Goal: Task Accomplishment & Management: Use online tool/utility

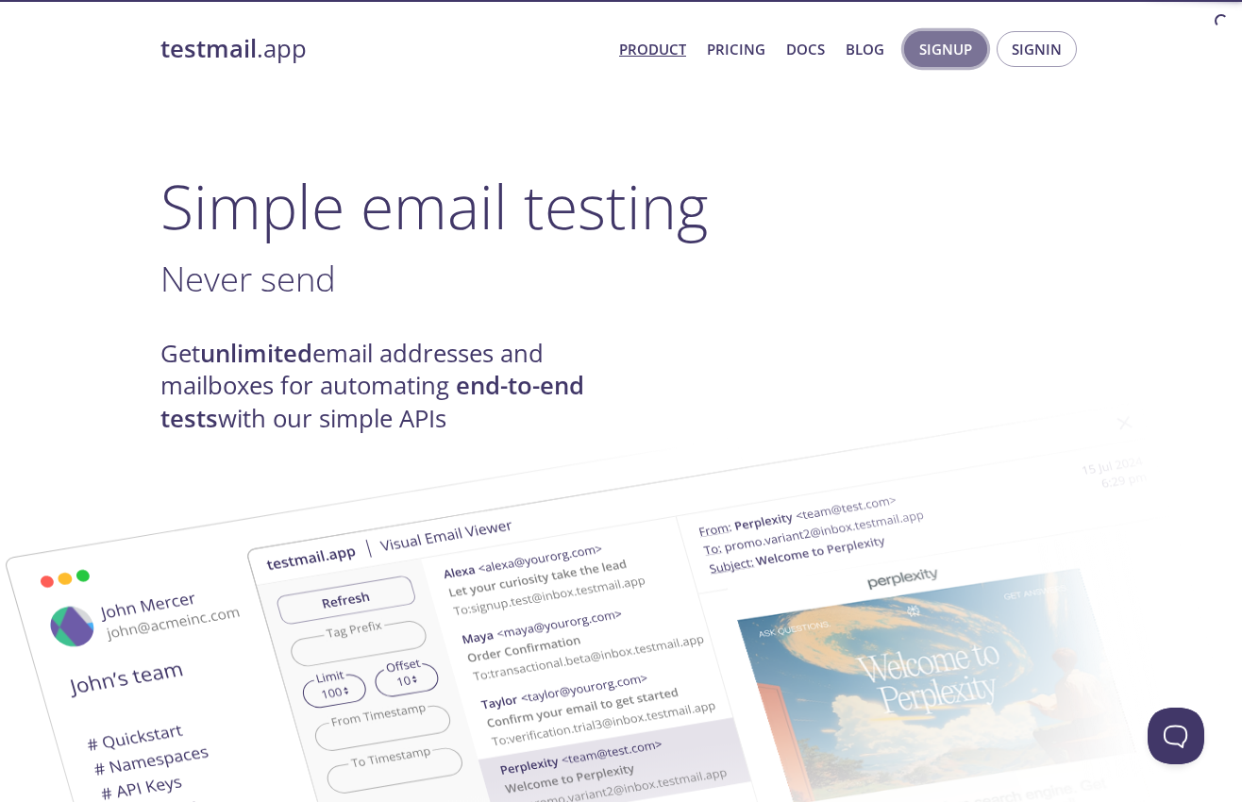
click at [936, 45] on span "Signup" at bounding box center [945, 49] width 53 height 25
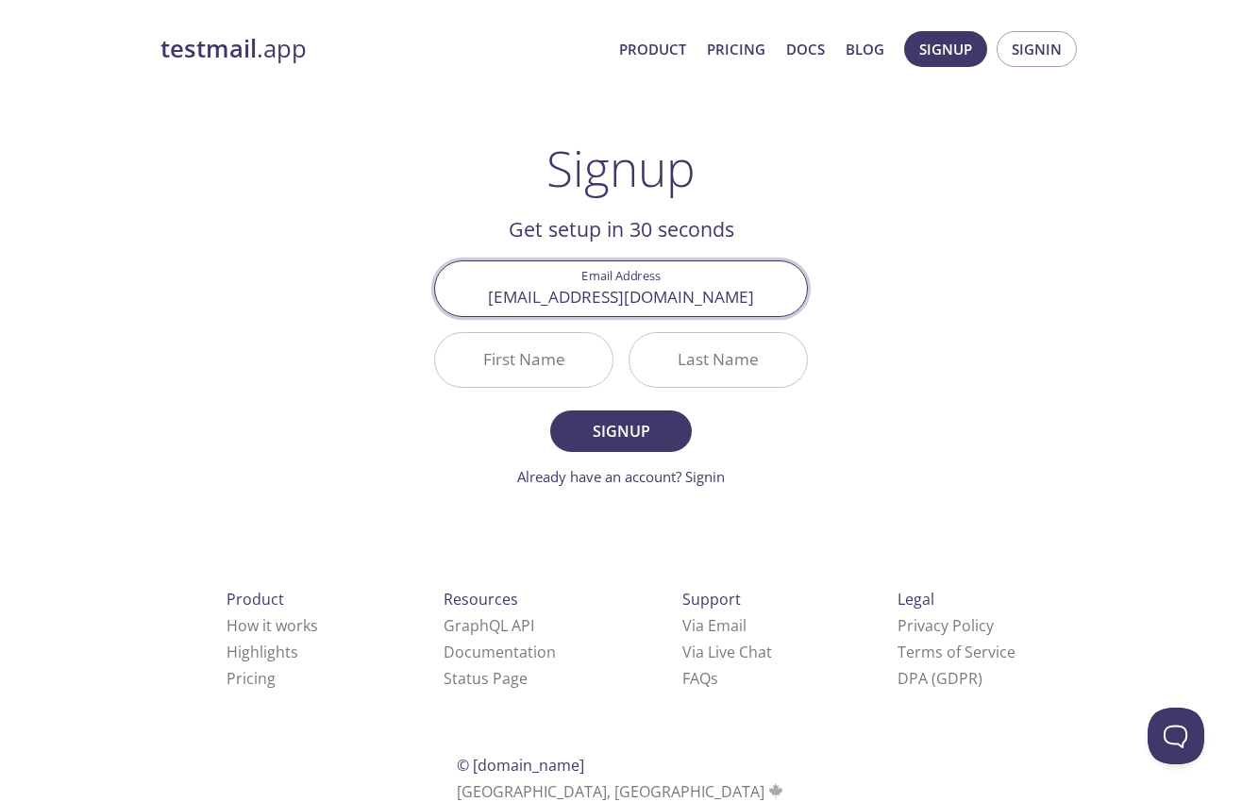
type input "[EMAIL_ADDRESS][DOMAIN_NAME]"
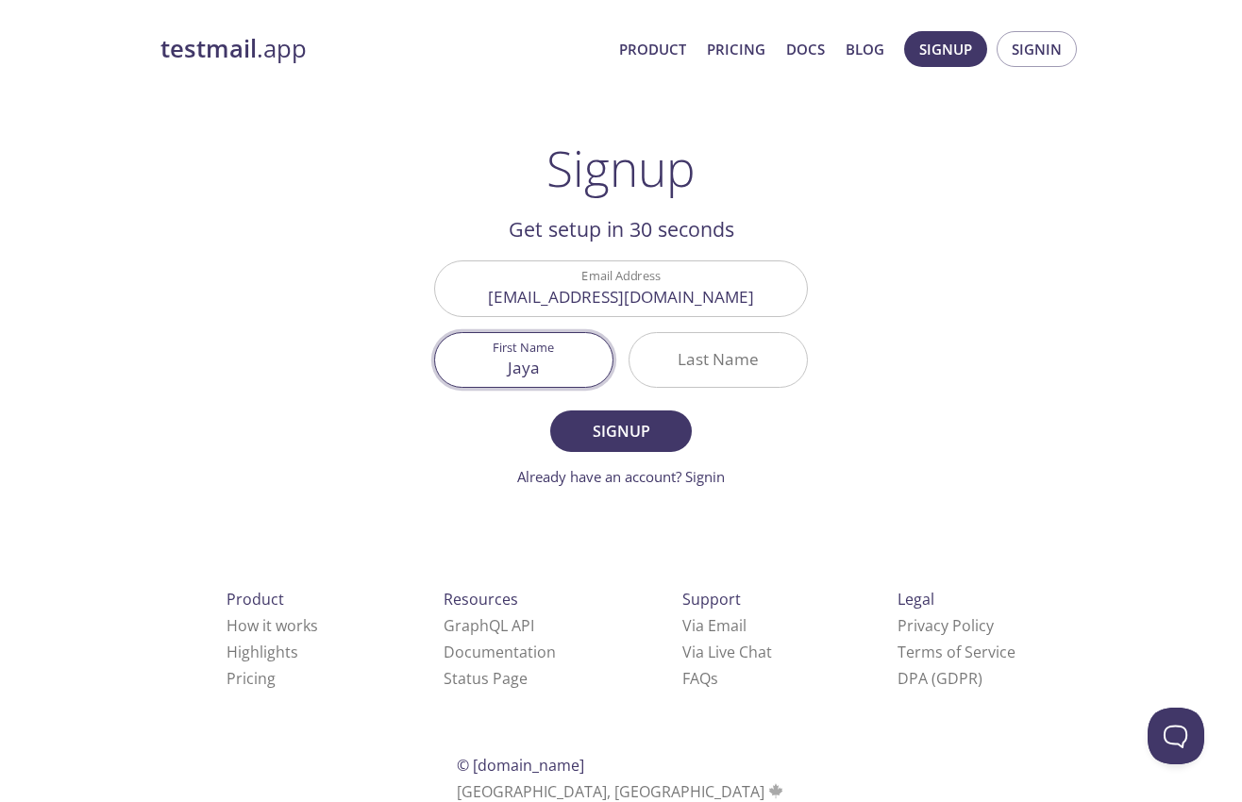
type input "Jaya"
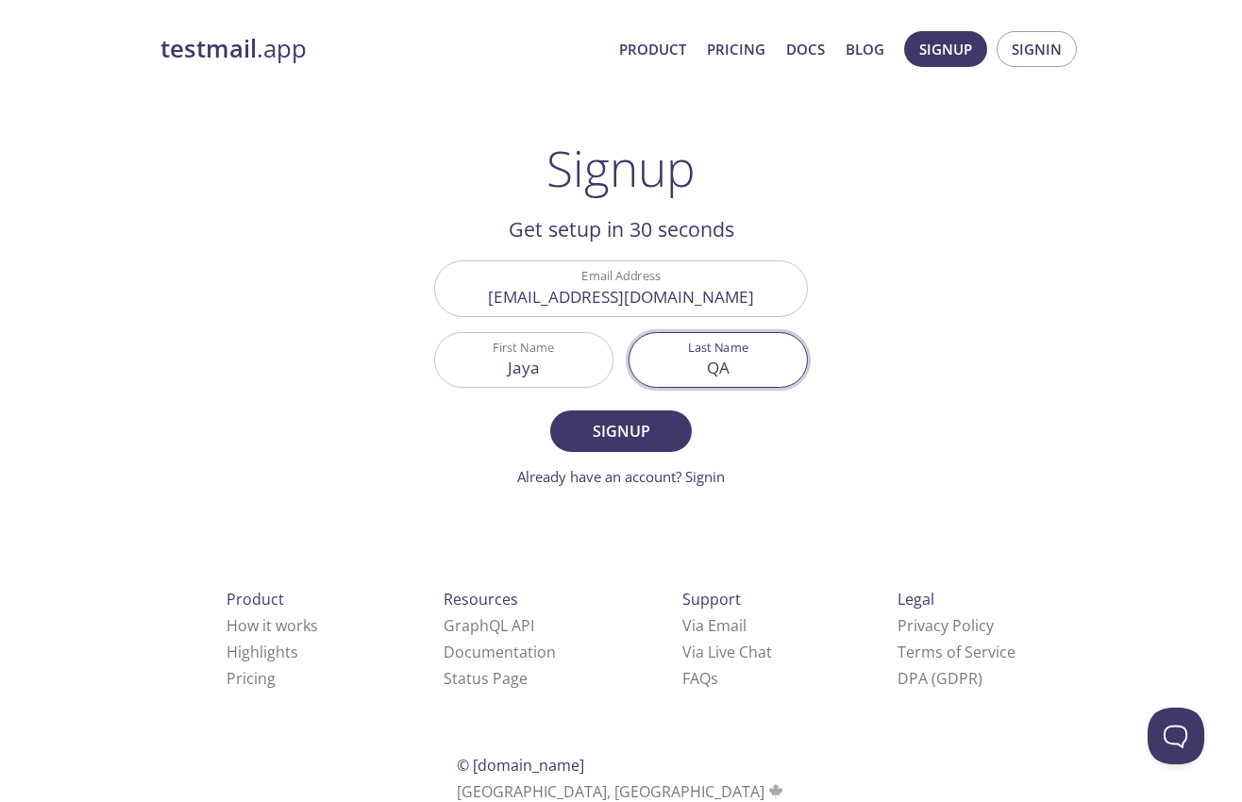
click at [721, 366] on input "QA" at bounding box center [717, 360] width 177 height 54
type input "M"
click at [985, 321] on div "testmail .app Product Pricing Docs Blog Signup Signin Signup Get setup in 30 se…" at bounding box center [621, 452] width 966 height 866
click at [533, 411] on form "Email Address [EMAIL_ADDRESS][DOMAIN_NAME] First Name [PERSON_NAME] Last Name M…" at bounding box center [621, 373] width 374 height 226
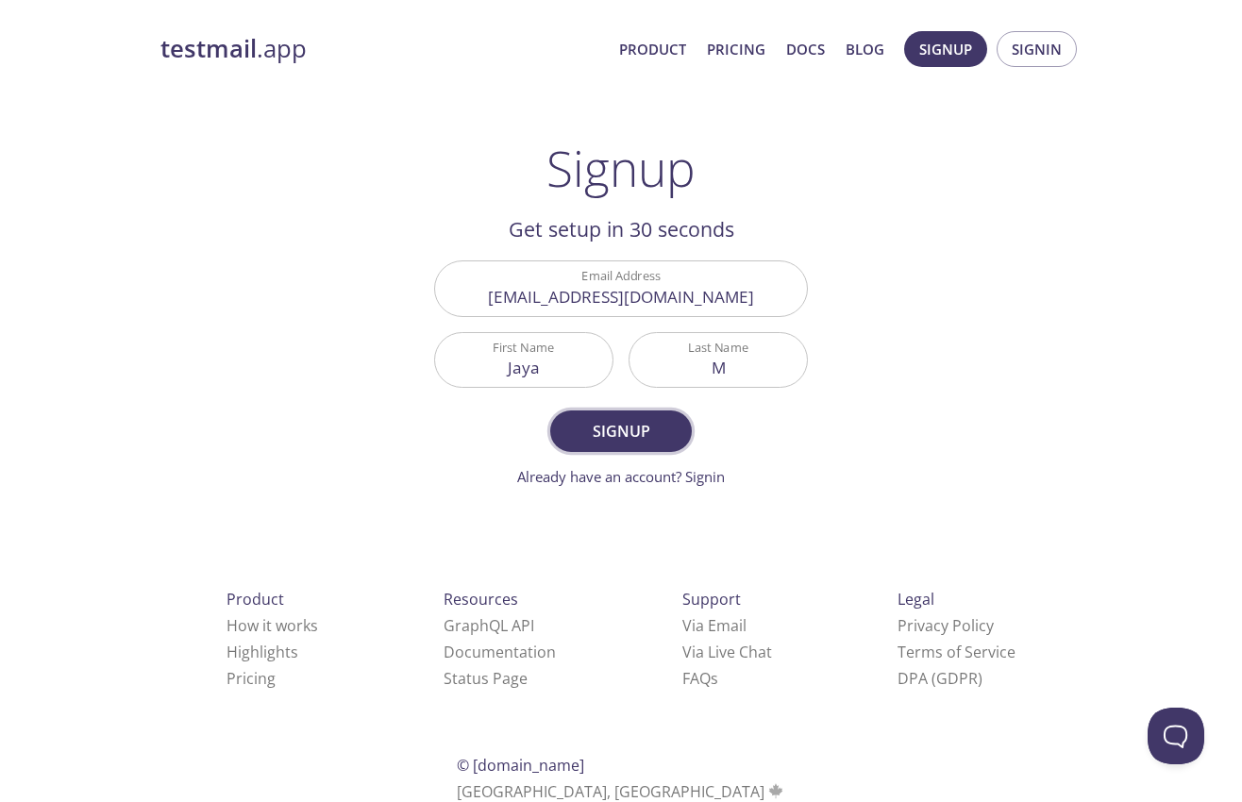
click at [607, 416] on button "Signup" at bounding box center [621, 431] width 142 height 42
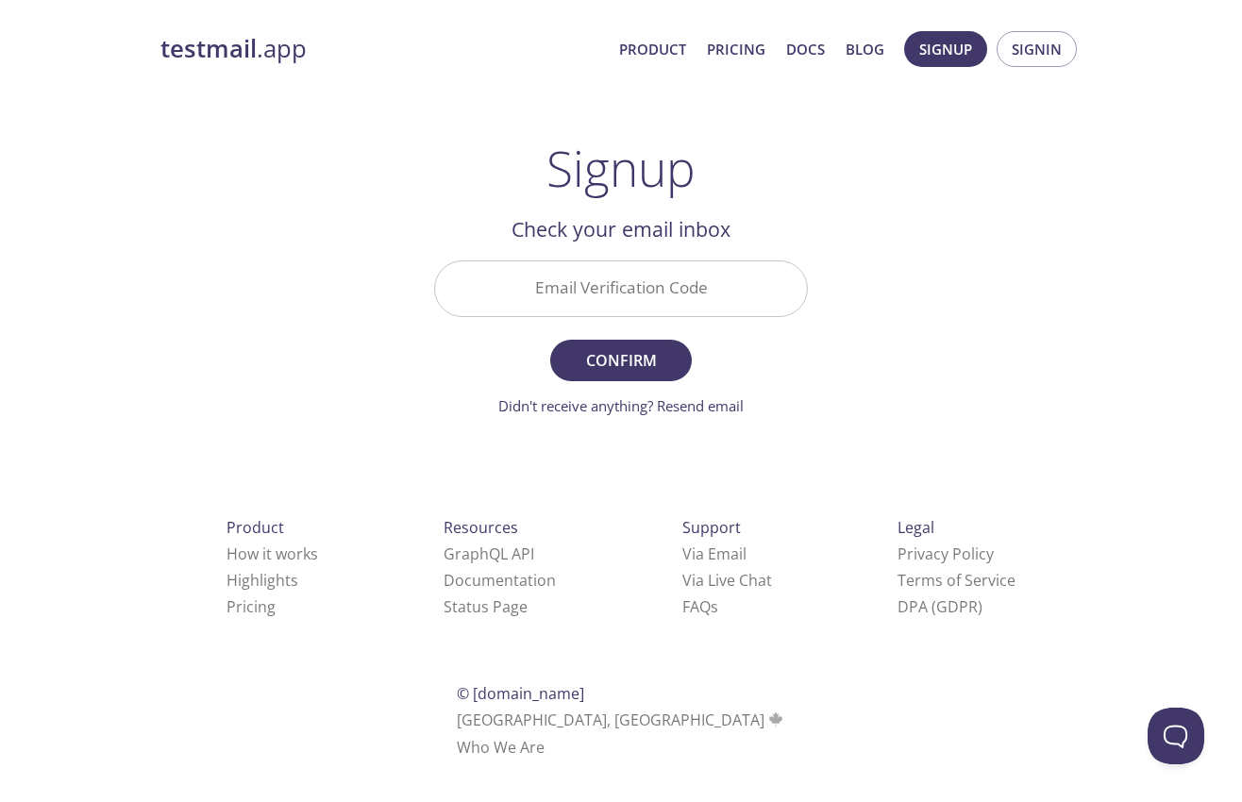
click at [694, 278] on input "Email Verification Code" at bounding box center [621, 288] width 372 height 54
paste input "Z1A57RT"
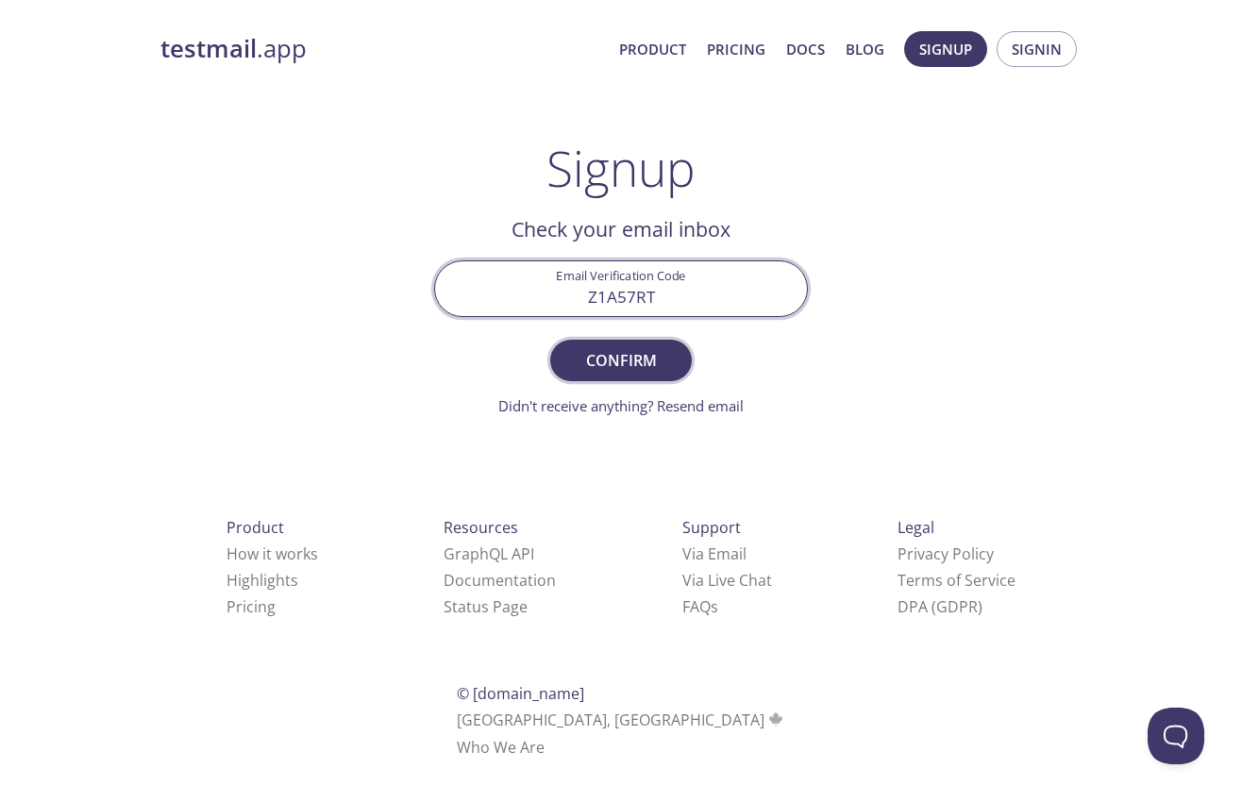
type input "Z1A57RT"
click at [640, 361] on span "Confirm" at bounding box center [621, 360] width 100 height 26
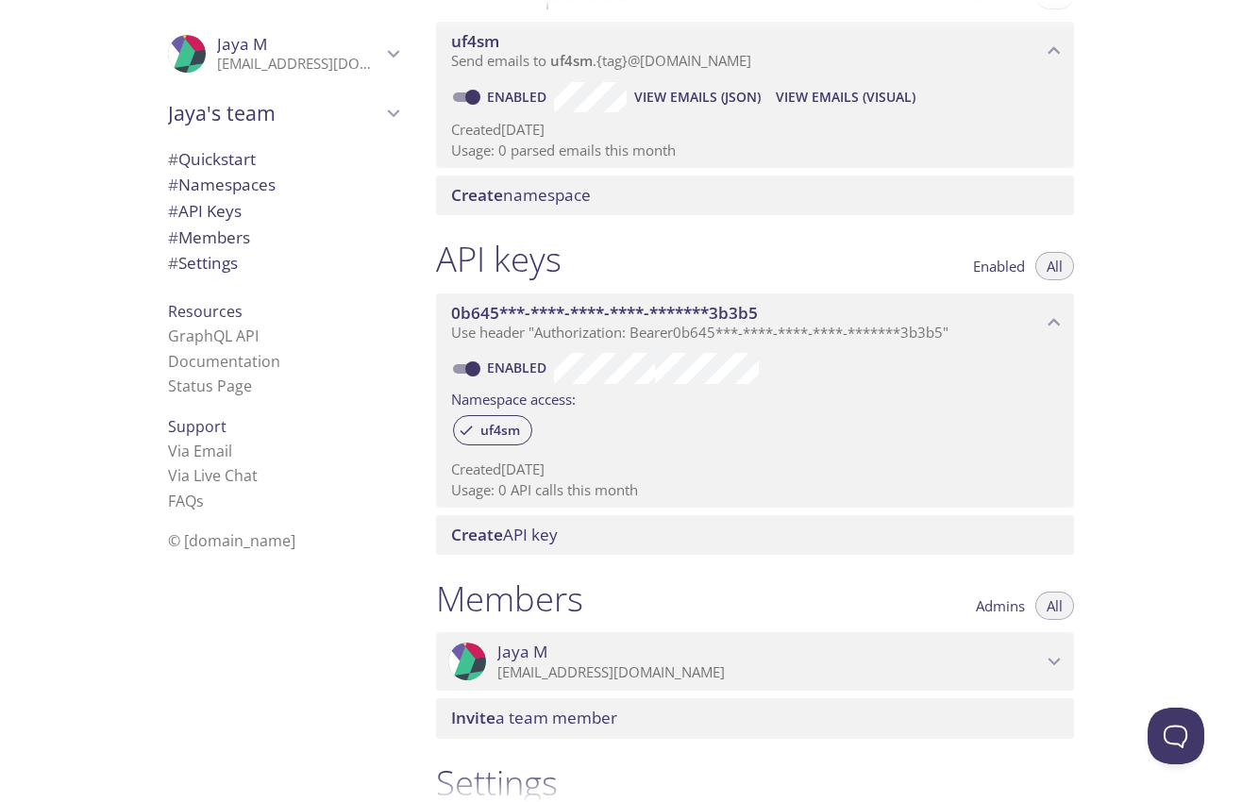
scroll to position [232, 0]
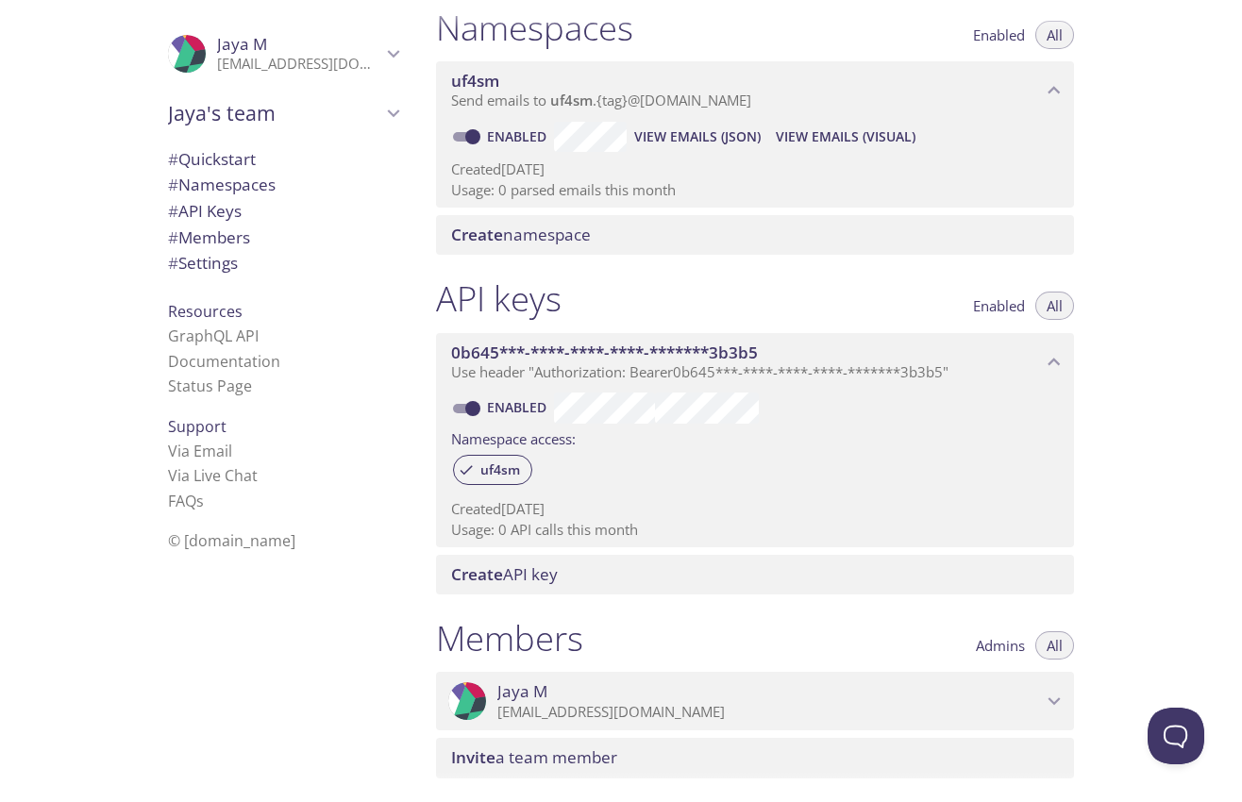
click at [235, 110] on span "Jaya's team" at bounding box center [274, 113] width 213 height 26
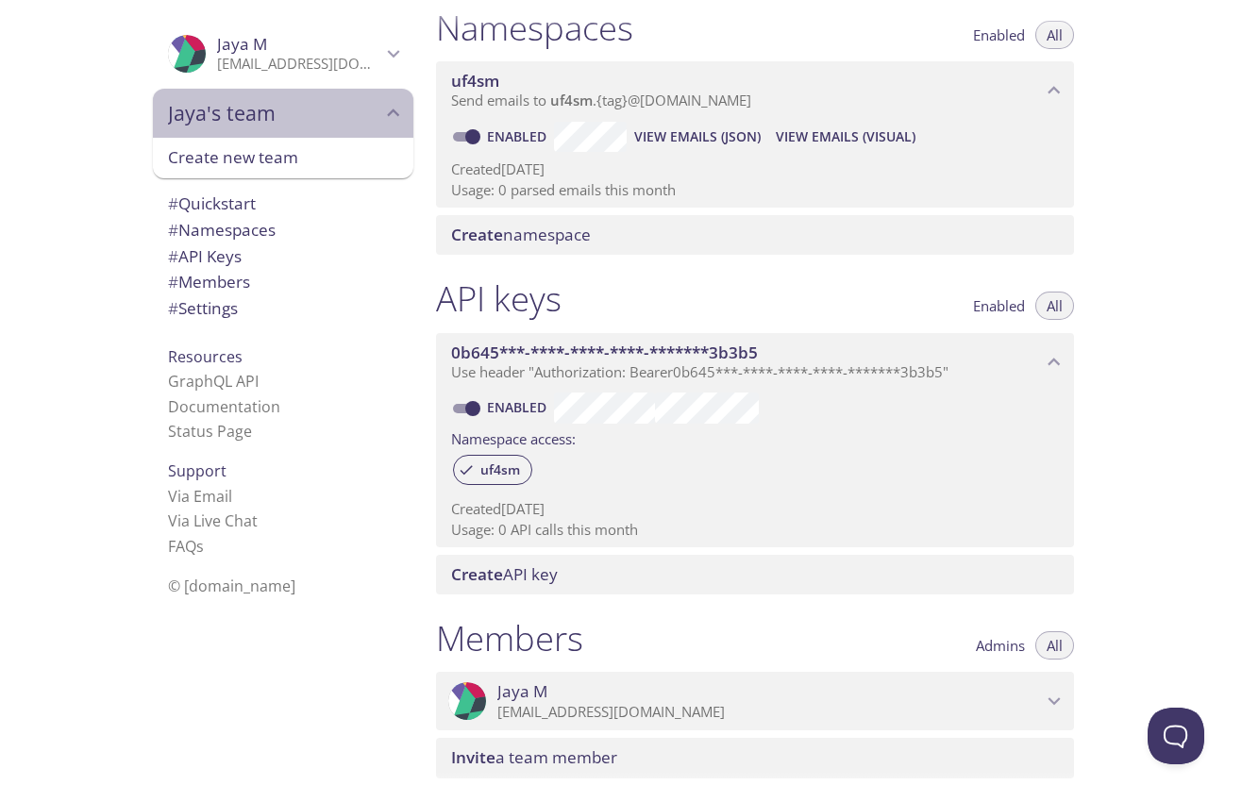
click at [235, 110] on span "Jaya's team" at bounding box center [274, 113] width 213 height 26
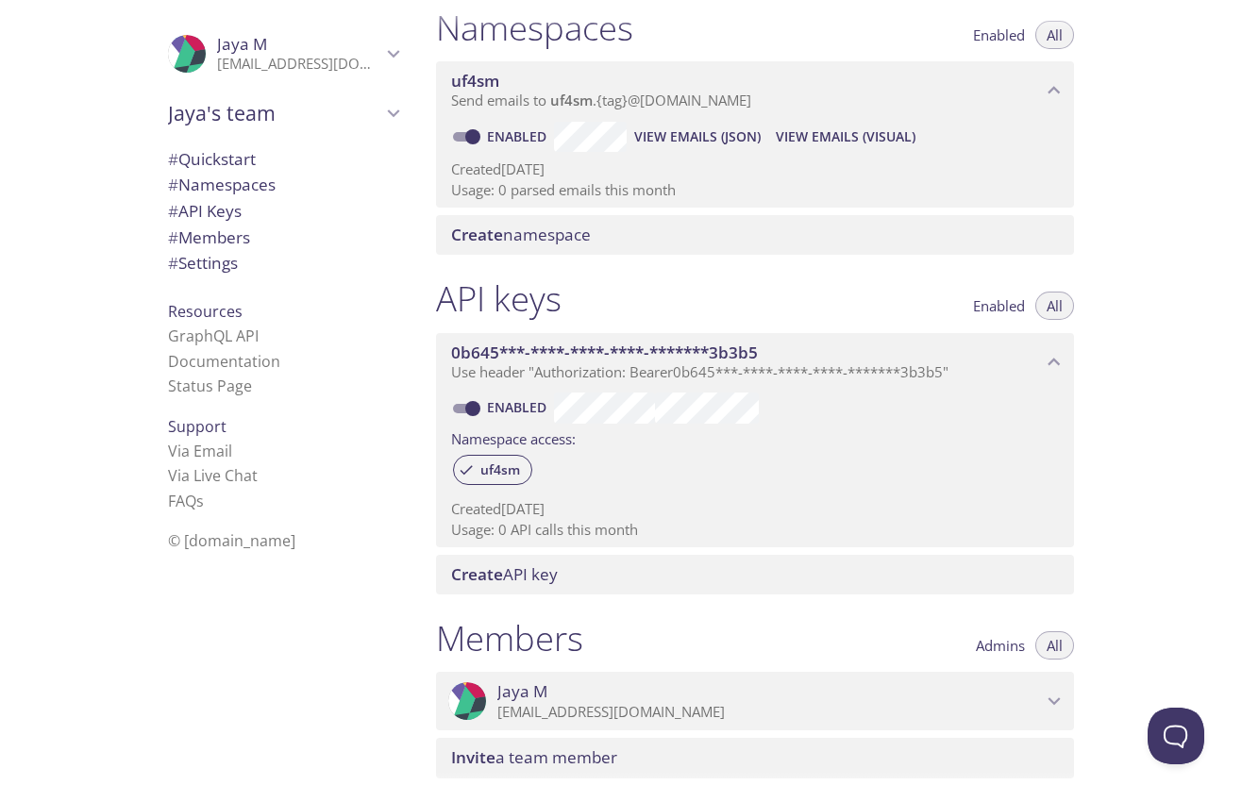
click at [235, 110] on span "Jaya's team" at bounding box center [274, 113] width 213 height 26
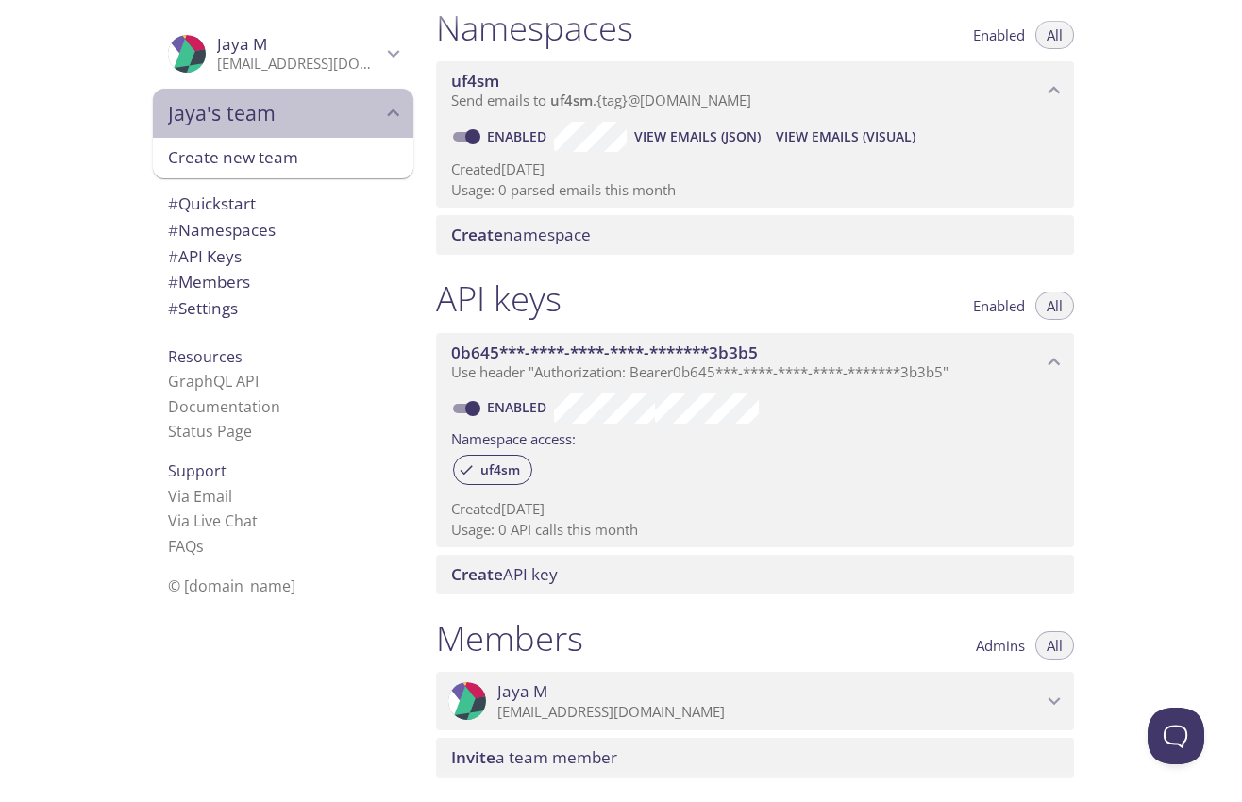
click at [235, 110] on span "Jaya's team" at bounding box center [274, 113] width 213 height 26
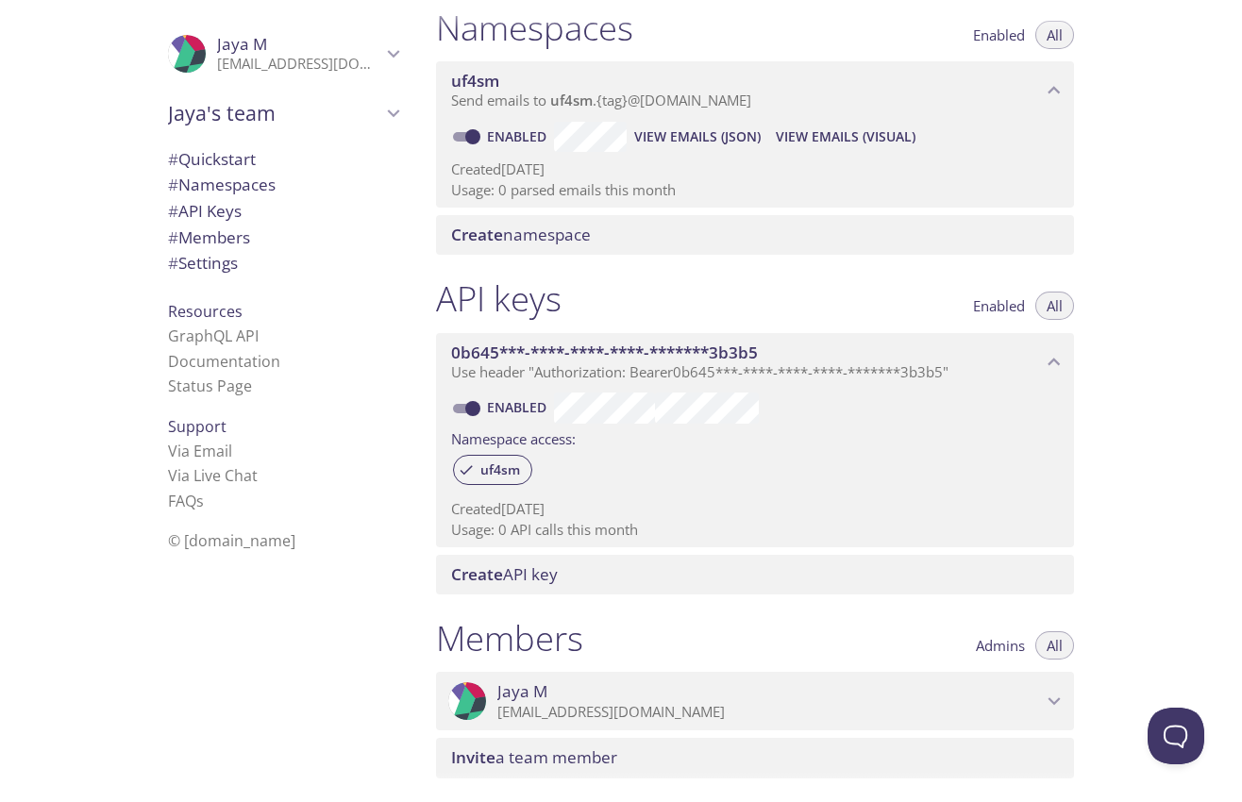
click at [259, 191] on span "# Namespaces" at bounding box center [222, 185] width 108 height 22
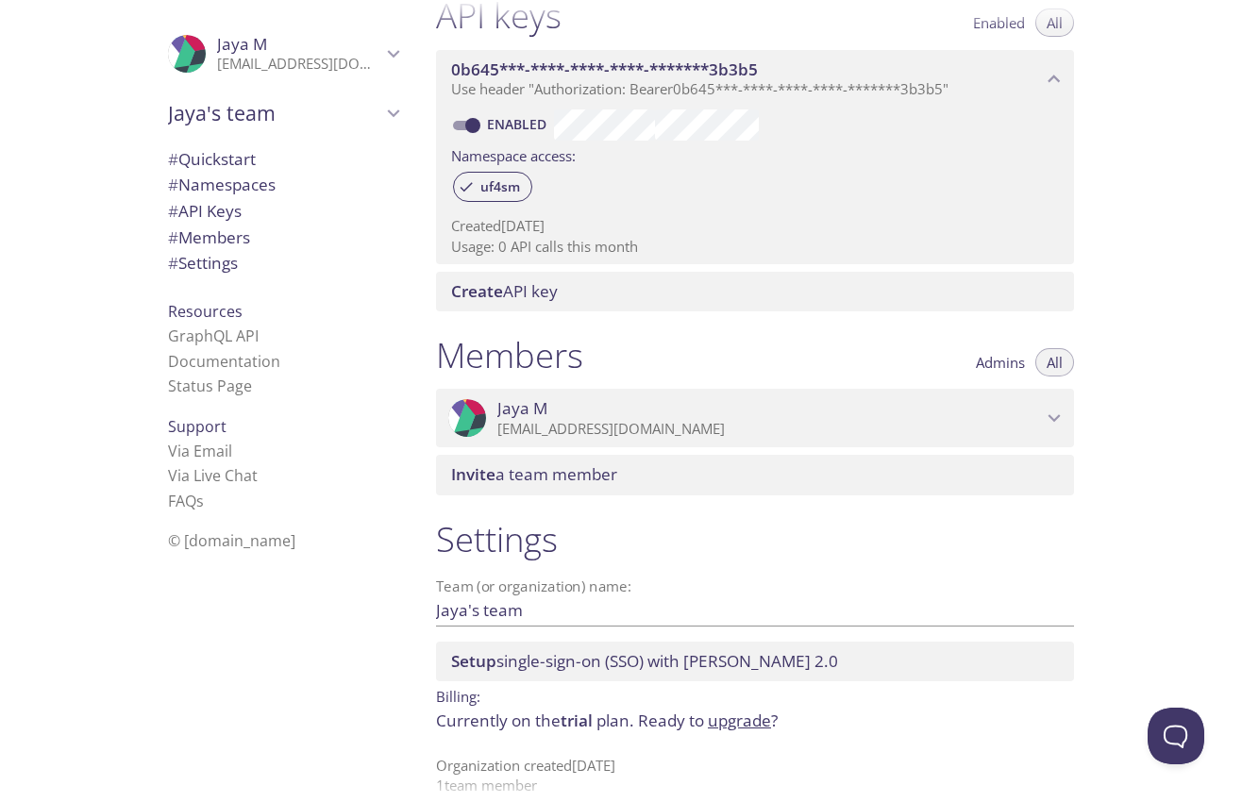
scroll to position [540, 0]
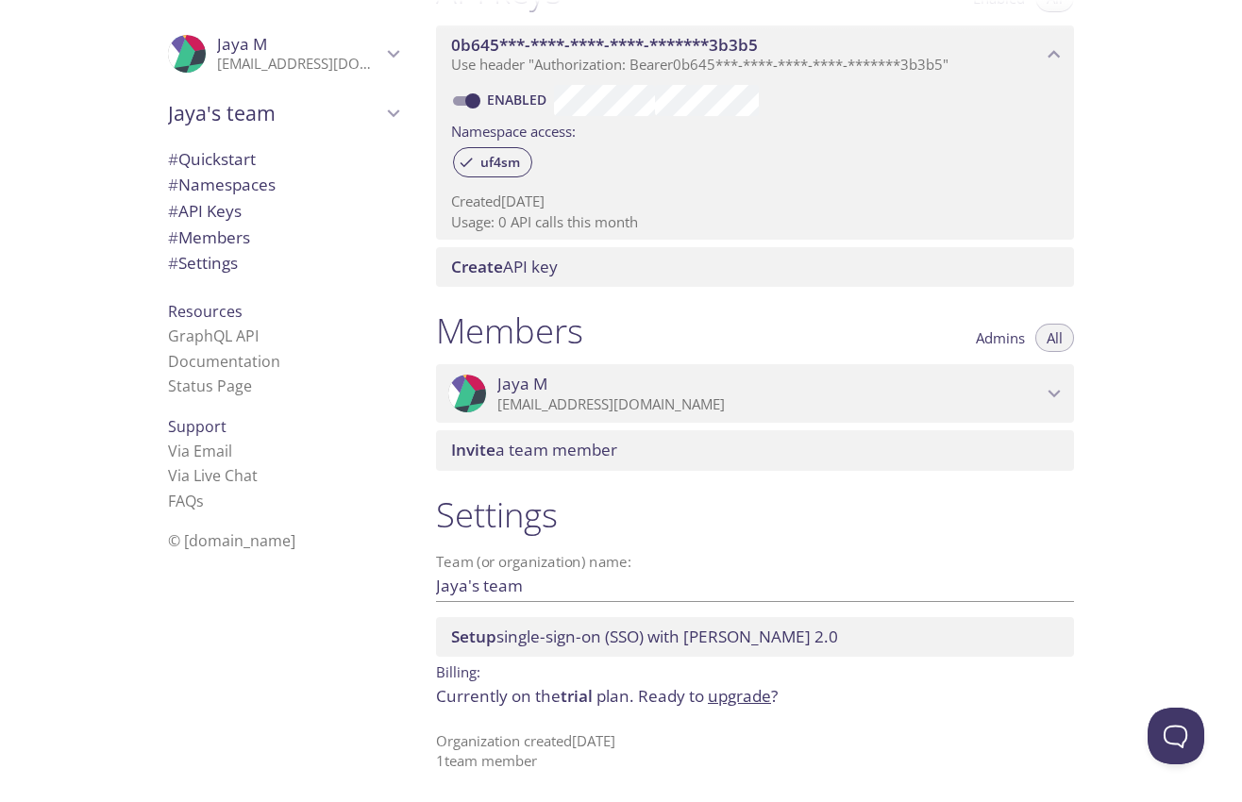
click at [1050, 396] on icon "Jaya M" at bounding box center [1054, 393] width 25 height 25
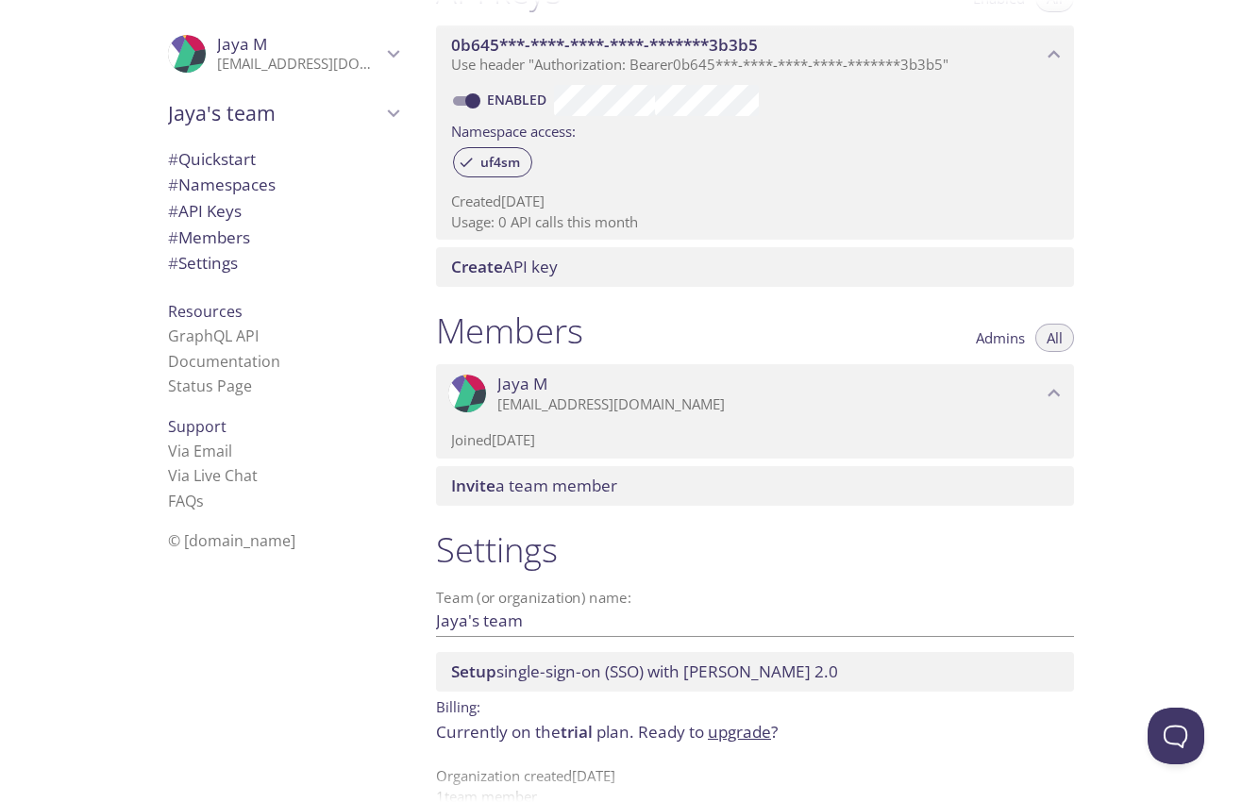
click at [942, 398] on p "[EMAIL_ADDRESS][DOMAIN_NAME]" at bounding box center [769, 404] width 544 height 19
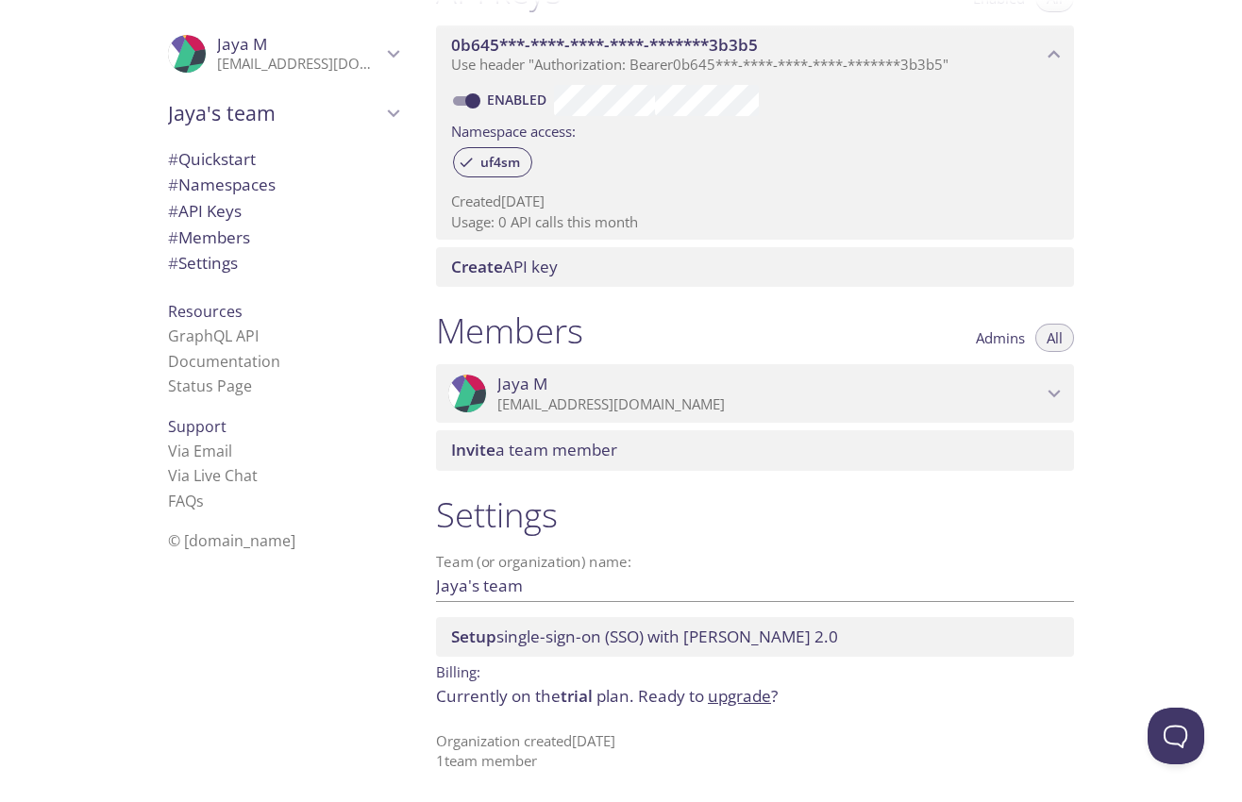
click at [746, 700] on link "upgrade" at bounding box center [739, 696] width 63 height 22
click at [1037, 408] on p "[EMAIL_ADDRESS][DOMAIN_NAME]" at bounding box center [769, 404] width 544 height 19
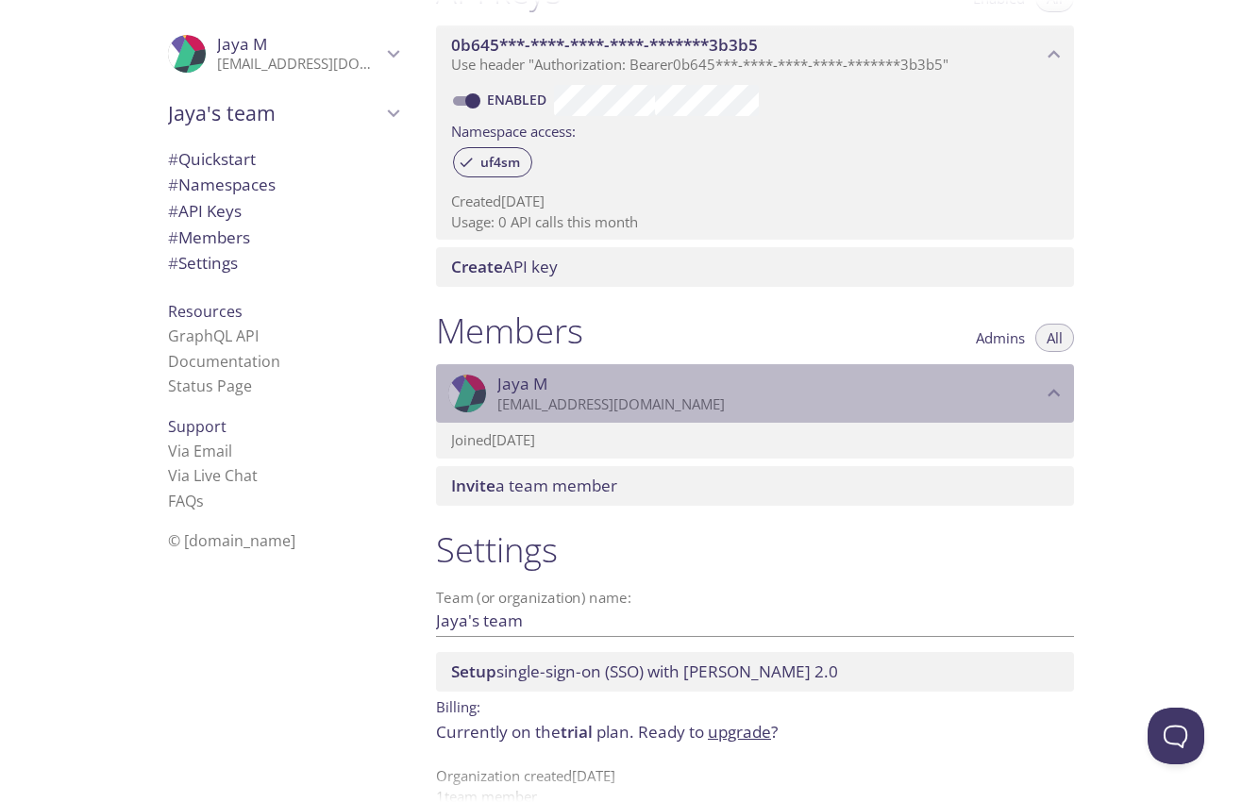
click at [1024, 406] on p "[EMAIL_ADDRESS][DOMAIN_NAME]" at bounding box center [769, 404] width 544 height 19
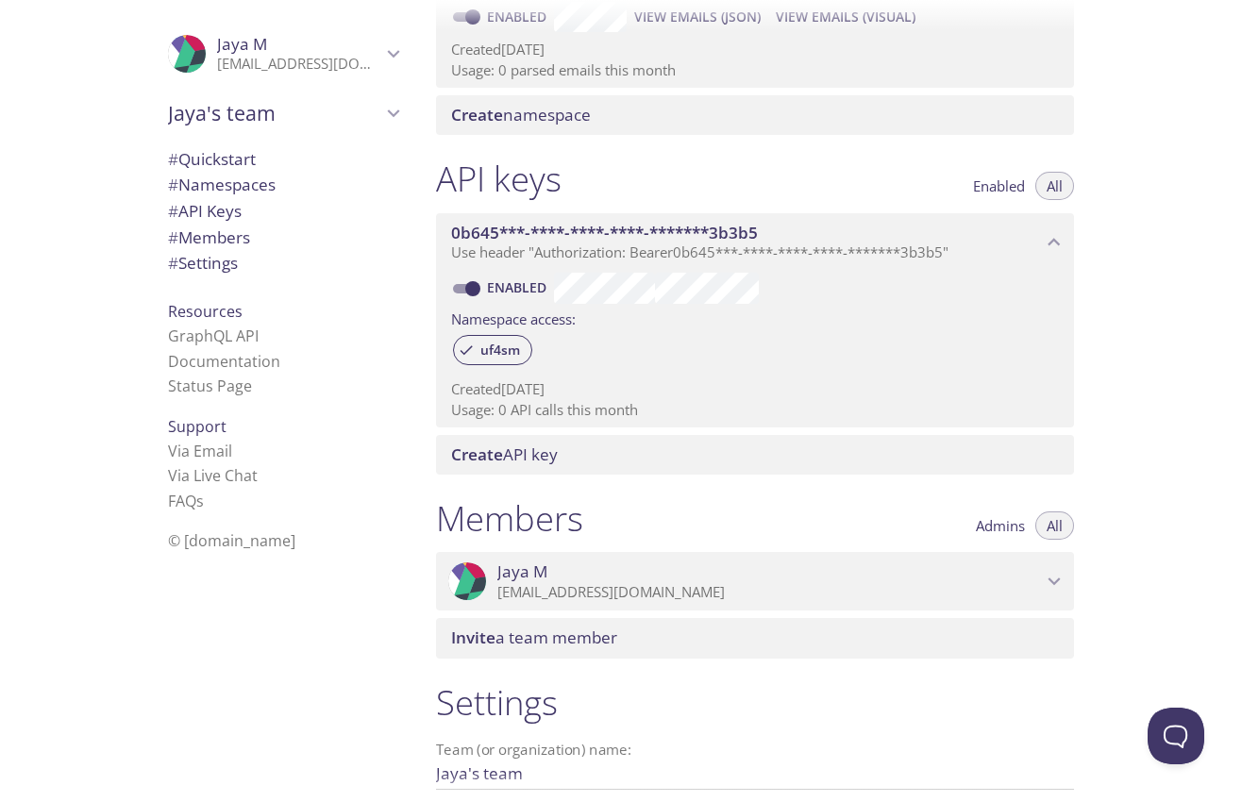
scroll to position [307, 0]
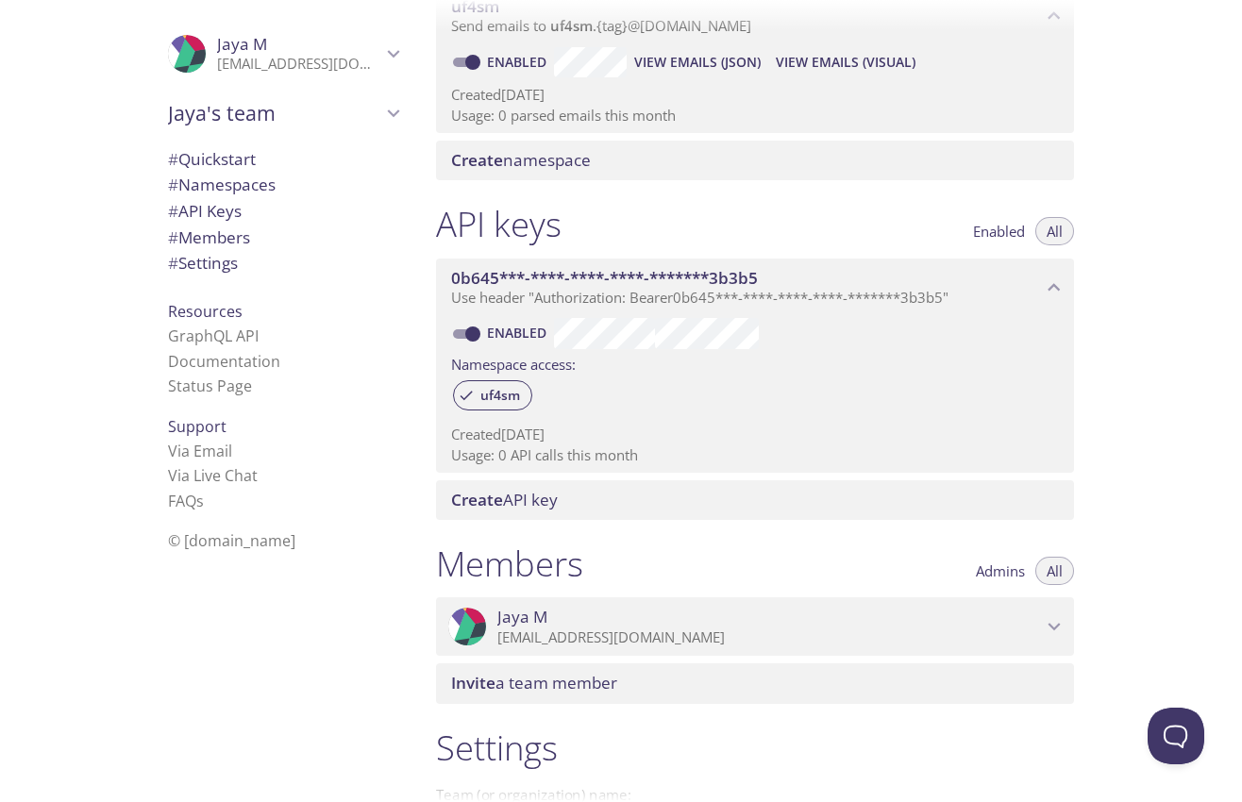
click at [247, 178] on span "# Namespaces" at bounding box center [222, 185] width 108 height 22
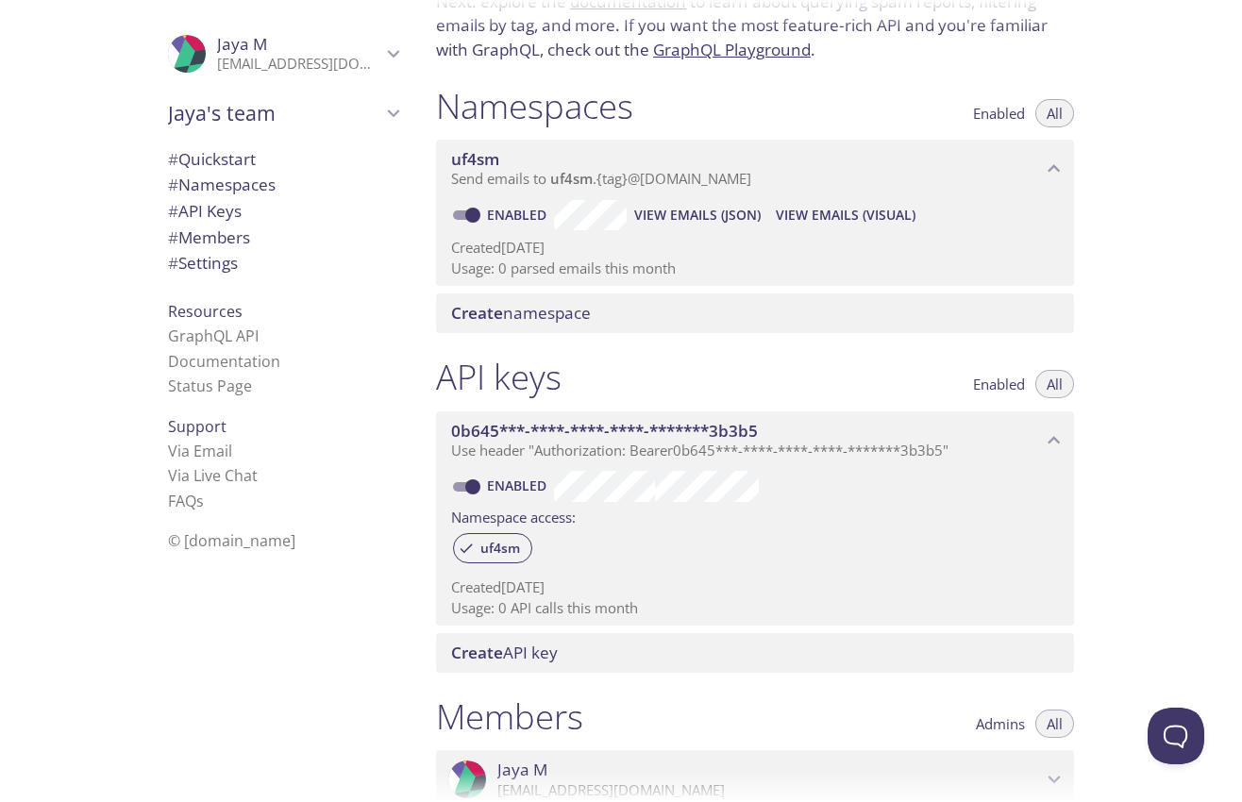
scroll to position [122, 0]
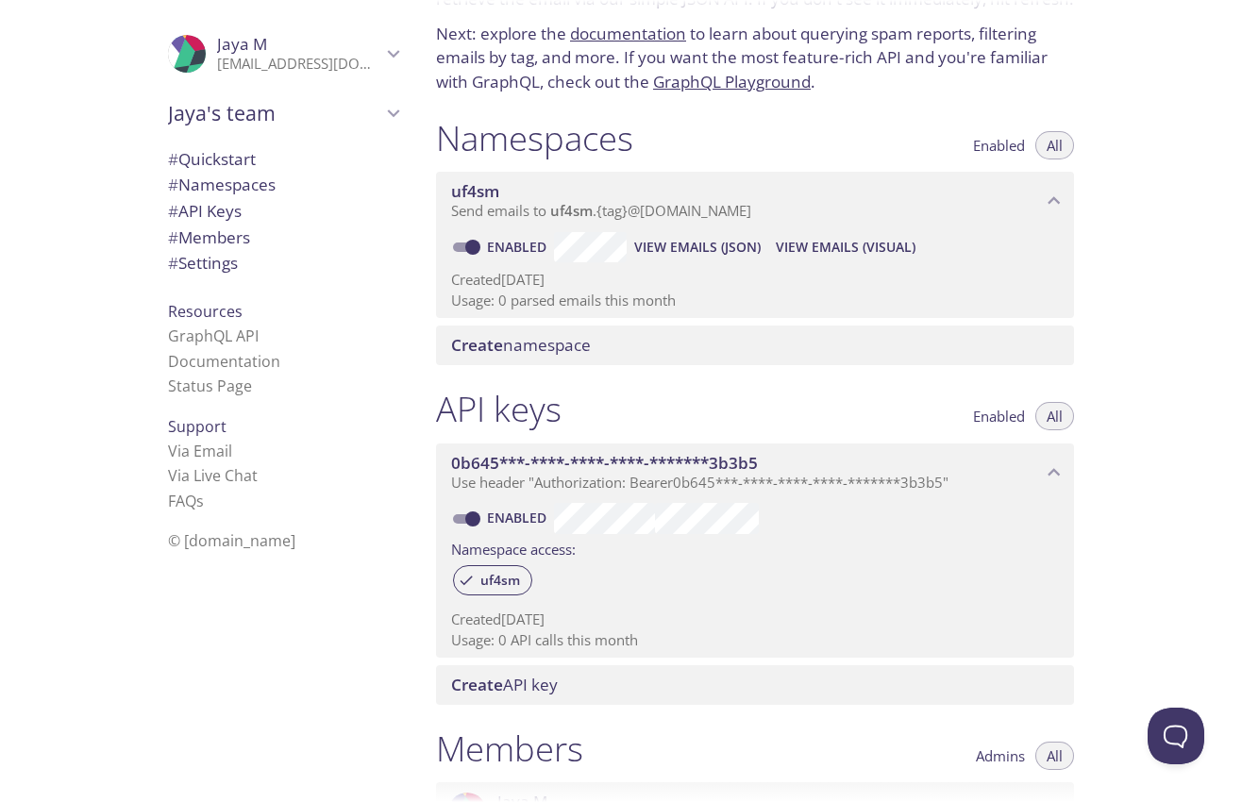
click at [558, 337] on span "Create namespace" at bounding box center [521, 345] width 140 height 22
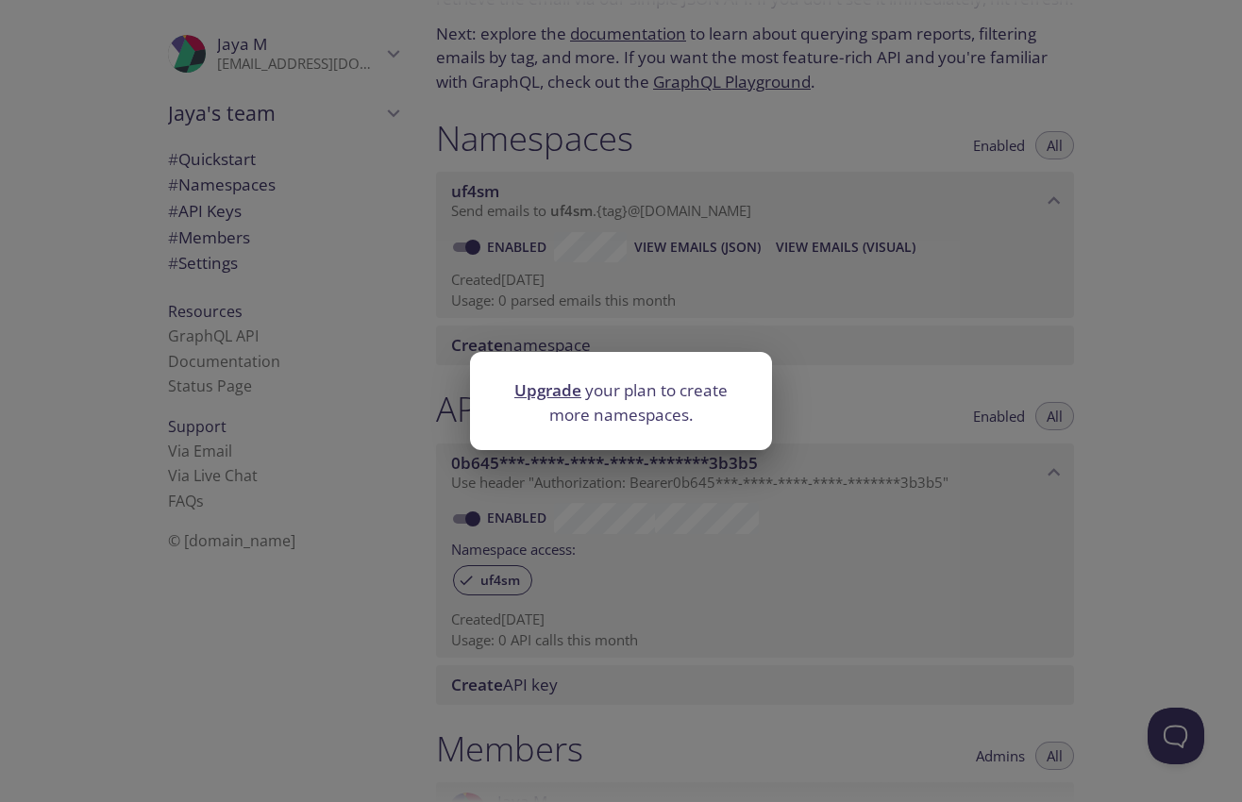
click at [1139, 298] on div "Upgrade your plan to create more namespaces." at bounding box center [621, 401] width 1242 height 802
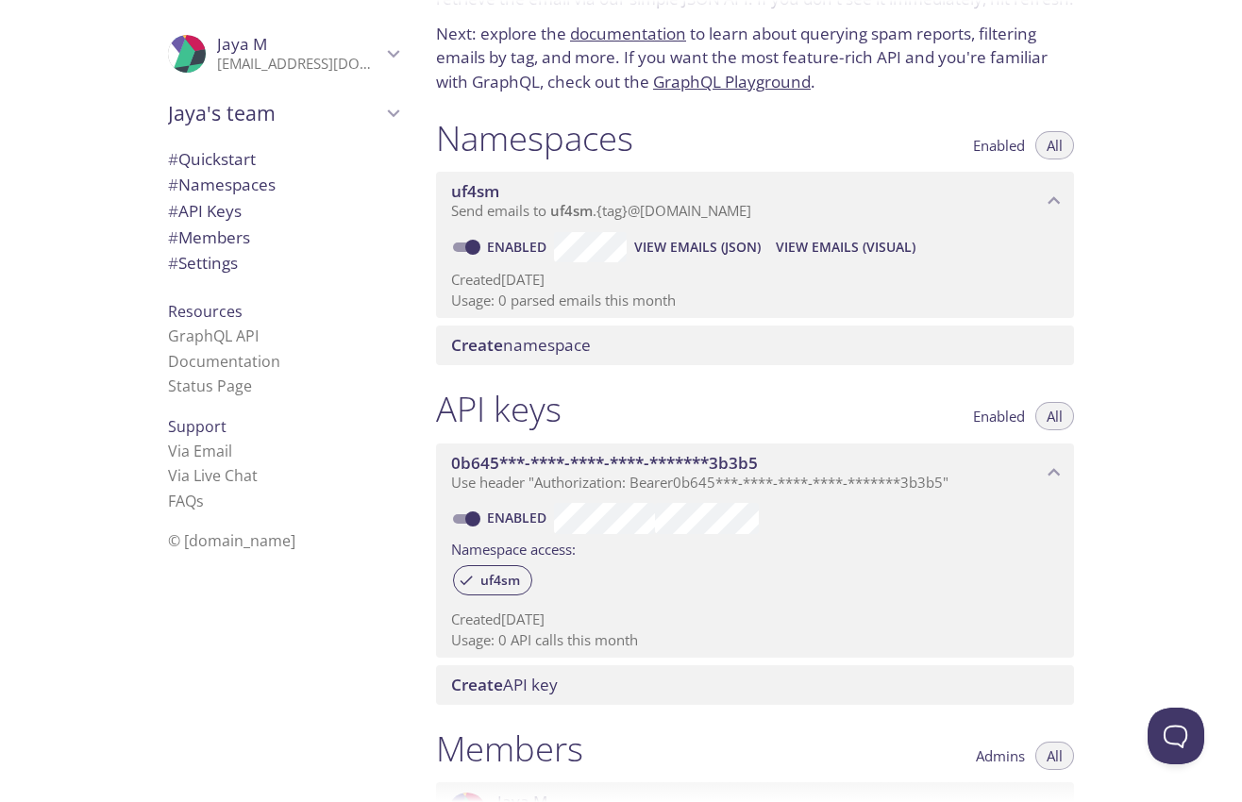
click at [548, 348] on span "Create namespace" at bounding box center [521, 345] width 140 height 22
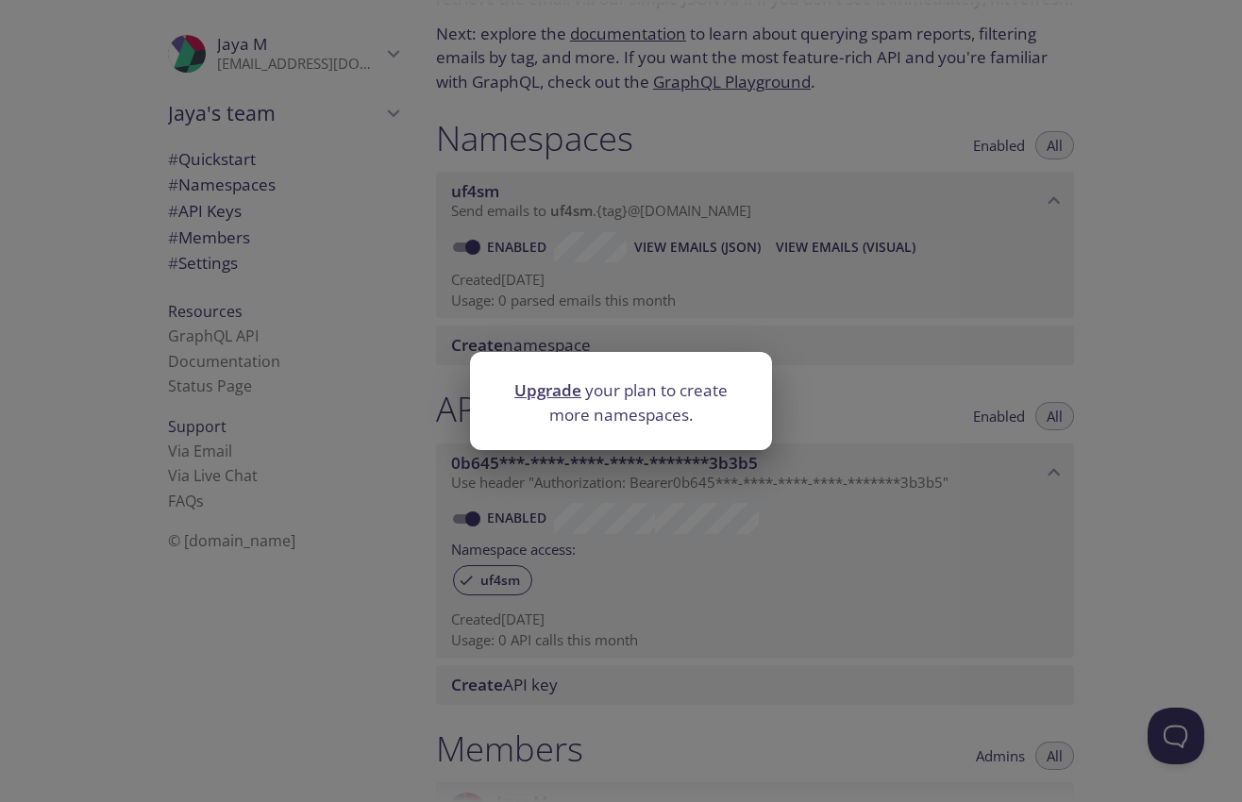
click at [1124, 239] on div "Upgrade your plan to create more namespaces." at bounding box center [621, 401] width 1242 height 802
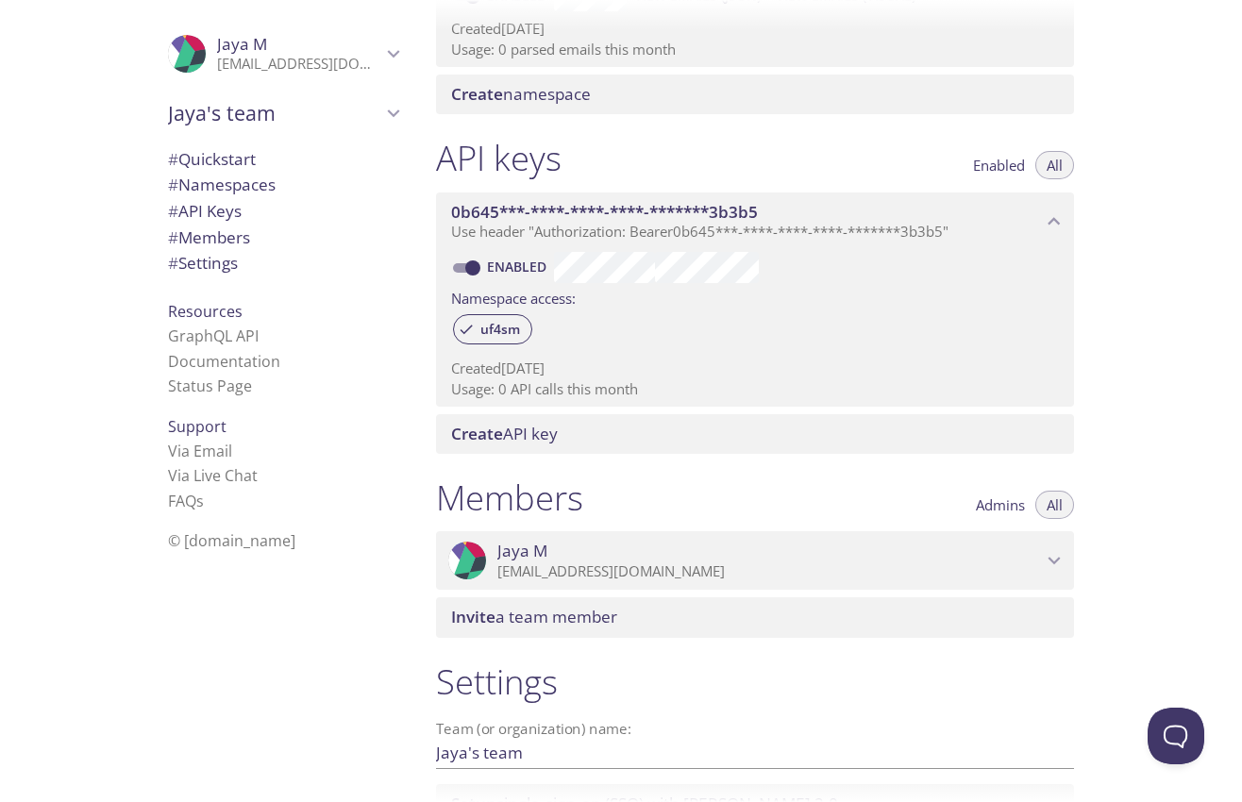
scroll to position [464, 0]
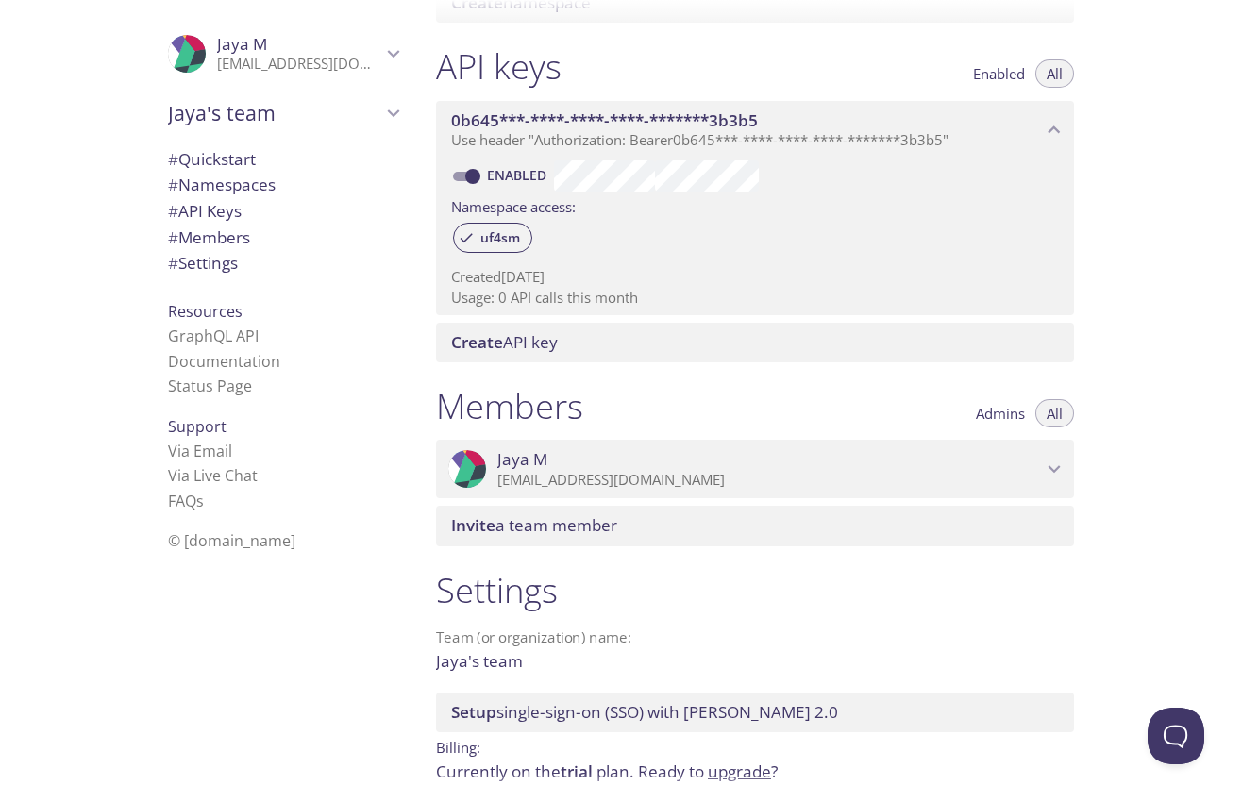
click at [604, 343] on span "Create API key" at bounding box center [758, 342] width 615 height 21
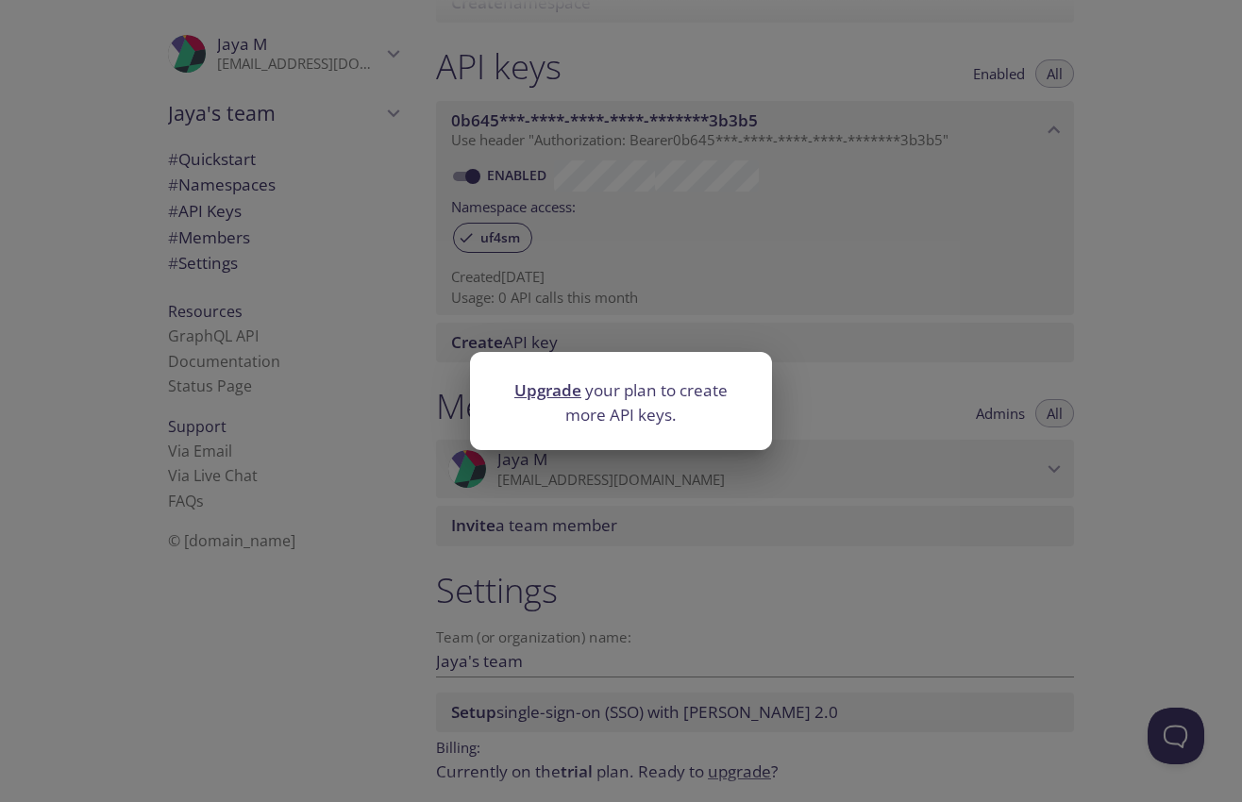
click at [1037, 306] on div "Upgrade your plan to create more API keys." at bounding box center [621, 401] width 1242 height 802
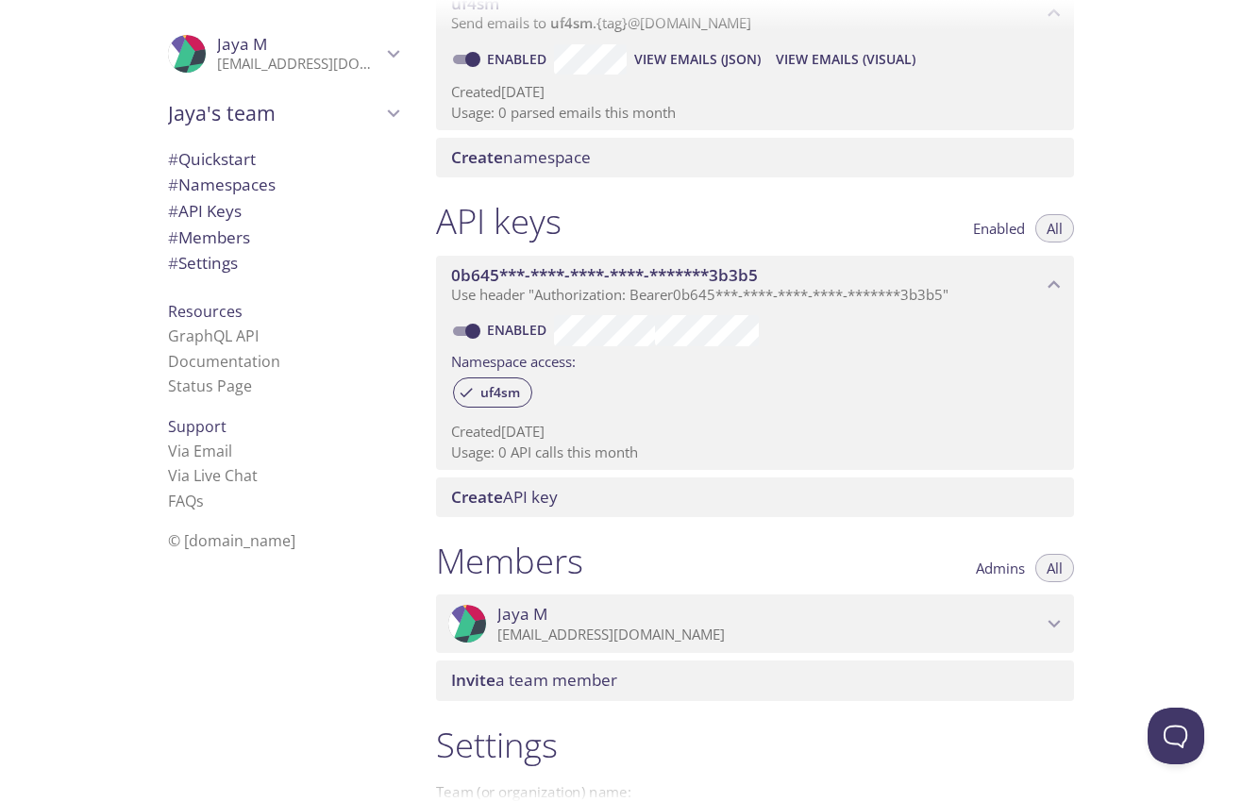
scroll to position [232, 0]
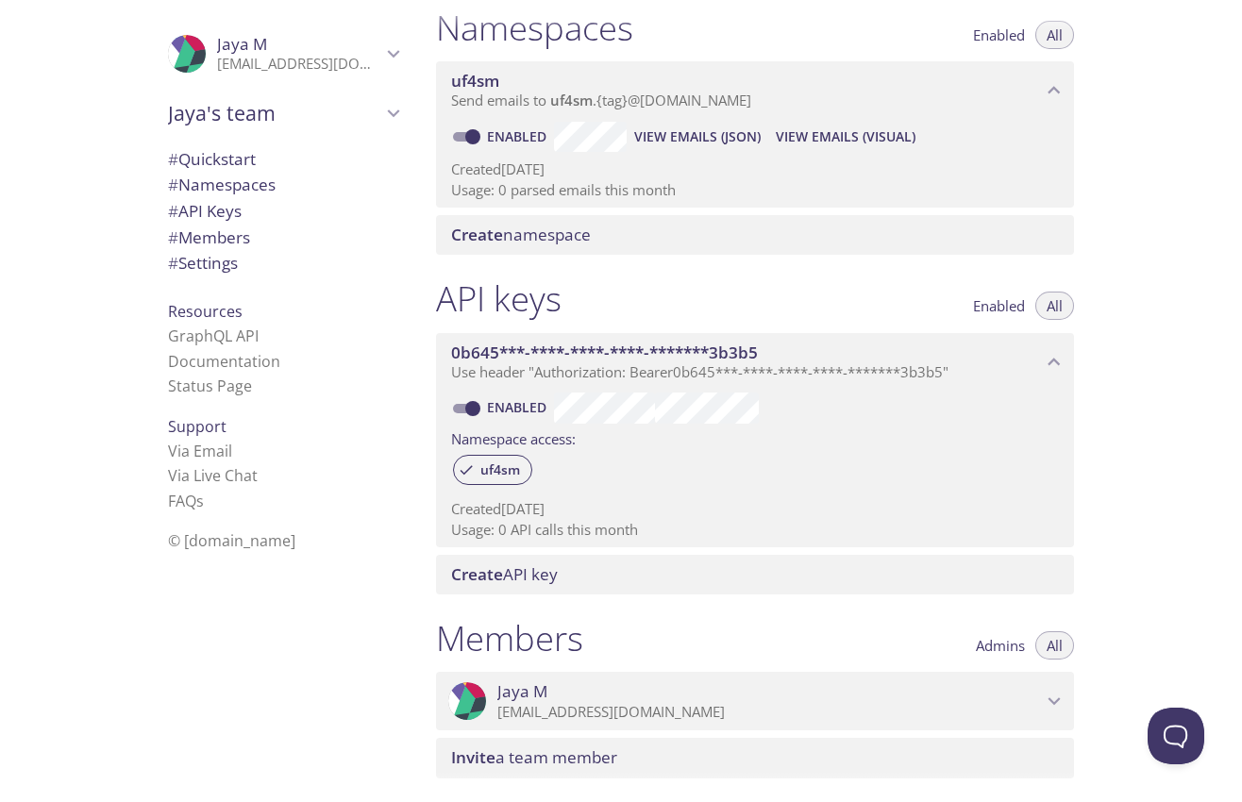
click at [608, 243] on span "Create namespace" at bounding box center [758, 235] width 615 height 21
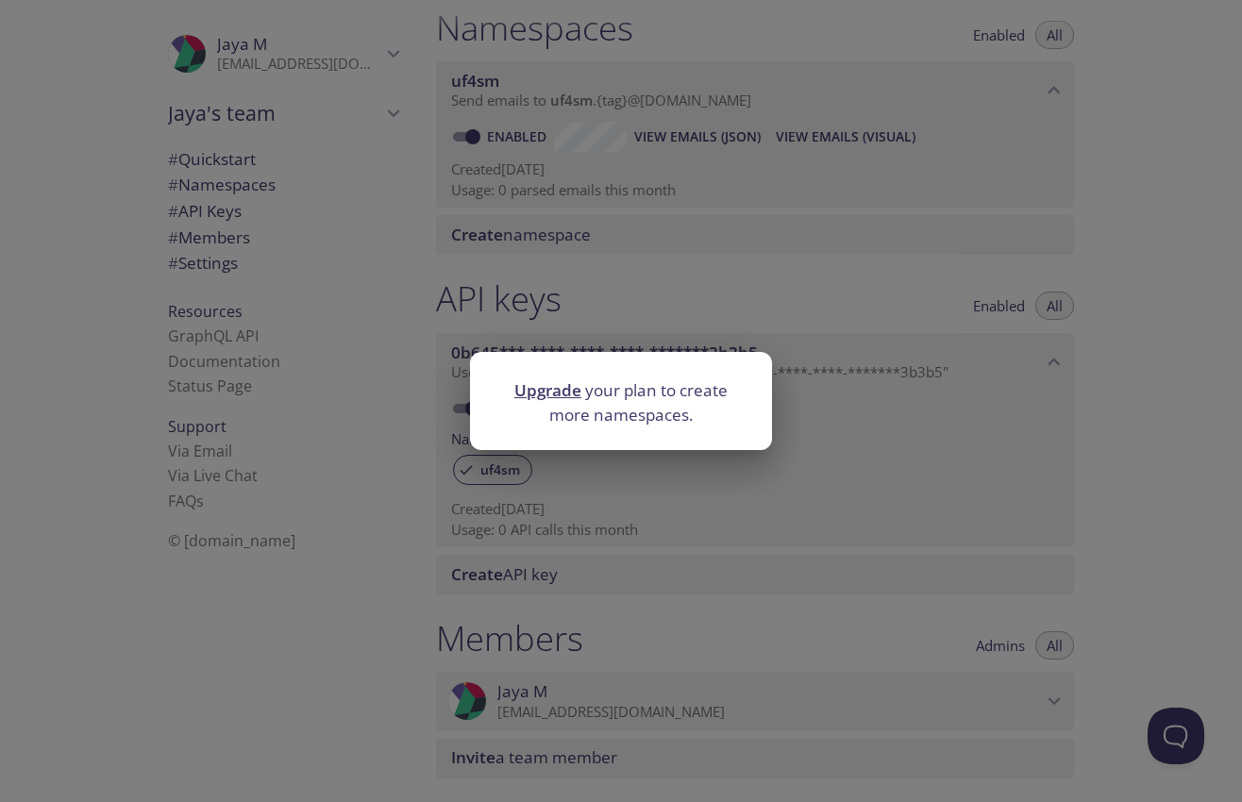
click at [1241, 247] on div "Upgrade your plan to create more namespaces." at bounding box center [621, 401] width 1242 height 802
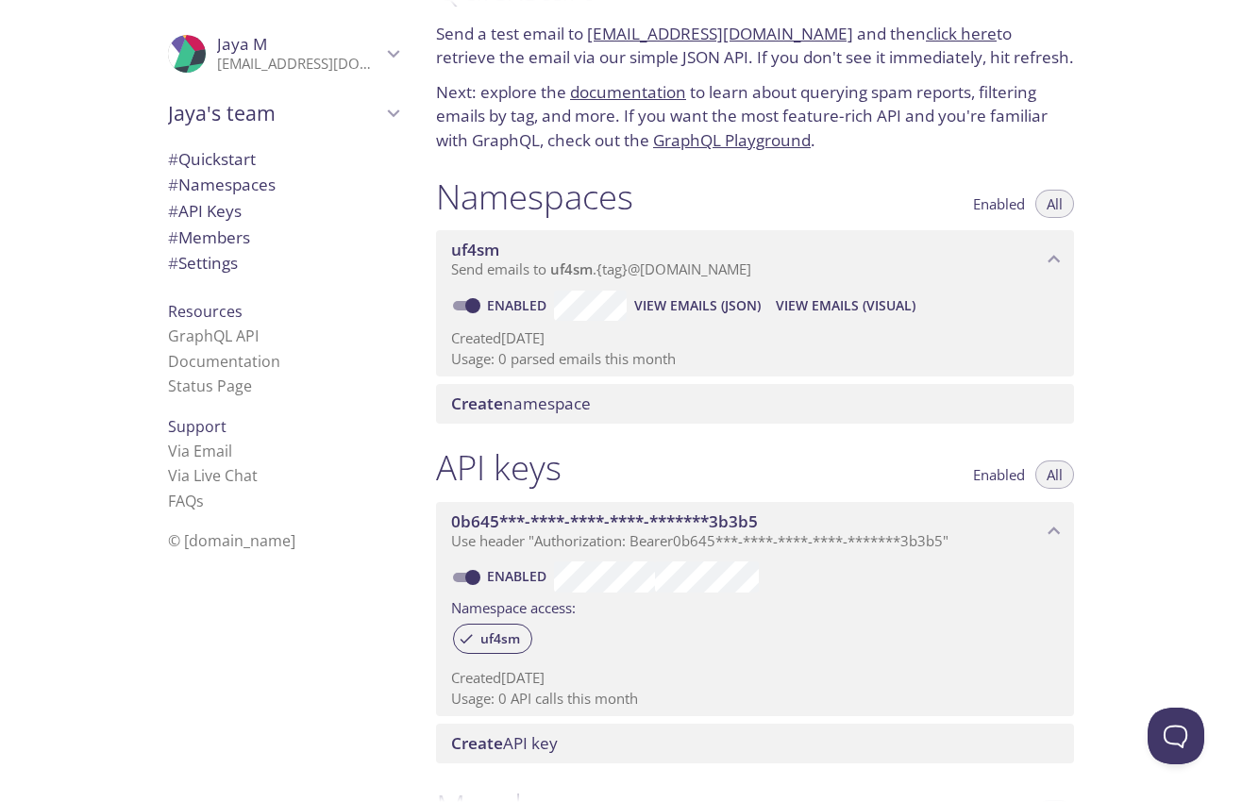
scroll to position [0, 0]
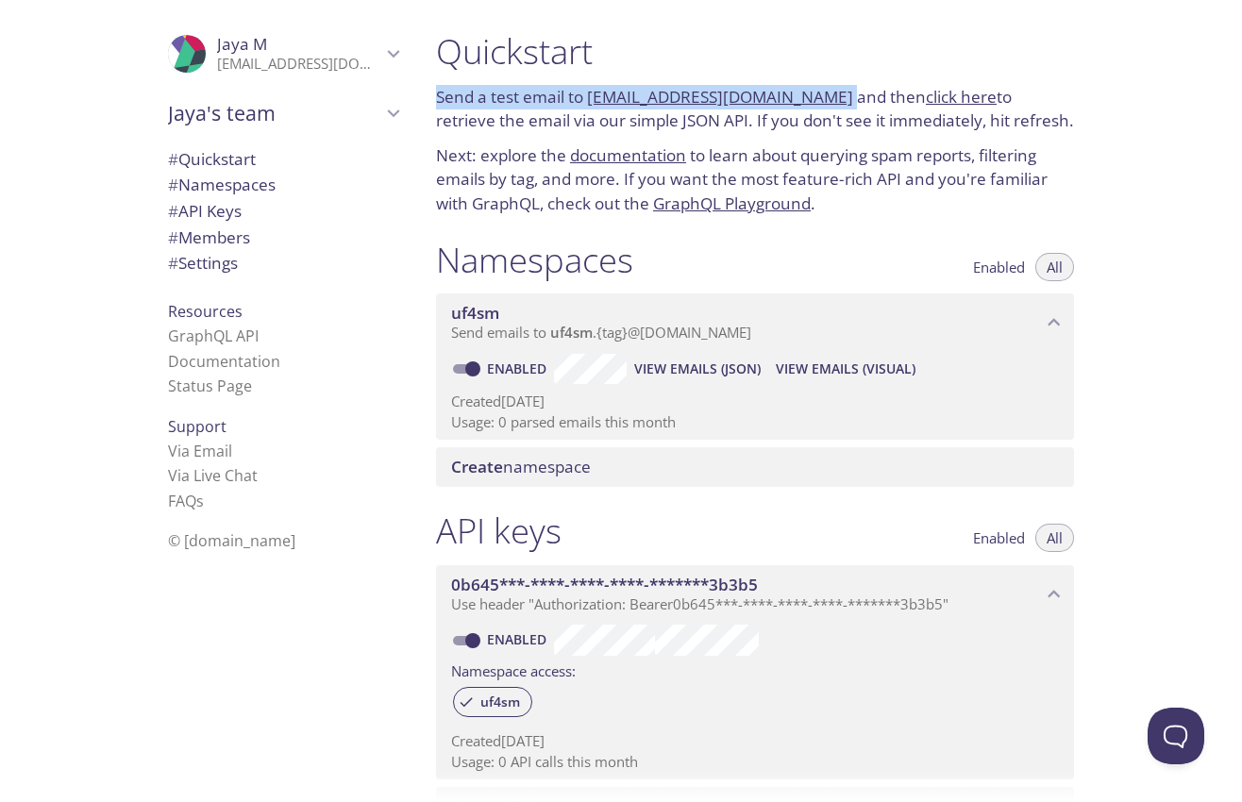
drag, startPoint x: 436, startPoint y: 95, endPoint x: 830, endPoint y: 95, distance: 394.4
click at [830, 95] on p "Send a test email to [EMAIL_ADDRESS][DOMAIN_NAME] and then click here to retrie…" at bounding box center [755, 109] width 638 height 48
copy p "Send a test email to [EMAIL_ADDRESS][DOMAIN_NAME]"
click at [784, 48] on h1 "Quickstart" at bounding box center [755, 51] width 638 height 42
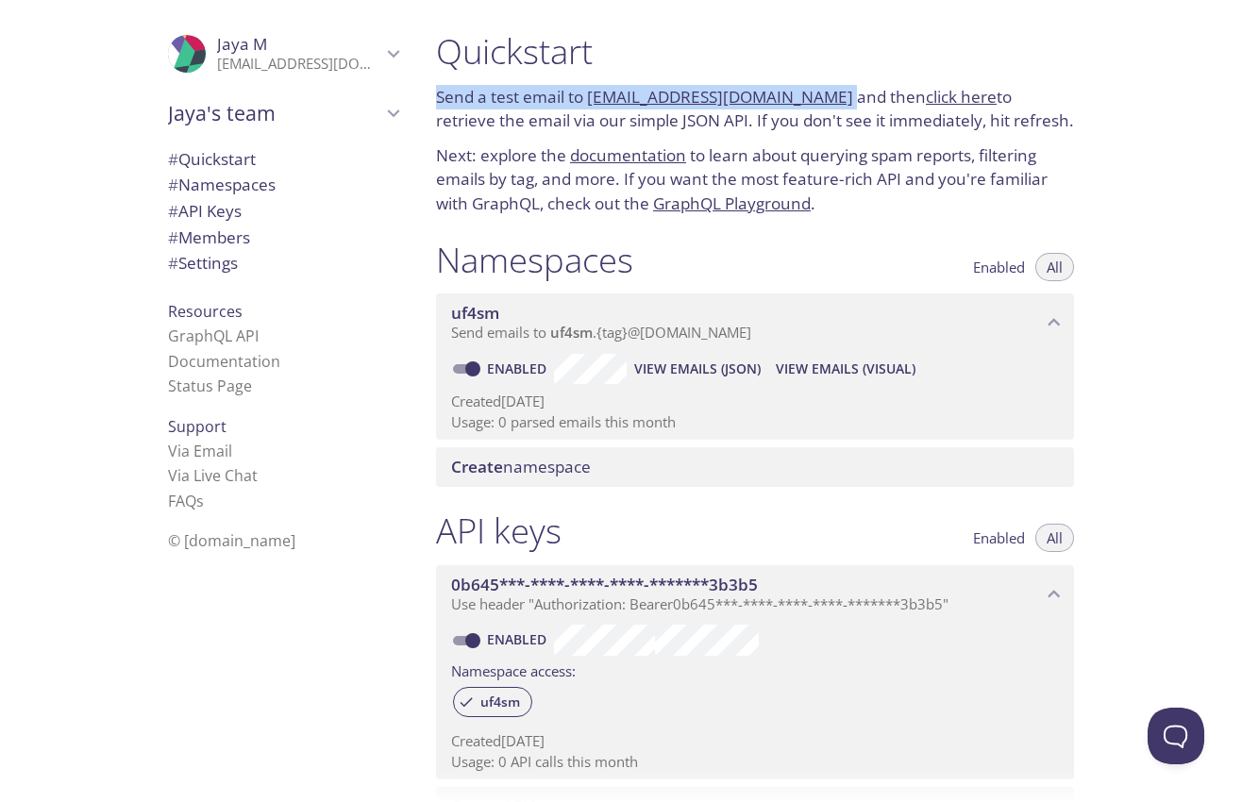
click at [568, 107] on p "Send a test email to [EMAIL_ADDRESS][DOMAIN_NAME] and then click here to retrie…" at bounding box center [755, 109] width 638 height 48
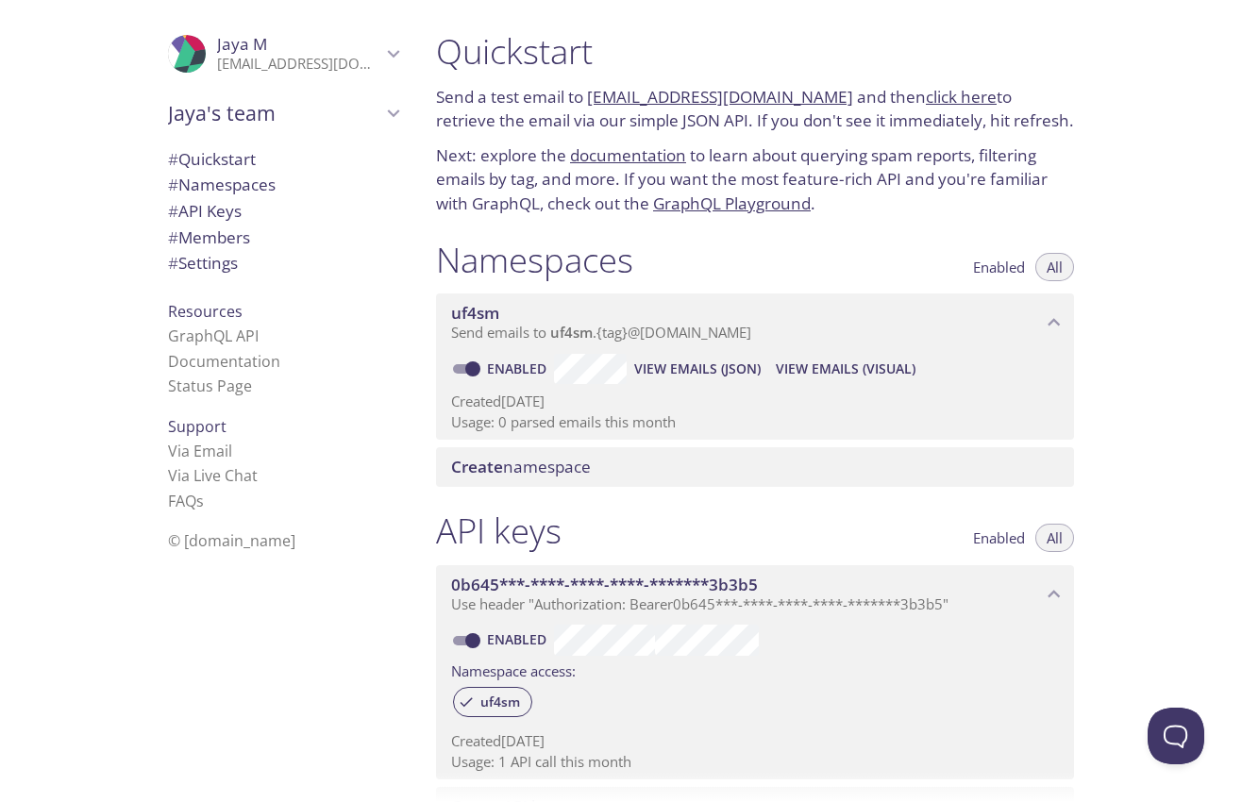
click at [926, 96] on link "click here" at bounding box center [961, 97] width 71 height 22
click at [1004, 267] on span "Enabled" at bounding box center [999, 267] width 52 height 0
click at [1049, 267] on span "All" at bounding box center [1054, 267] width 16 height 0
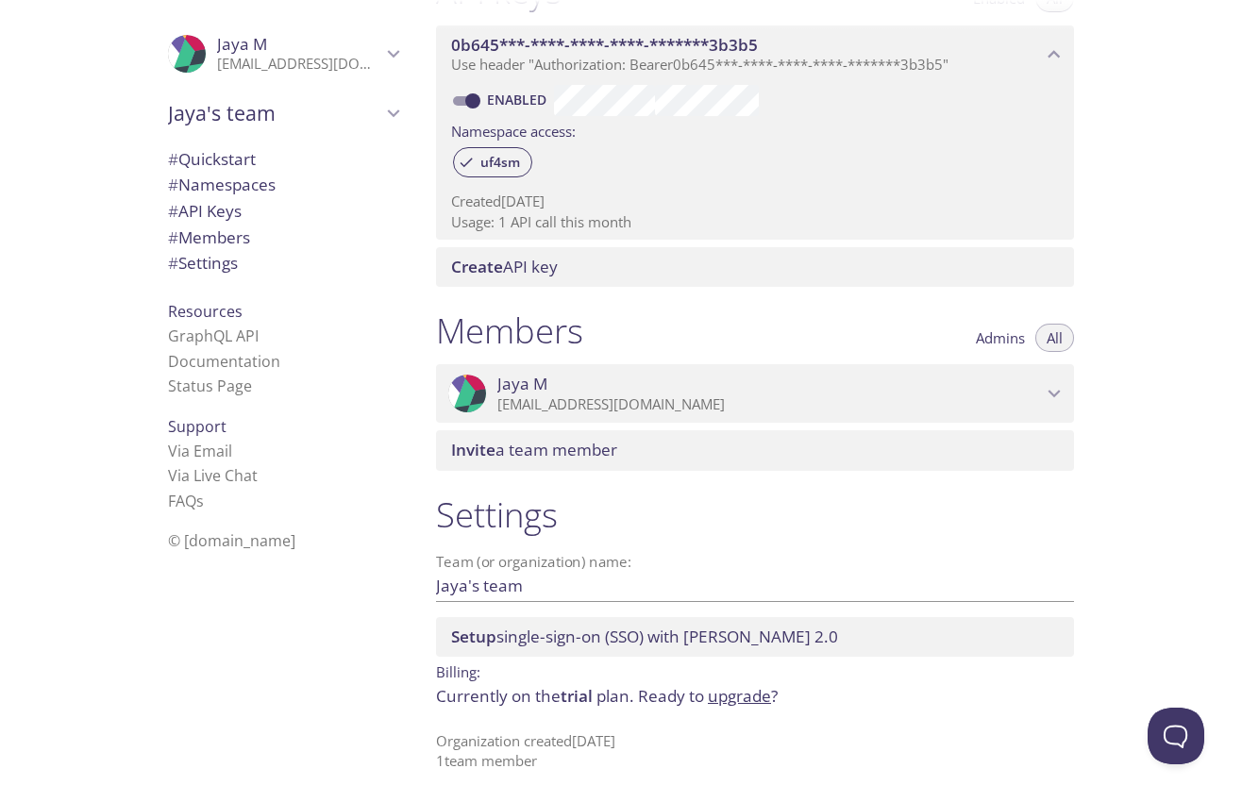
scroll to position [191, 0]
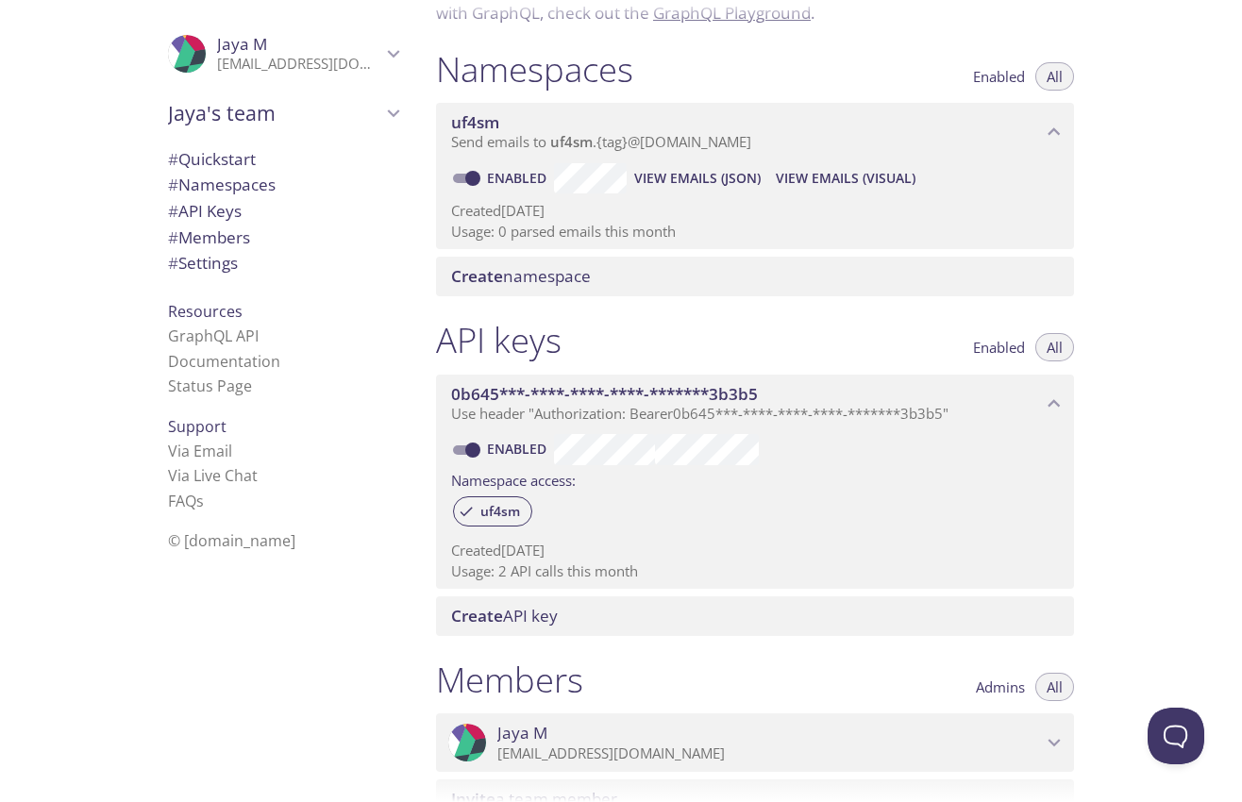
type button "all"
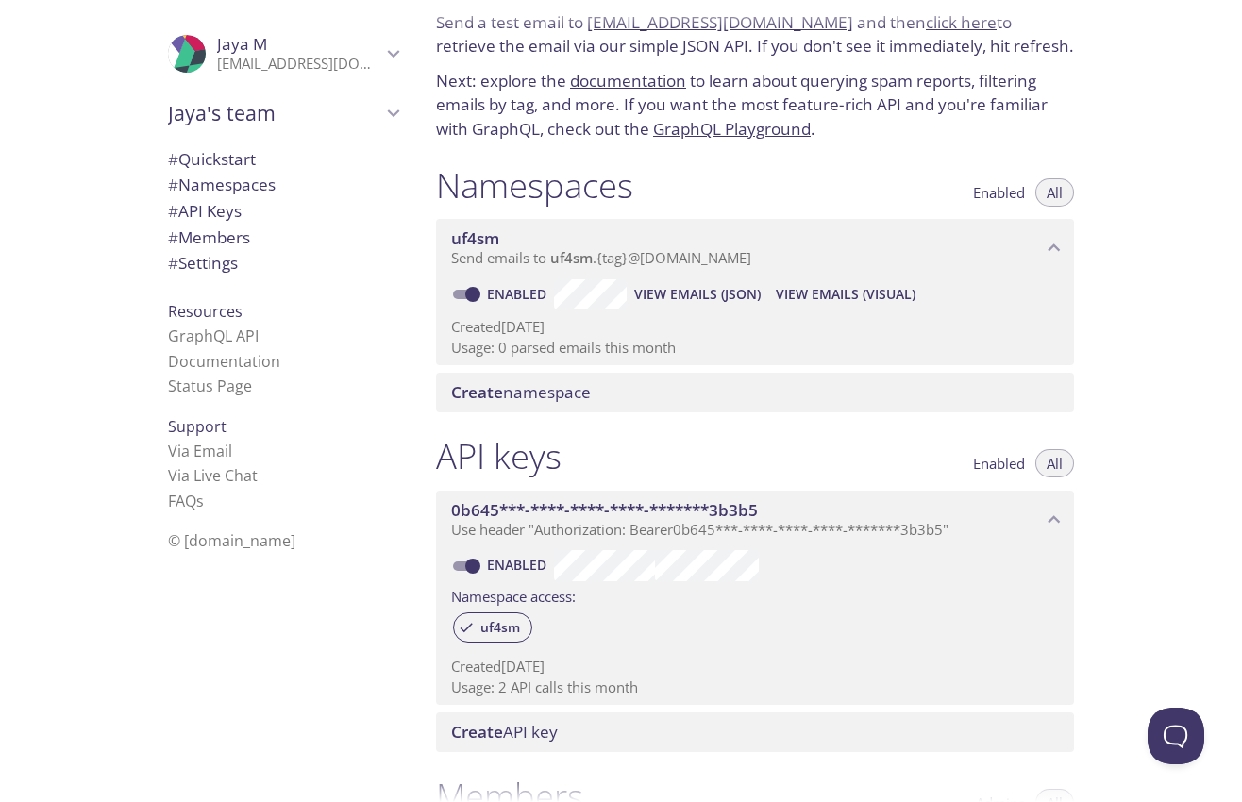
scroll to position [0, 0]
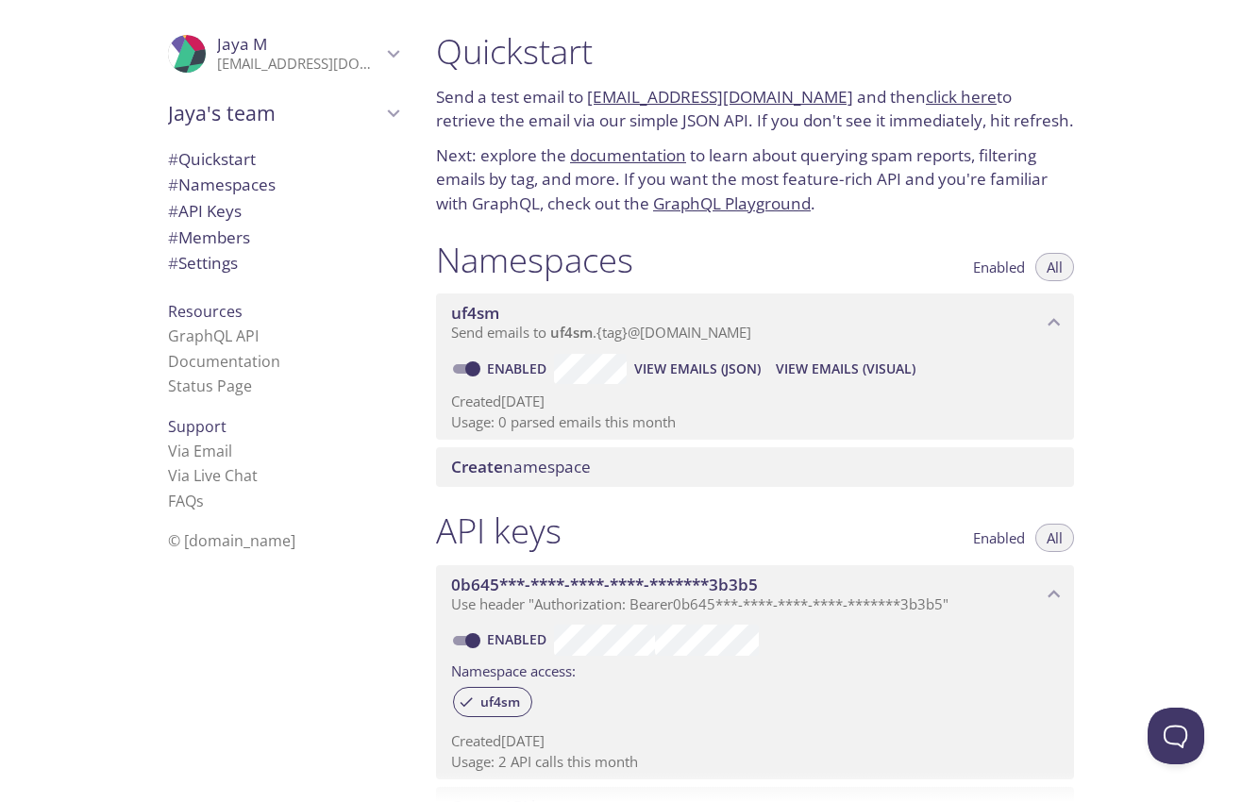
click at [820, 369] on span "View Emails (Visual)" at bounding box center [846, 369] width 140 height 23
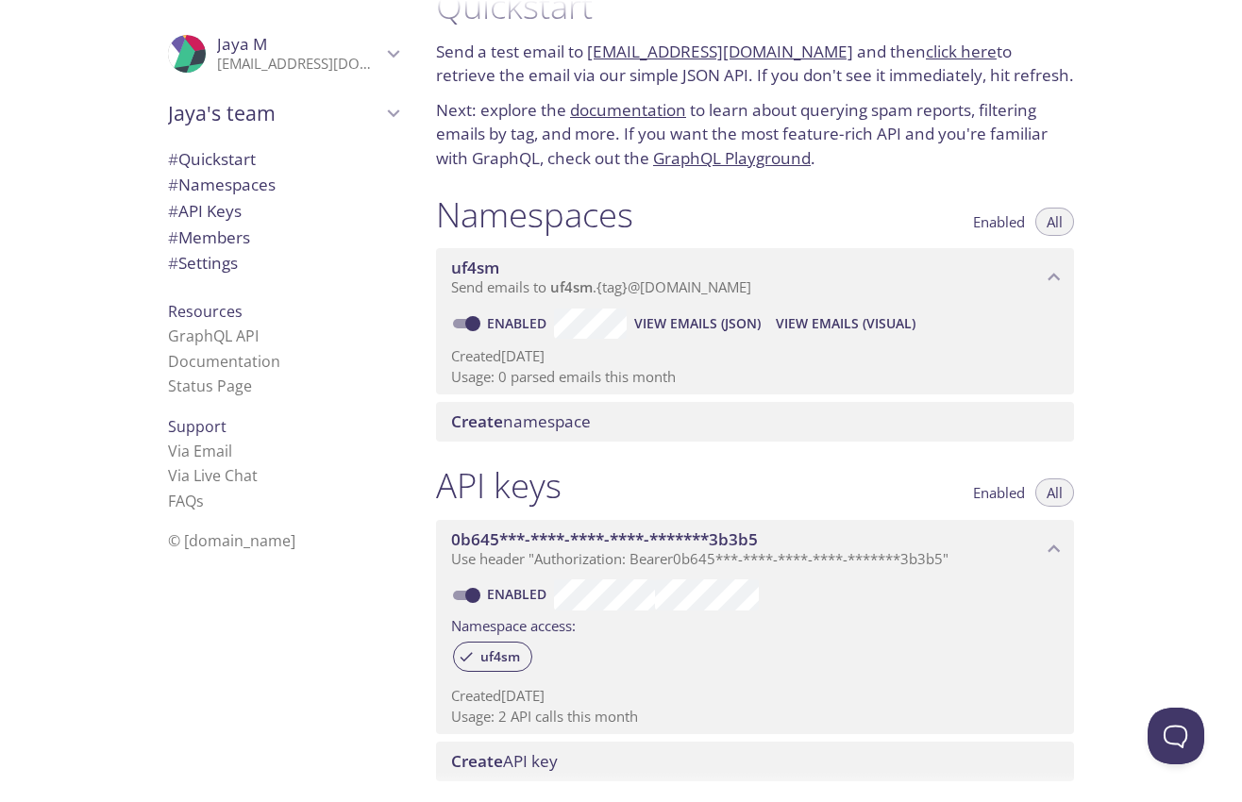
scroll to position [6, 0]
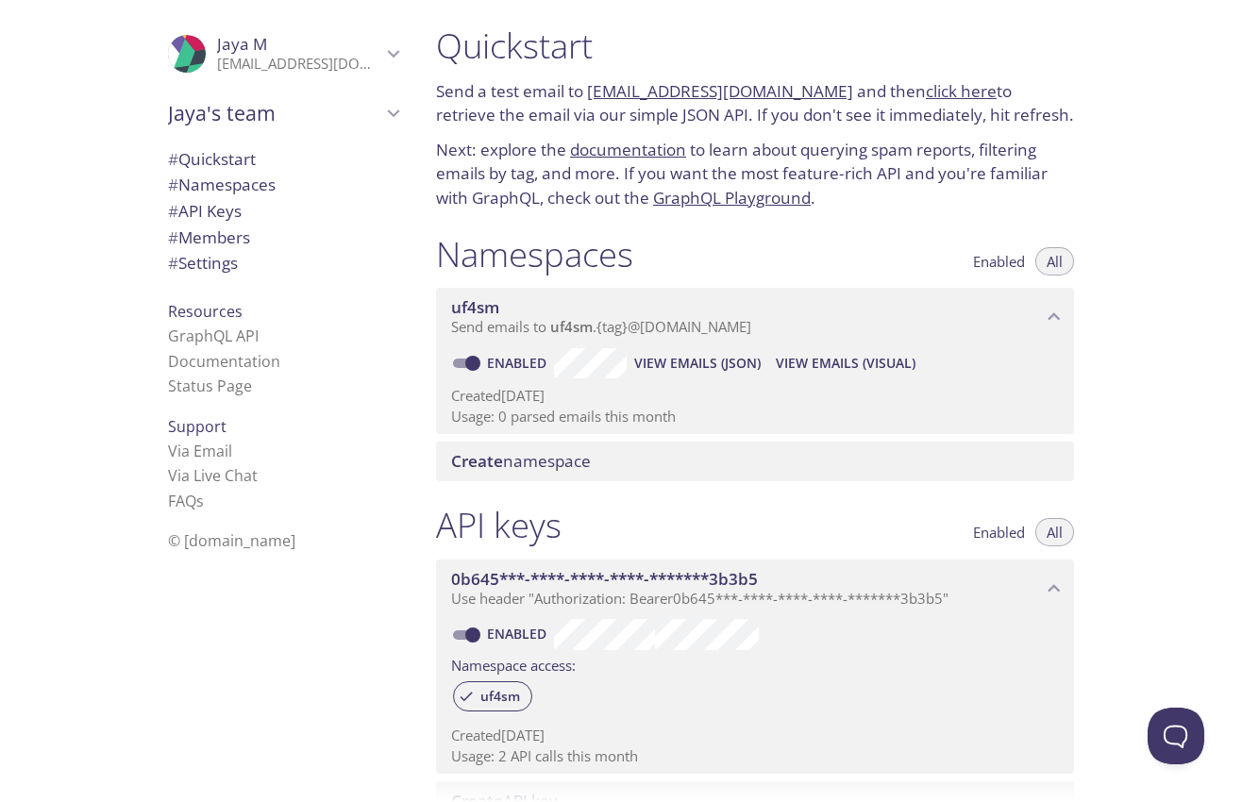
click at [871, 364] on span "View Emails (Visual)" at bounding box center [846, 363] width 140 height 23
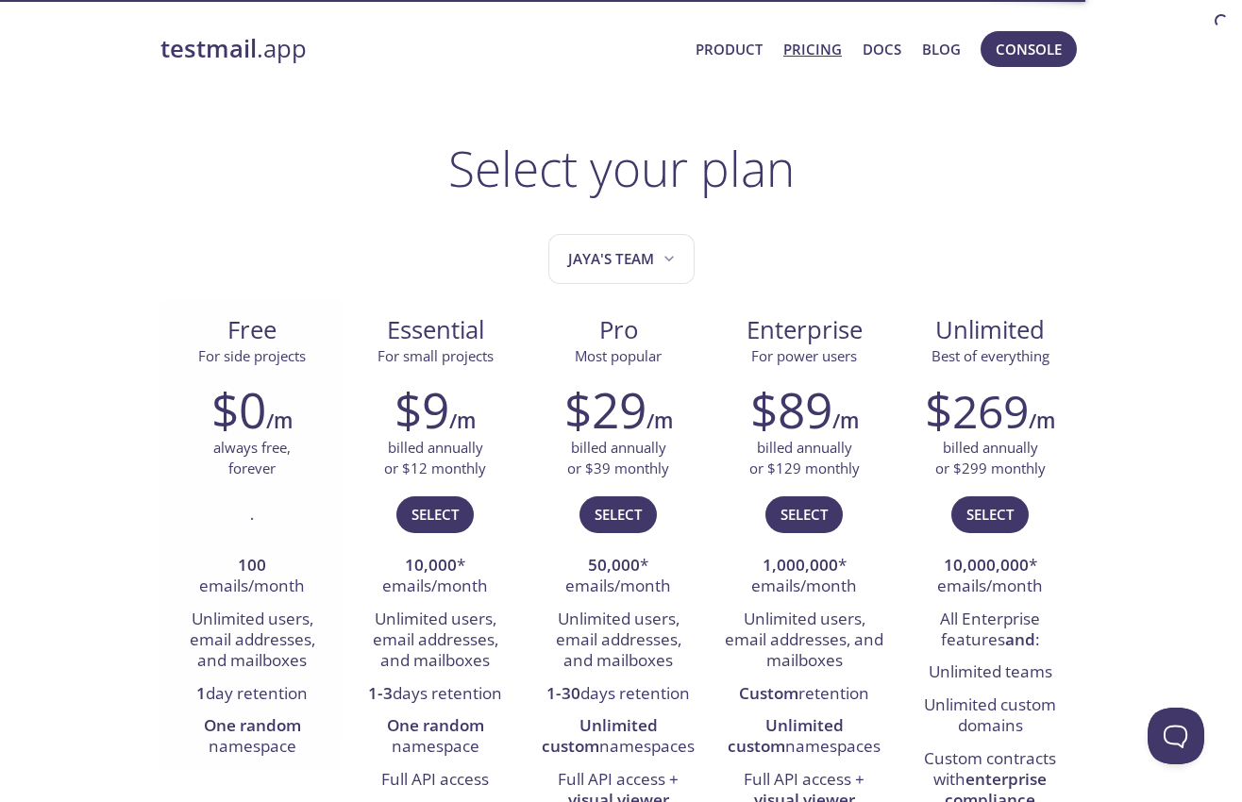
scroll to position [200, 0]
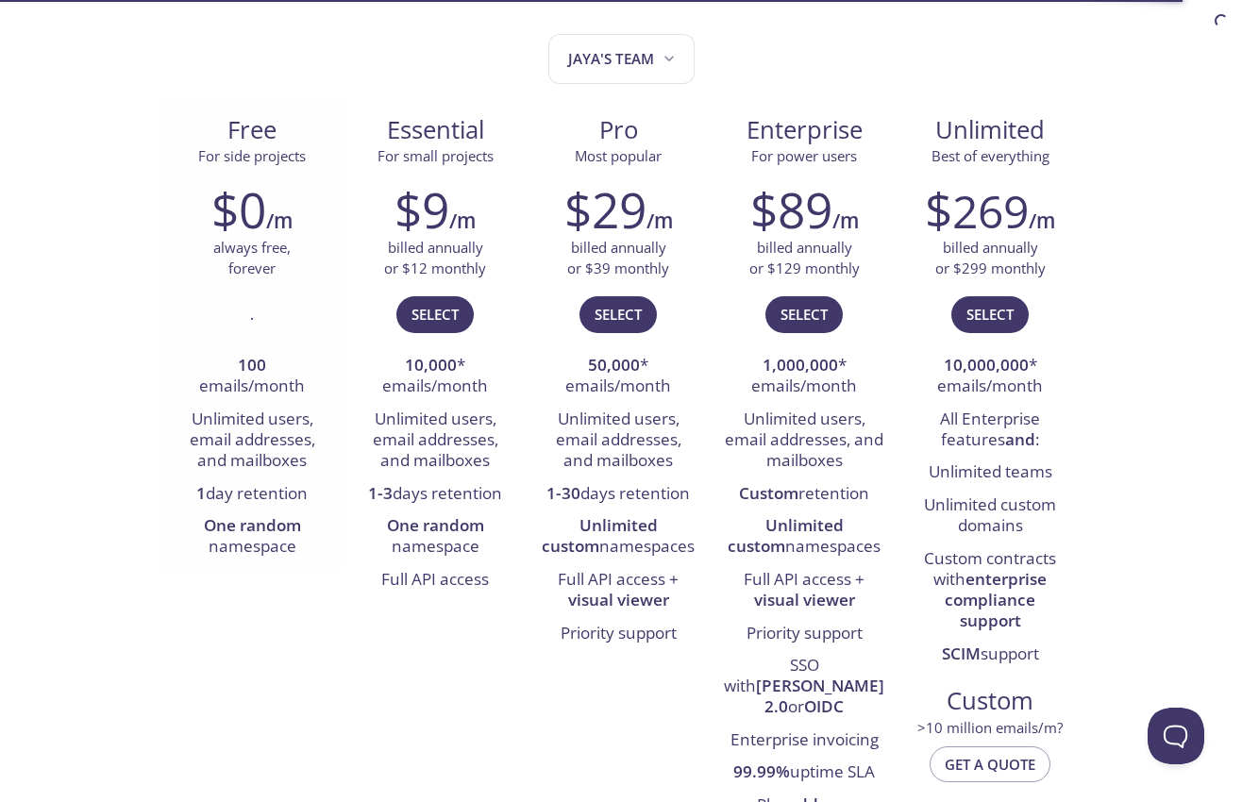
click at [228, 439] on li "Unlimited users, email addresses, and mailboxes" at bounding box center [252, 441] width 155 height 75
click at [232, 460] on li "Unlimited users, email addresses, and mailboxes" at bounding box center [252, 441] width 155 height 75
click at [255, 441] on li "Unlimited users, email addresses, and mailboxes" at bounding box center [252, 441] width 155 height 75
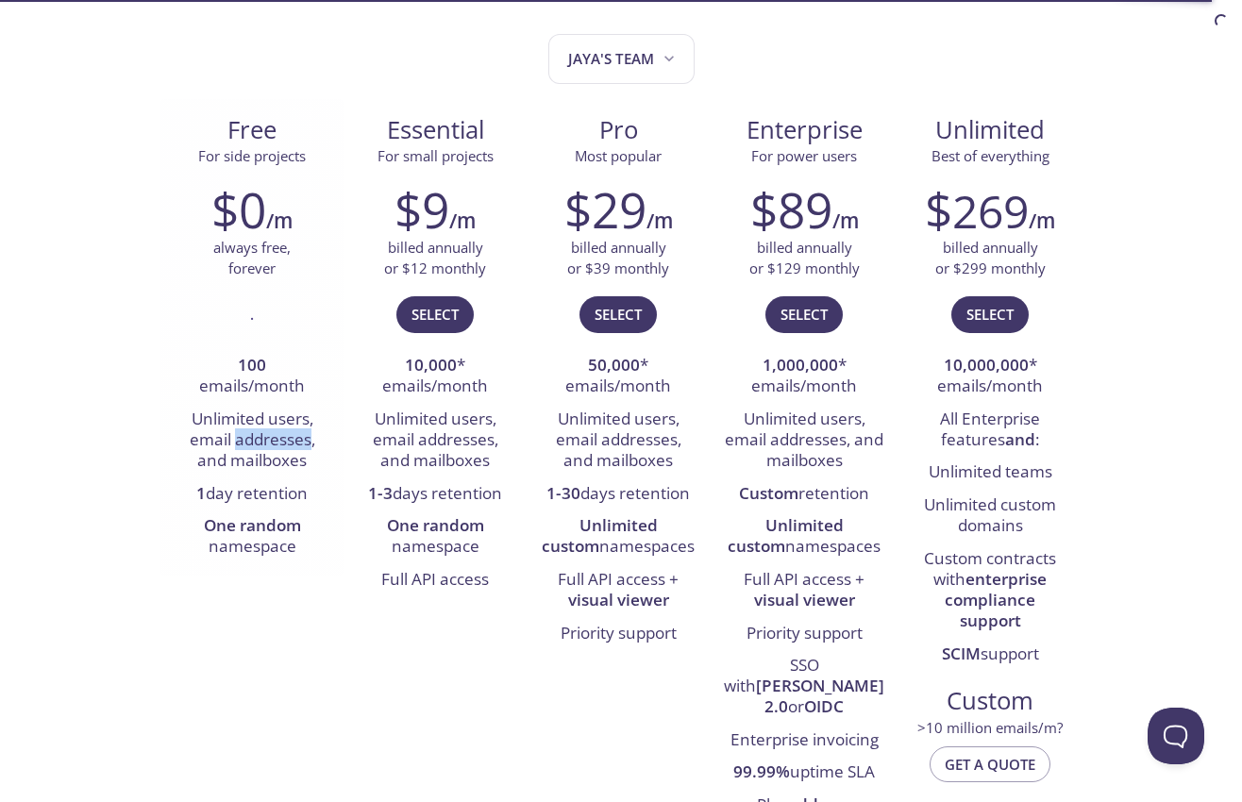
click at [255, 441] on li "Unlimited users, email addresses, and mailboxes" at bounding box center [252, 441] width 155 height 75
click at [250, 454] on li "Unlimited users, email addresses, and mailboxes" at bounding box center [252, 441] width 155 height 75
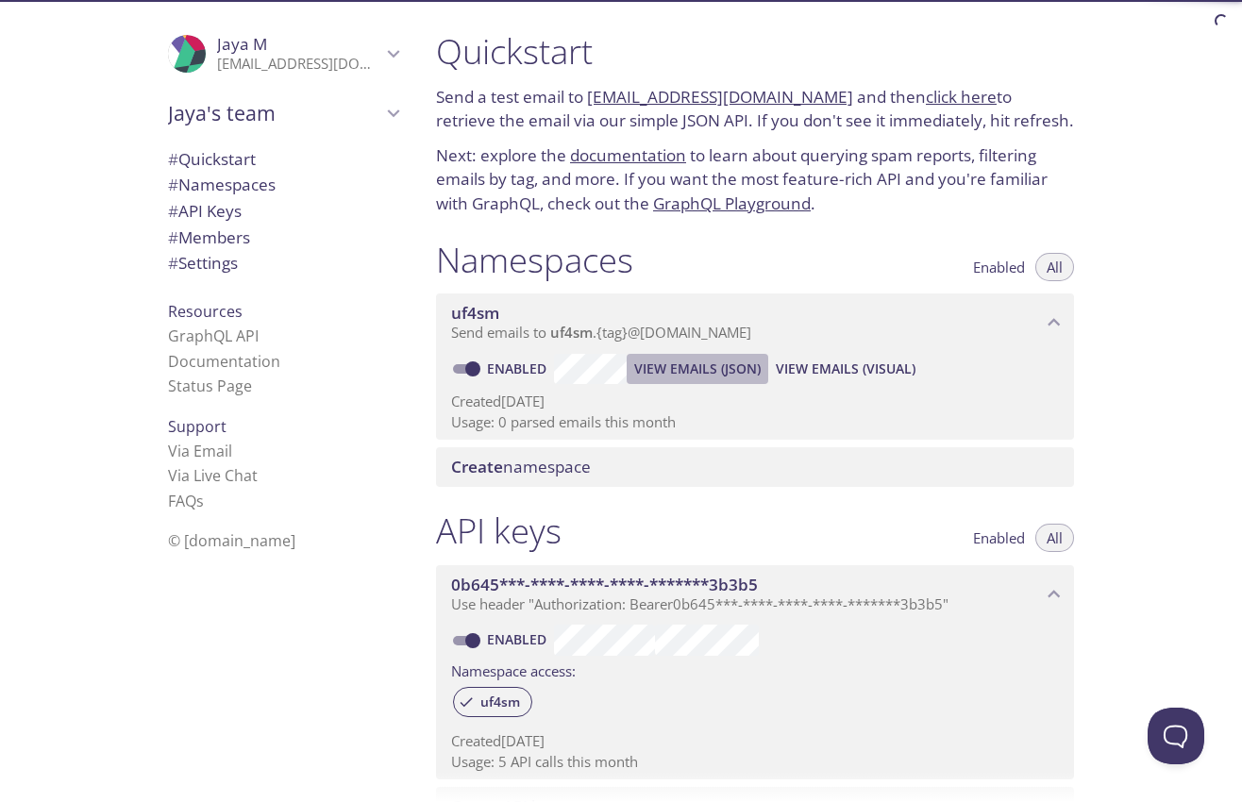
click at [671, 371] on span "View Emails (JSON)" at bounding box center [697, 369] width 126 height 23
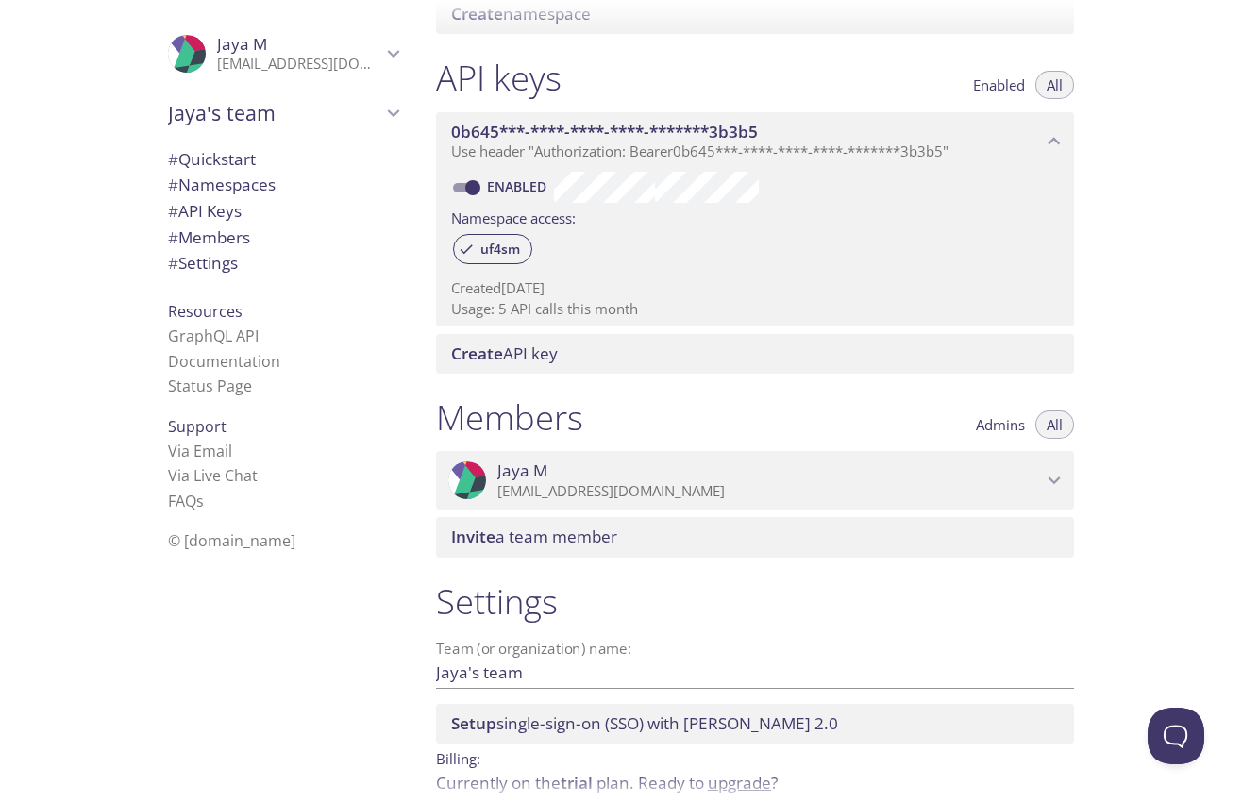
scroll to position [540, 0]
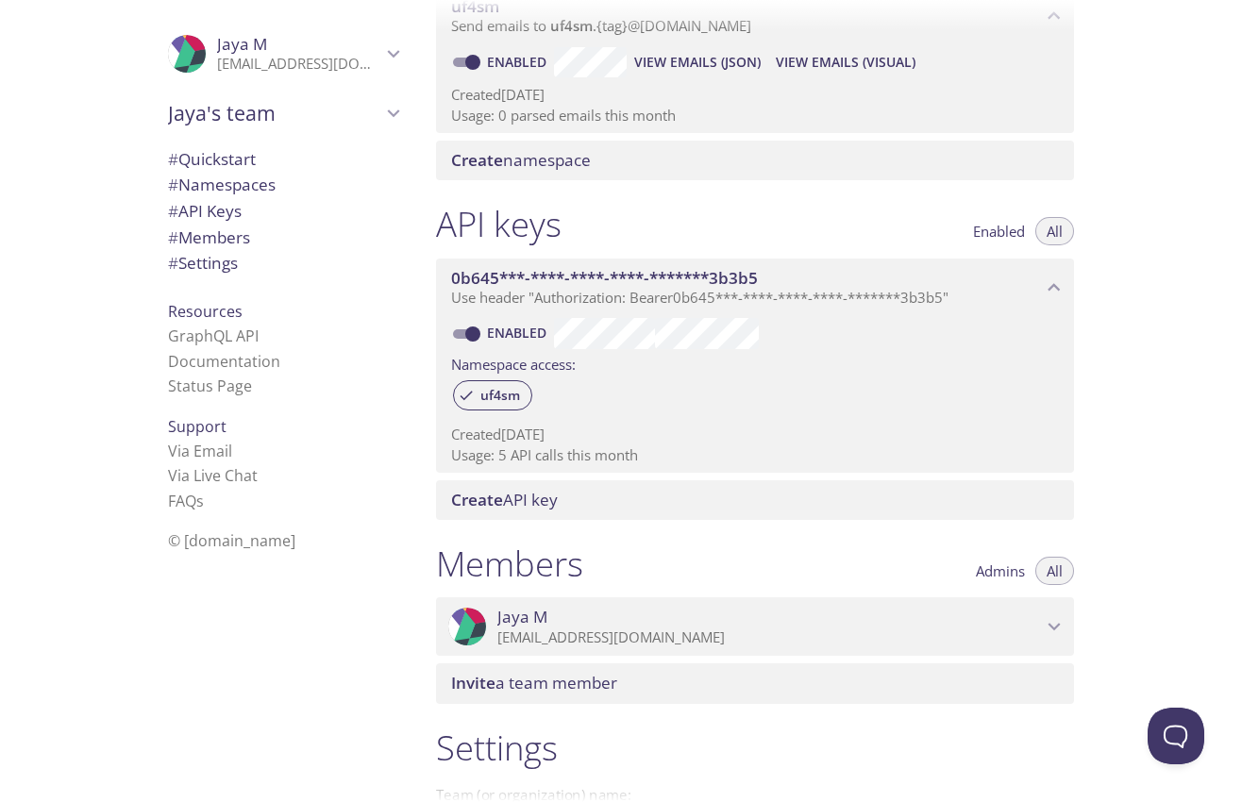
click at [214, 182] on span "# Namespaces" at bounding box center [222, 185] width 108 height 22
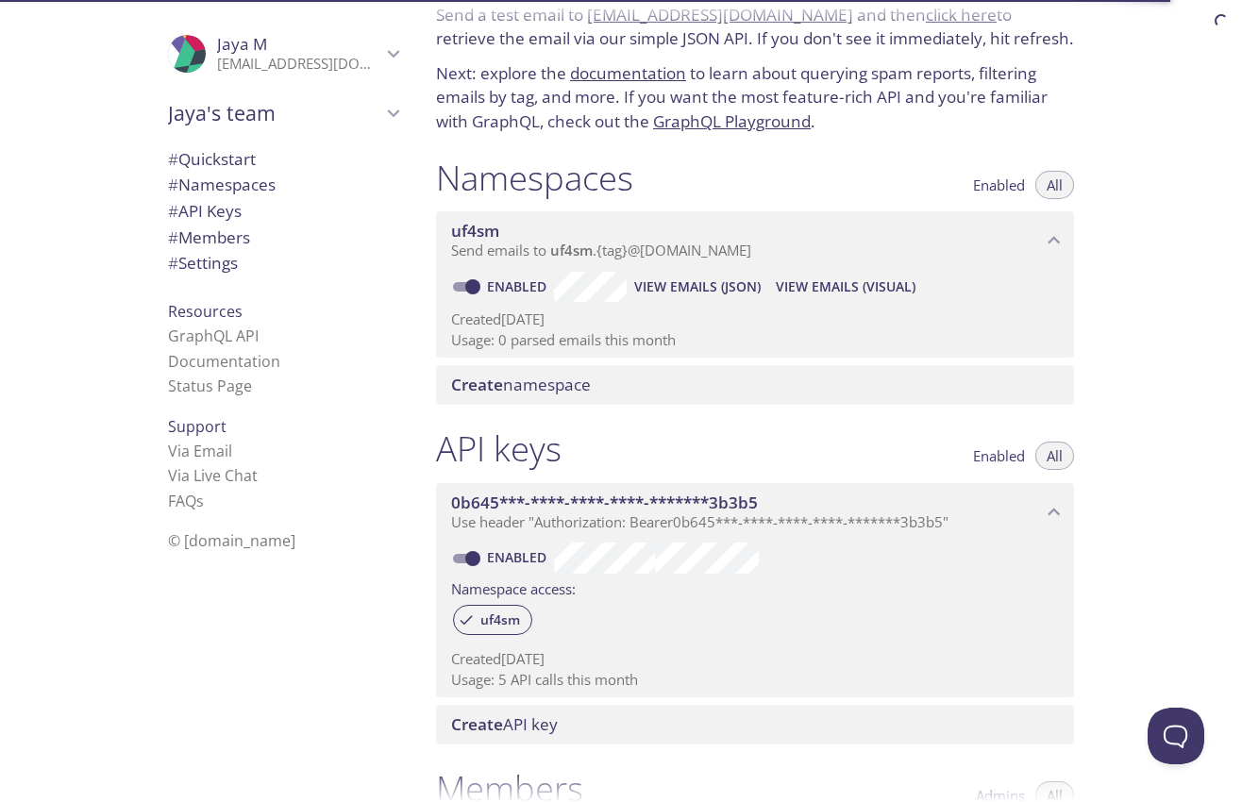
scroll to position [122, 0]
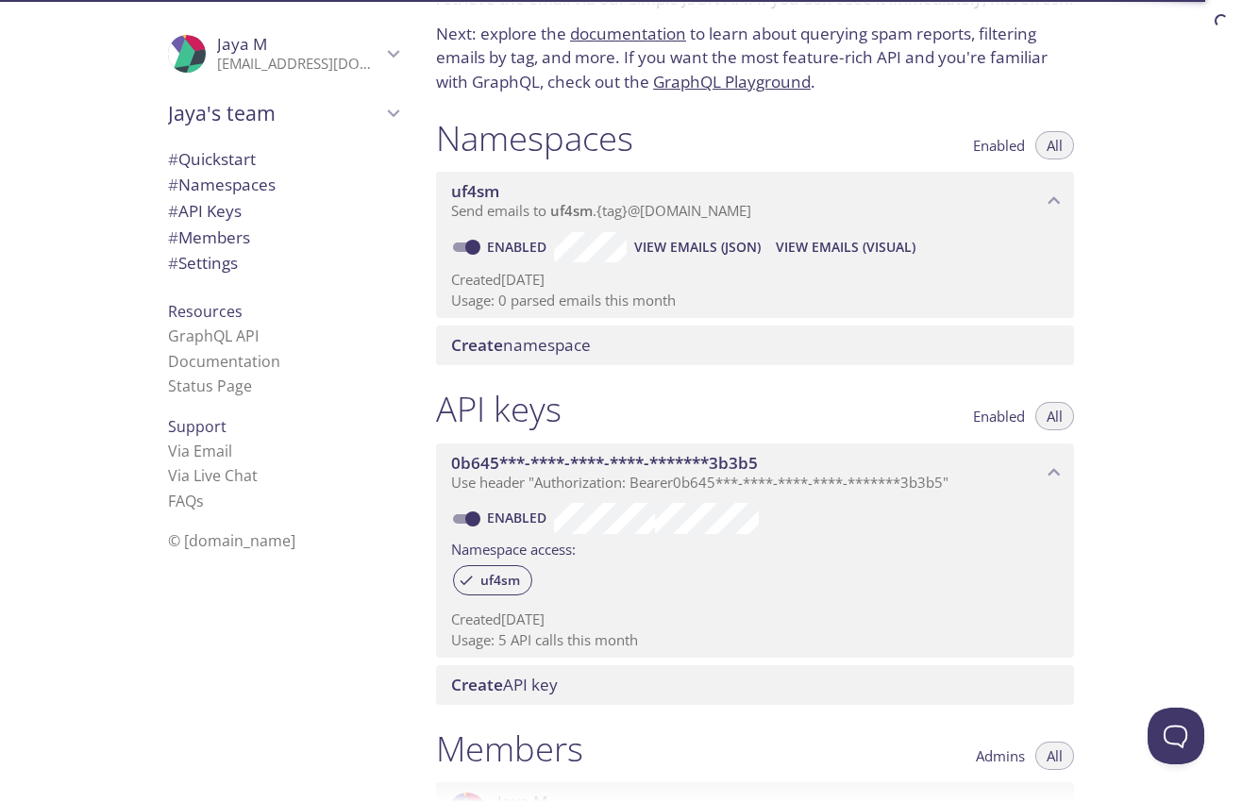
click at [834, 242] on span "View Emails (Visual)" at bounding box center [846, 247] width 140 height 23
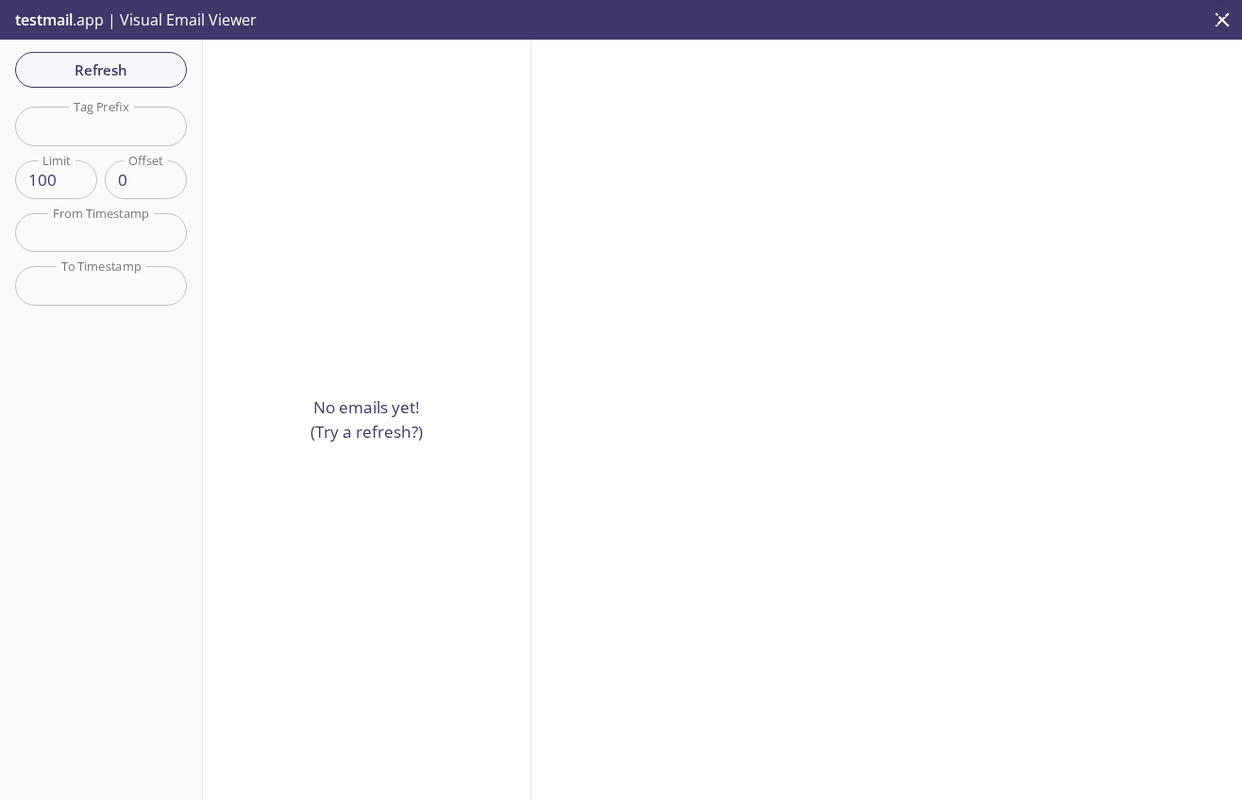
click at [65, 133] on input "text" at bounding box center [101, 126] width 172 height 39
paste input "recipient:jmamidi+learneruser_1.test@inbox.testmail.app"
type input "recipient:jmamidi+learneruser_1.test@inbox.testmail.app"
click at [118, 125] on input "text" at bounding box center [101, 126] width 172 height 39
paste input "recipient:jmamidi+learneruser_1.test@inbox.testmail.app"
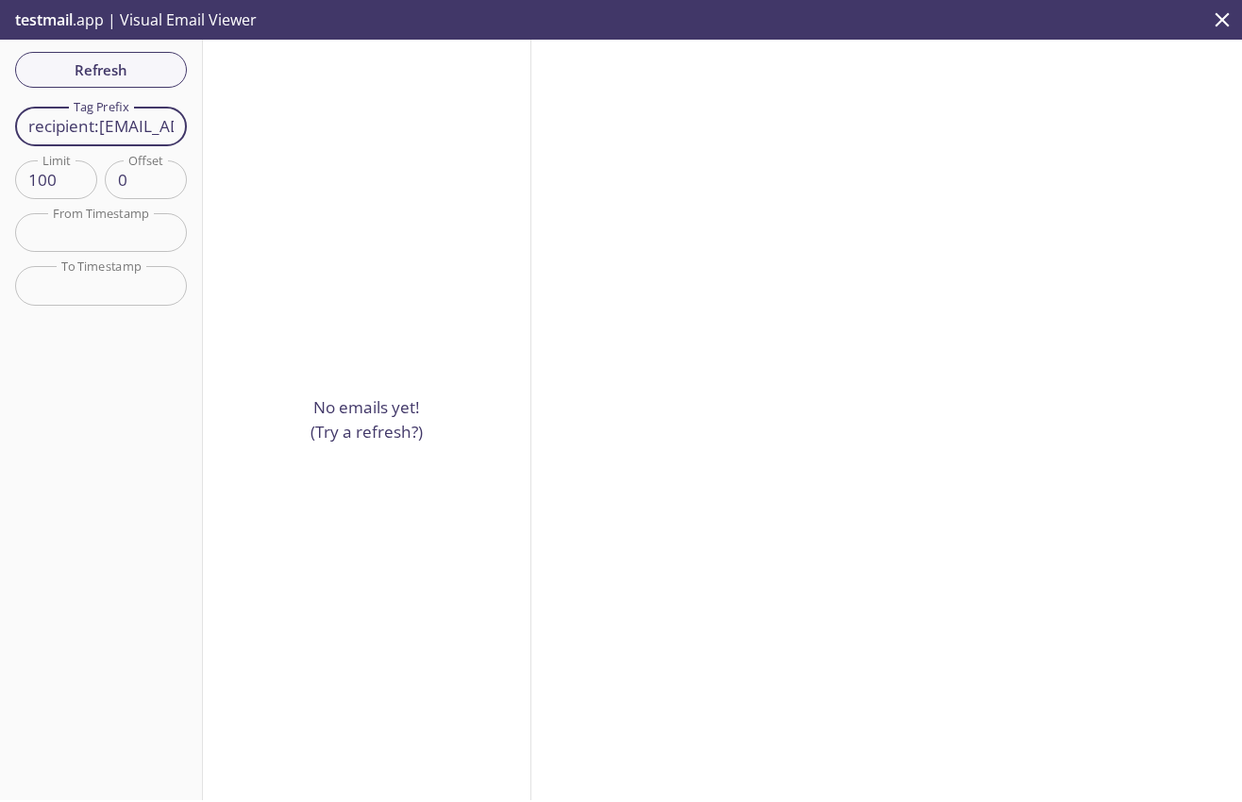
scroll to position [0, 287]
click at [75, 116] on input "recipient:jmamidi+learneruser_1.test@inbox.testmail.app" at bounding box center [101, 126] width 172 height 39
drag, startPoint x: 96, startPoint y: 126, endPoint x: 17, endPoint y: 135, distance: 79.8
click at [17, 135] on input "recipient:jmamidi+learneruser_1.test@inbox.testmail.app" at bounding box center [101, 126] width 172 height 39
click at [381, 434] on p "No emails yet! (Try a refresh?)" at bounding box center [366, 419] width 112 height 48
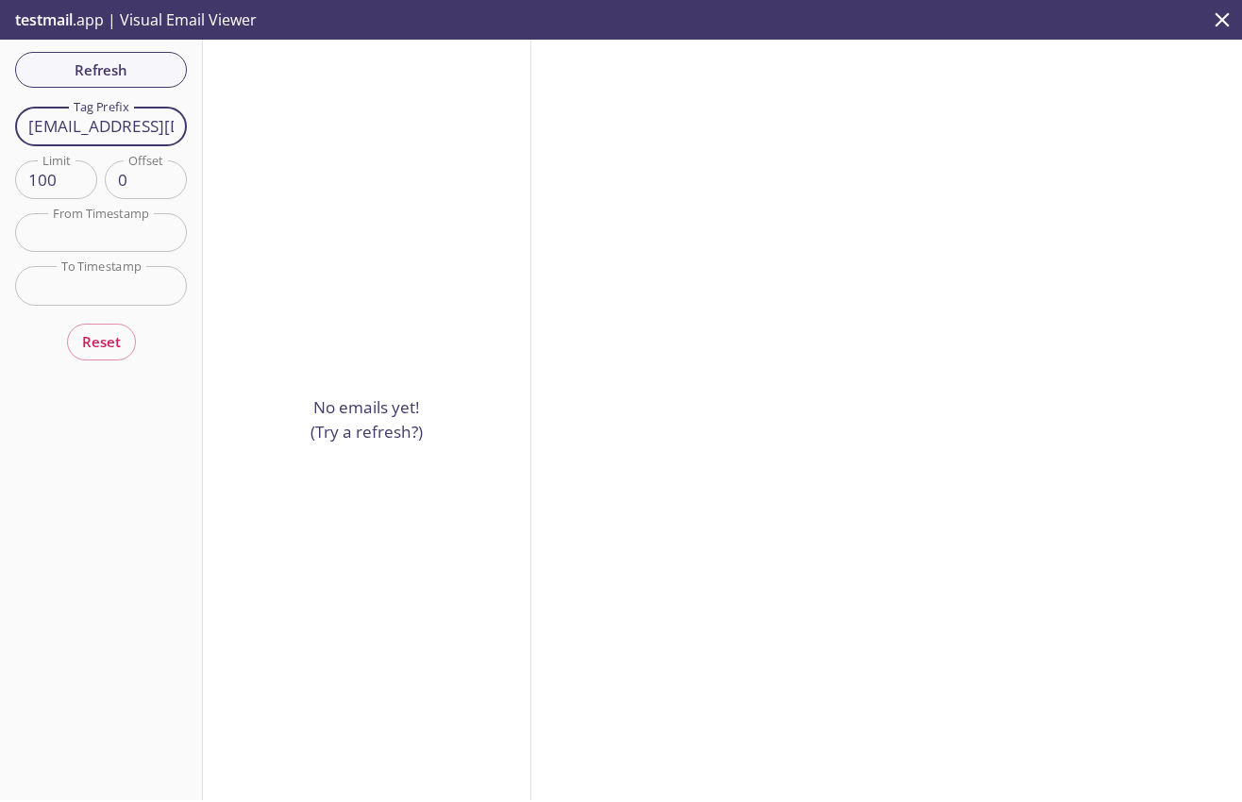
scroll to position [0, 216]
drag, startPoint x: 109, startPoint y: 132, endPoint x: 262, endPoint y: 126, distance: 153.9
click at [187, 126] on input "jmamidi+learneruser_1.test@inbox.testmail.app" at bounding box center [101, 126] width 172 height 39
drag, startPoint x: 497, startPoint y: 178, endPoint x: 1241, endPoint y: 126, distance: 745.4
click at [511, 177] on div "No emails yet! (Try a refresh?)" at bounding box center [367, 420] width 328 height 761
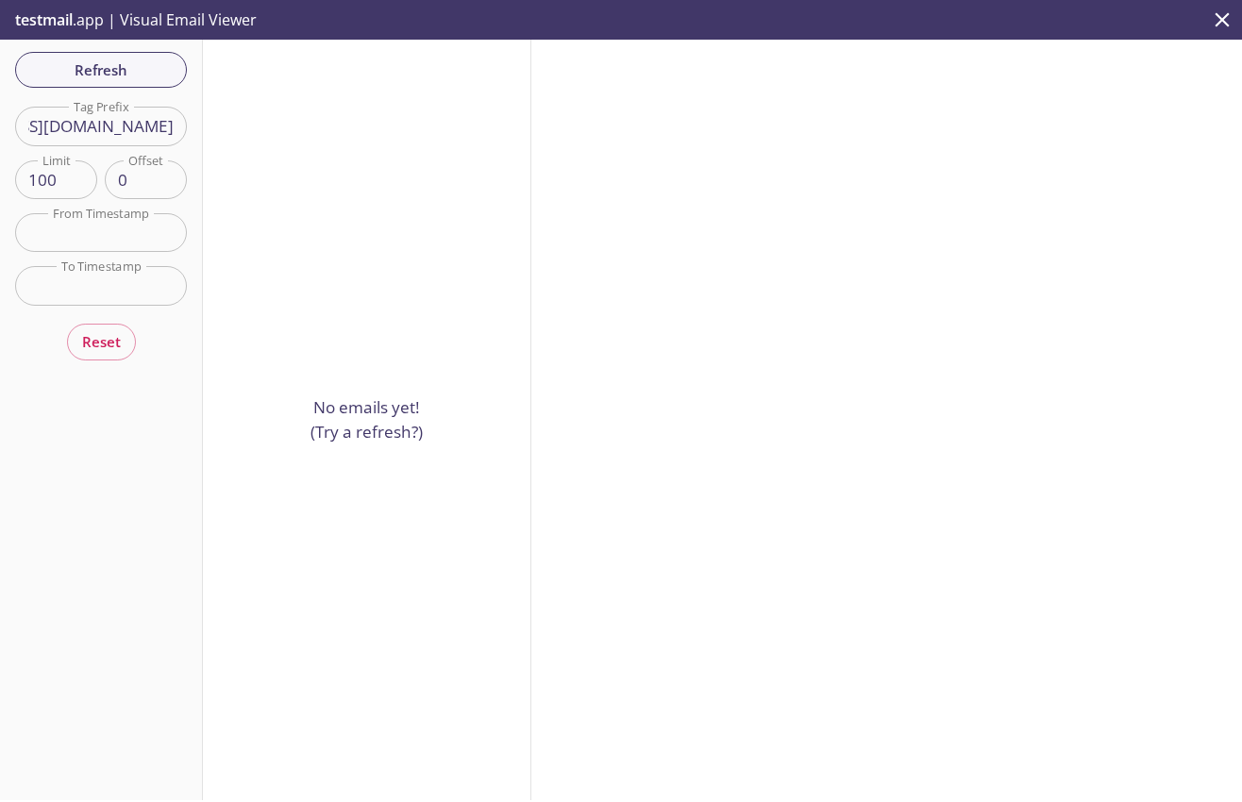
click at [76, 126] on input "jmamidi+learneruser_1.test@inbox.testmail.app" at bounding box center [101, 126] width 172 height 39
paste input "text"
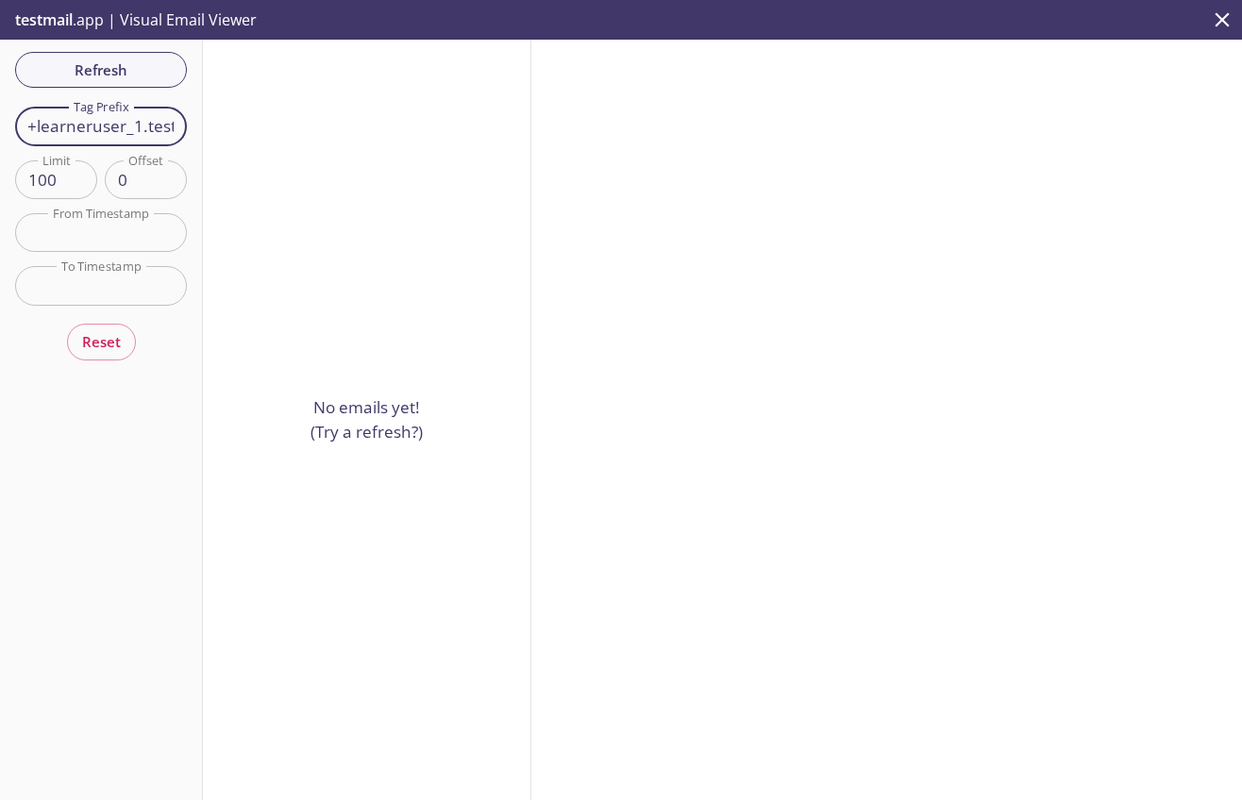
type input "jmamidi+learneruser_1.test"
click at [87, 237] on input "text" at bounding box center [101, 232] width 172 height 39
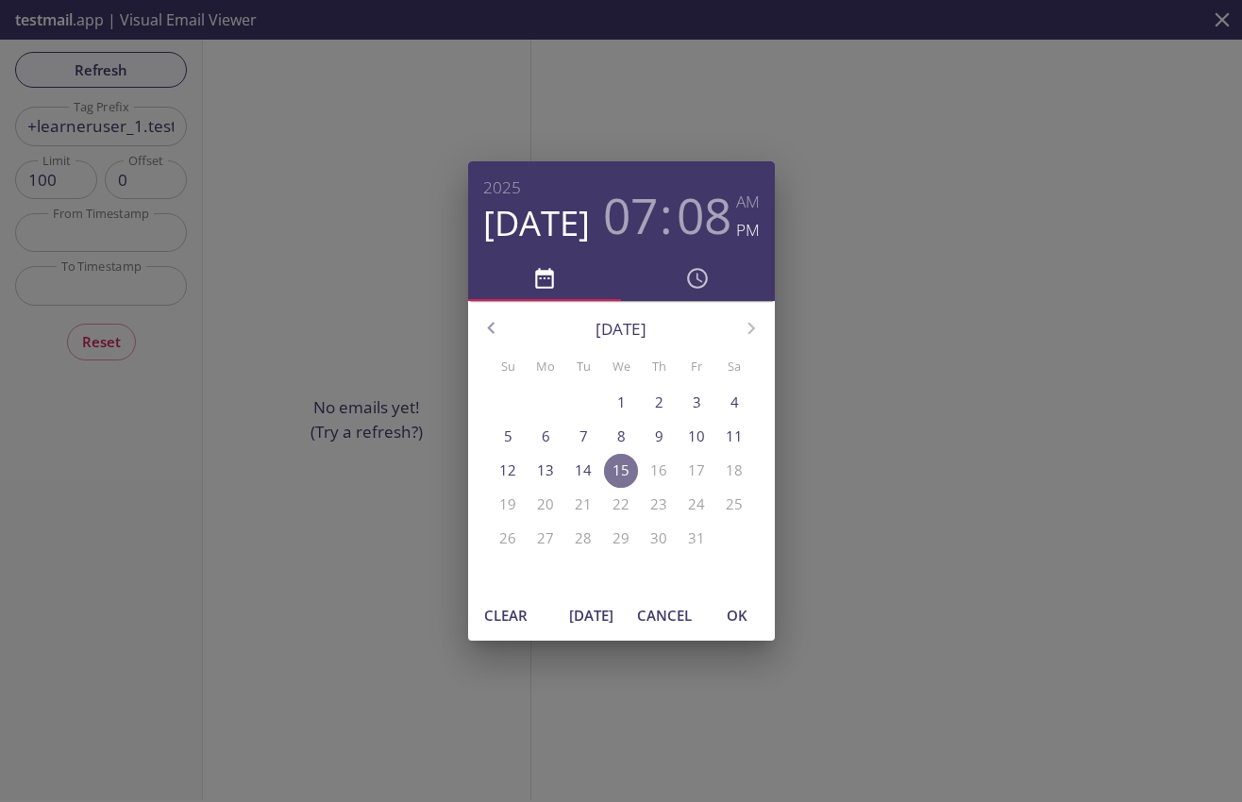
click at [623, 472] on p "15" at bounding box center [620, 470] width 17 height 20
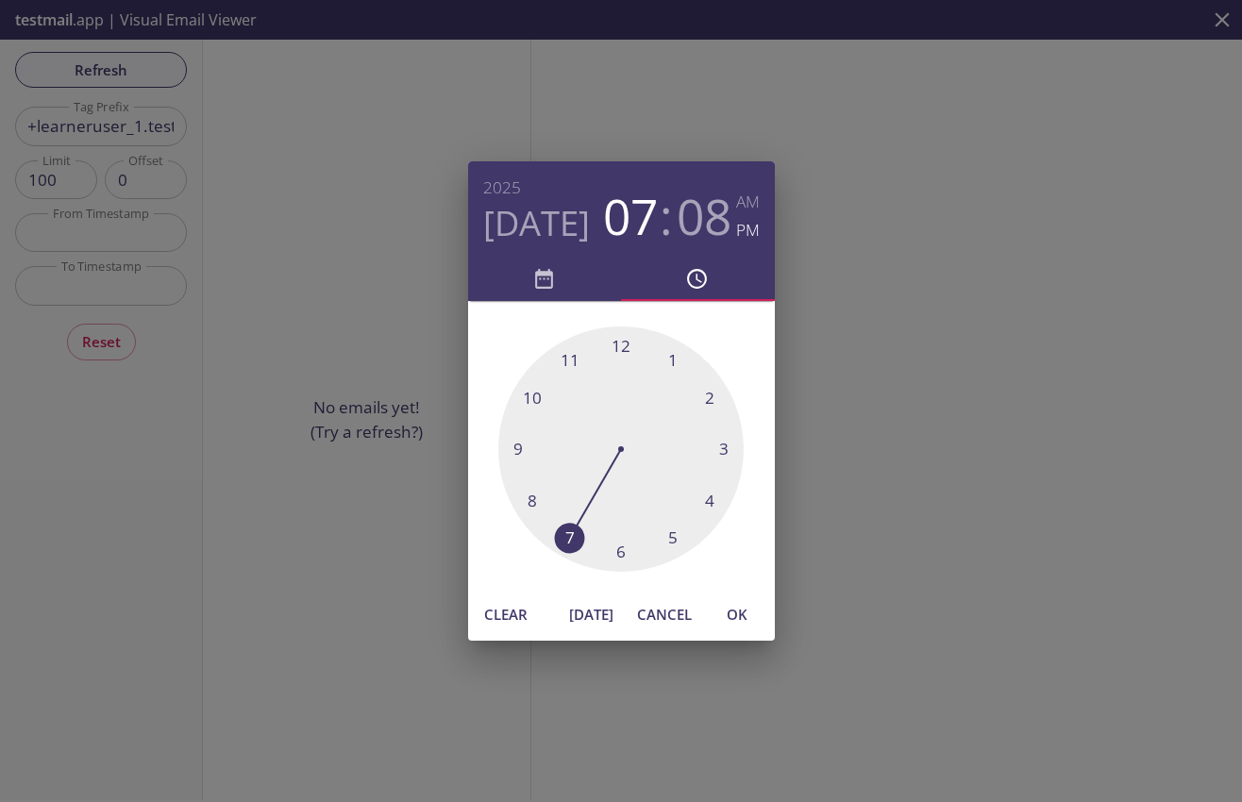
click at [620, 548] on div at bounding box center [620, 448] width 245 height 245
click at [746, 229] on h6 "PM" at bounding box center [748, 230] width 24 height 28
drag, startPoint x: 703, startPoint y: 383, endPoint x: 557, endPoint y: 447, distance: 159.7
click at [557, 447] on div at bounding box center [620, 448] width 245 height 245
click at [726, 604] on span "OK" at bounding box center [736, 614] width 45 height 25
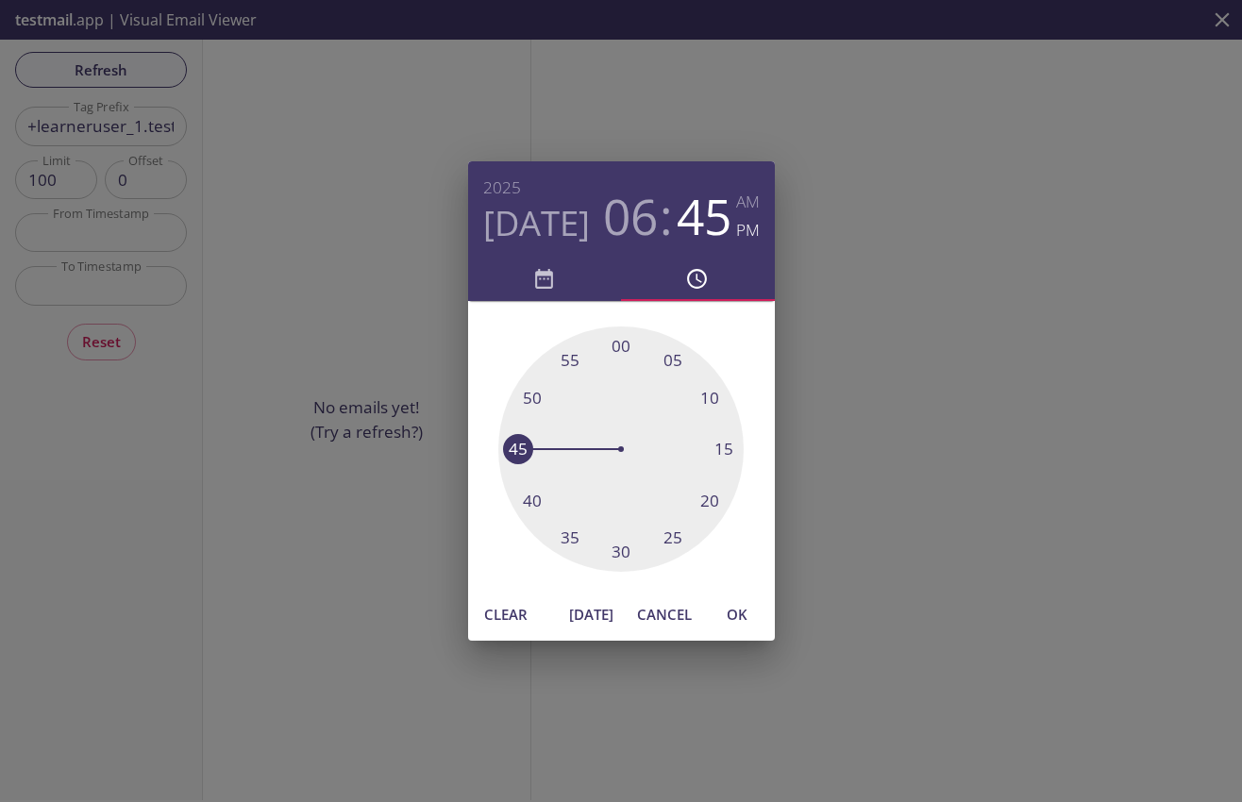
type input "15 Oct 25 6:45 pm"
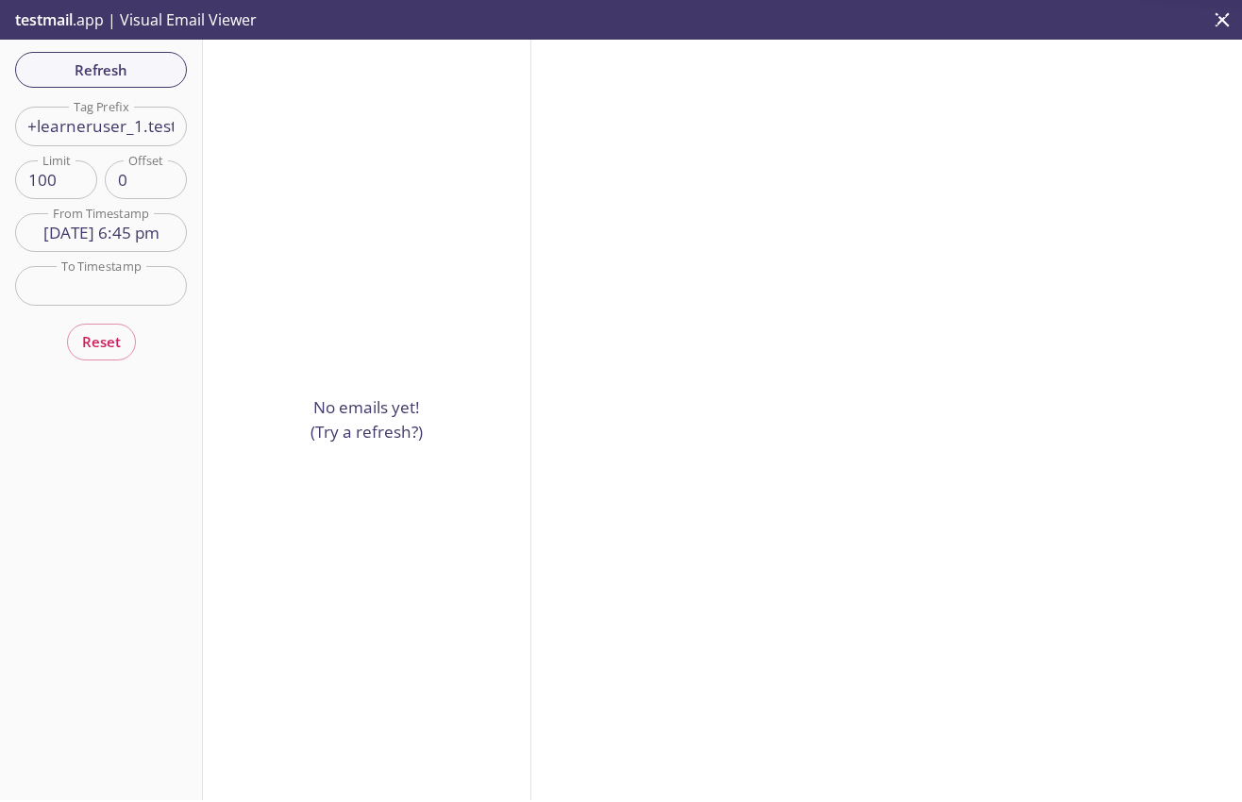
click at [138, 283] on input "text" at bounding box center [101, 285] width 172 height 39
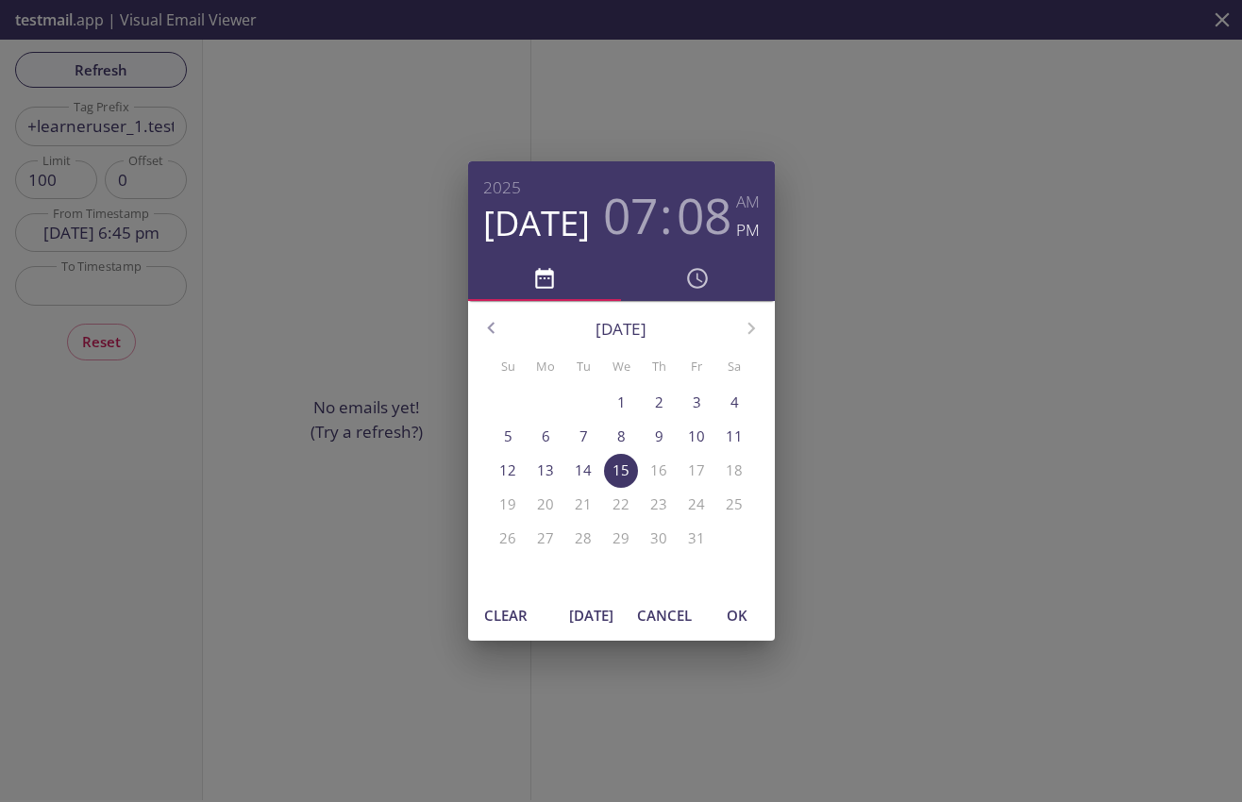
click at [627, 467] on p "15" at bounding box center [620, 470] width 17 height 20
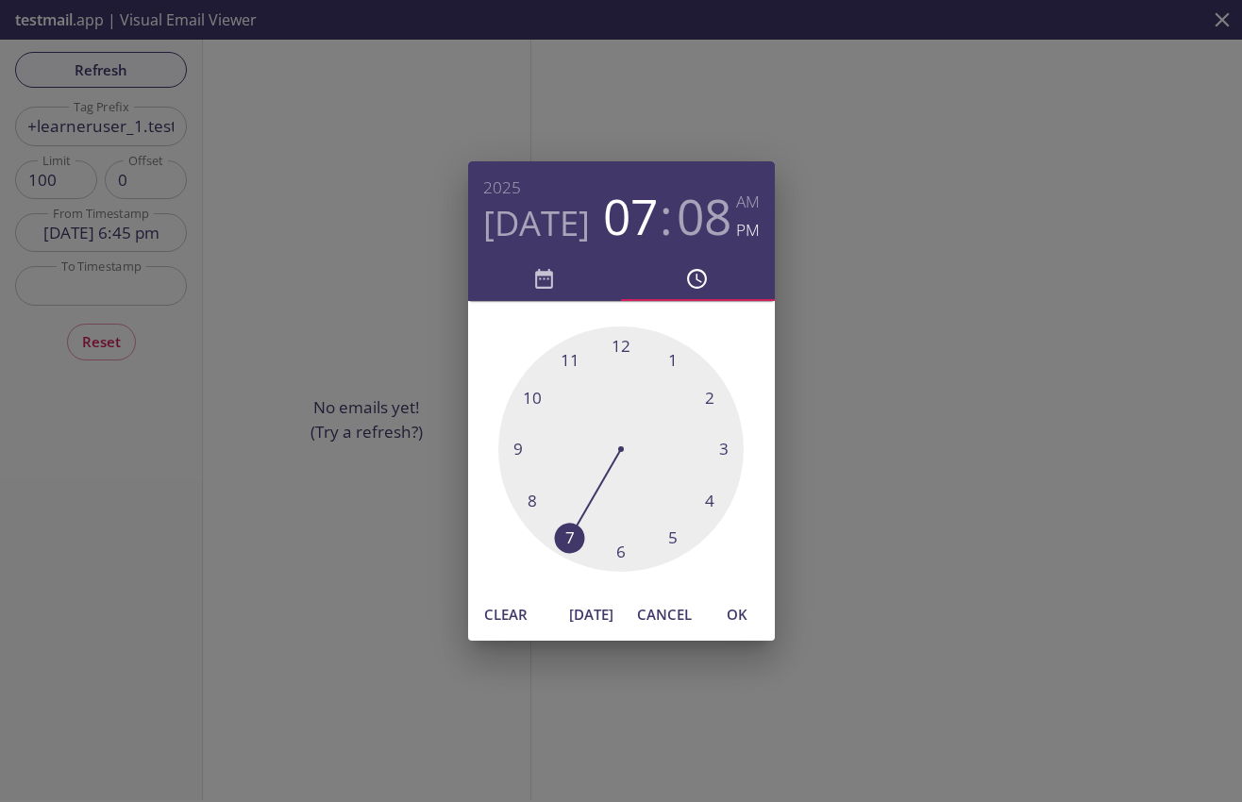
click at [730, 609] on span "OK" at bounding box center [736, 614] width 45 height 25
type input "15 Oct 25 7:08 pm"
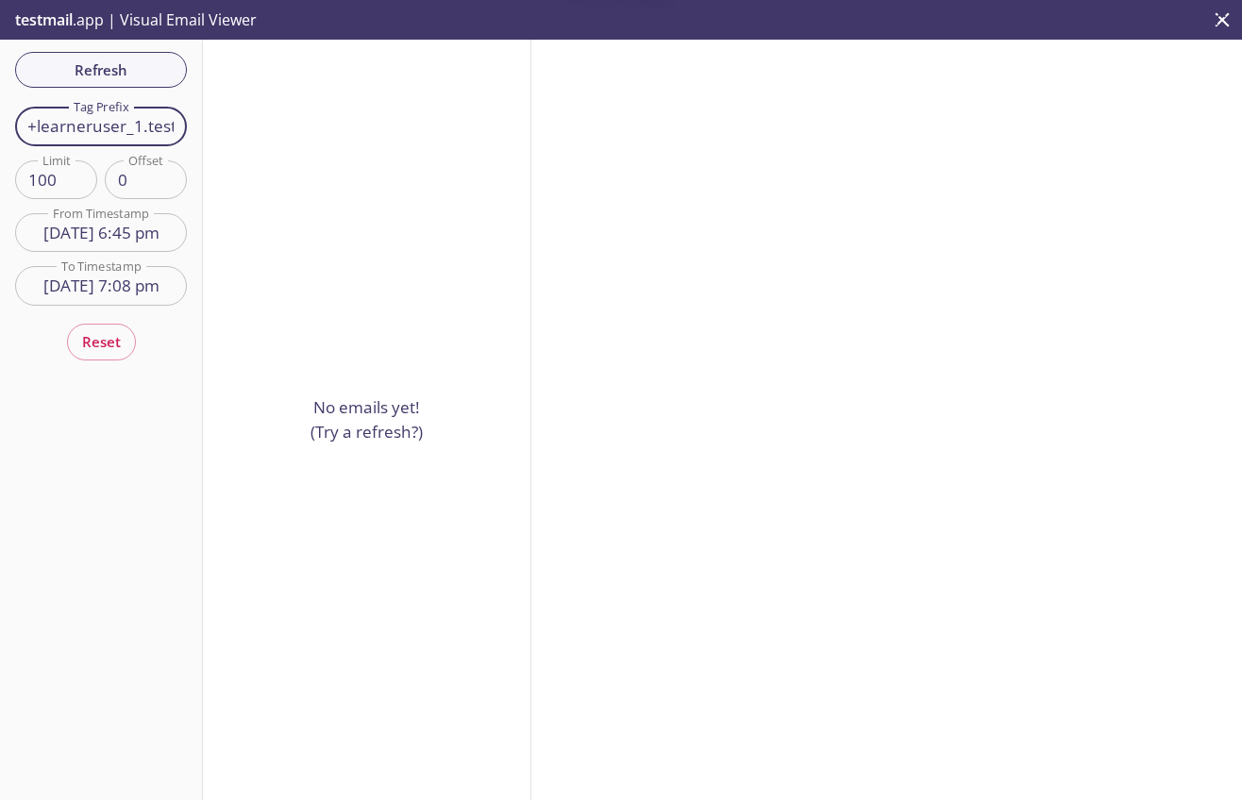
click at [89, 144] on input "jmamidi+learneruser_1.test" at bounding box center [101, 126] width 172 height 39
click at [89, 132] on input "jmamidi+learneruser_1.test" at bounding box center [101, 126] width 172 height 39
click at [120, 66] on span "Refresh" at bounding box center [101, 70] width 142 height 25
drag, startPoint x: 121, startPoint y: 126, endPoint x: 226, endPoint y: 126, distance: 104.7
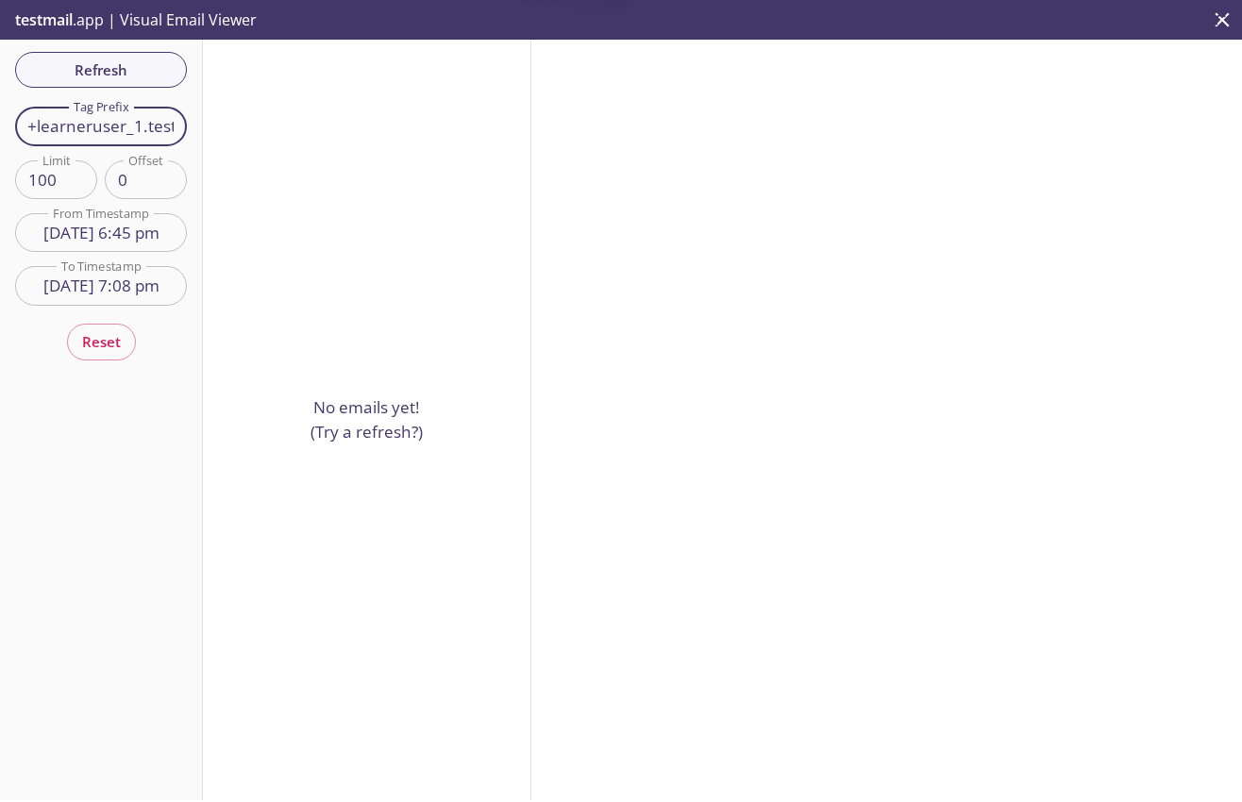
click at [187, 126] on input "jmamidi+learneruser_1.test" at bounding box center [101, 126] width 172 height 39
click at [90, 140] on input "jmamidi+learneruser_1.test" at bounding box center [101, 126] width 172 height 39
click at [152, 121] on input "jmamidi+learneruser_1.test" at bounding box center [101, 126] width 172 height 39
drag, startPoint x: 152, startPoint y: 121, endPoint x: 220, endPoint y: 164, distance: 80.6
click at [153, 123] on input "jmamidi+learneruser_1.test" at bounding box center [101, 126] width 172 height 39
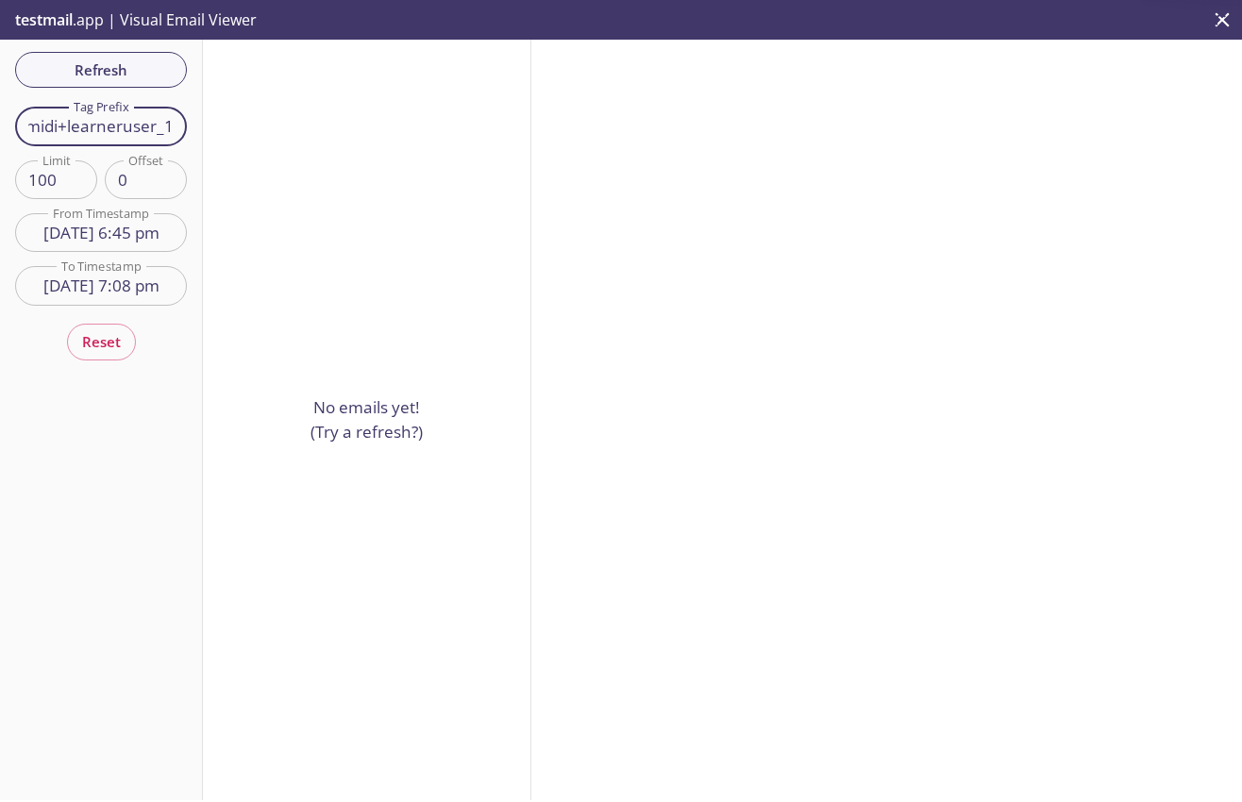
scroll to position [0, 28]
type input "jmamidi+learneruser_1"
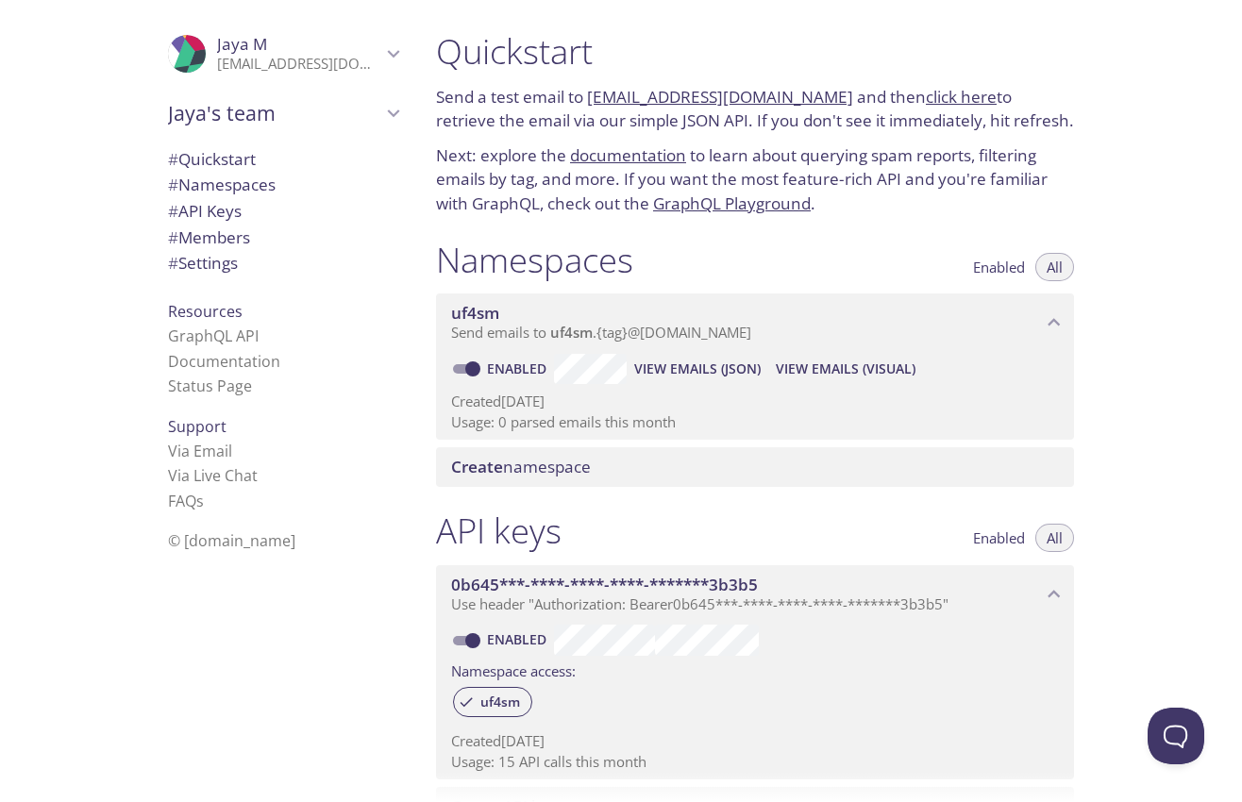
click at [212, 219] on span "# API Keys" at bounding box center [205, 211] width 74 height 22
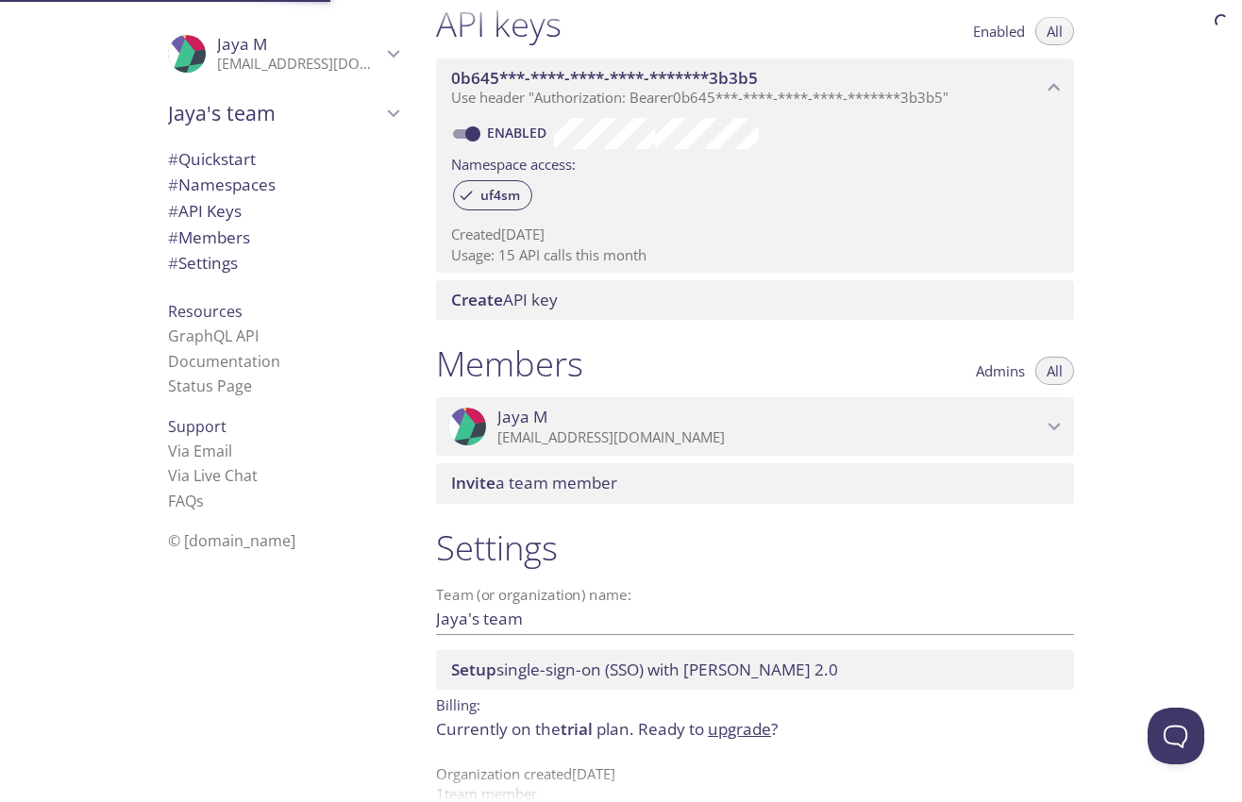
scroll to position [510, 0]
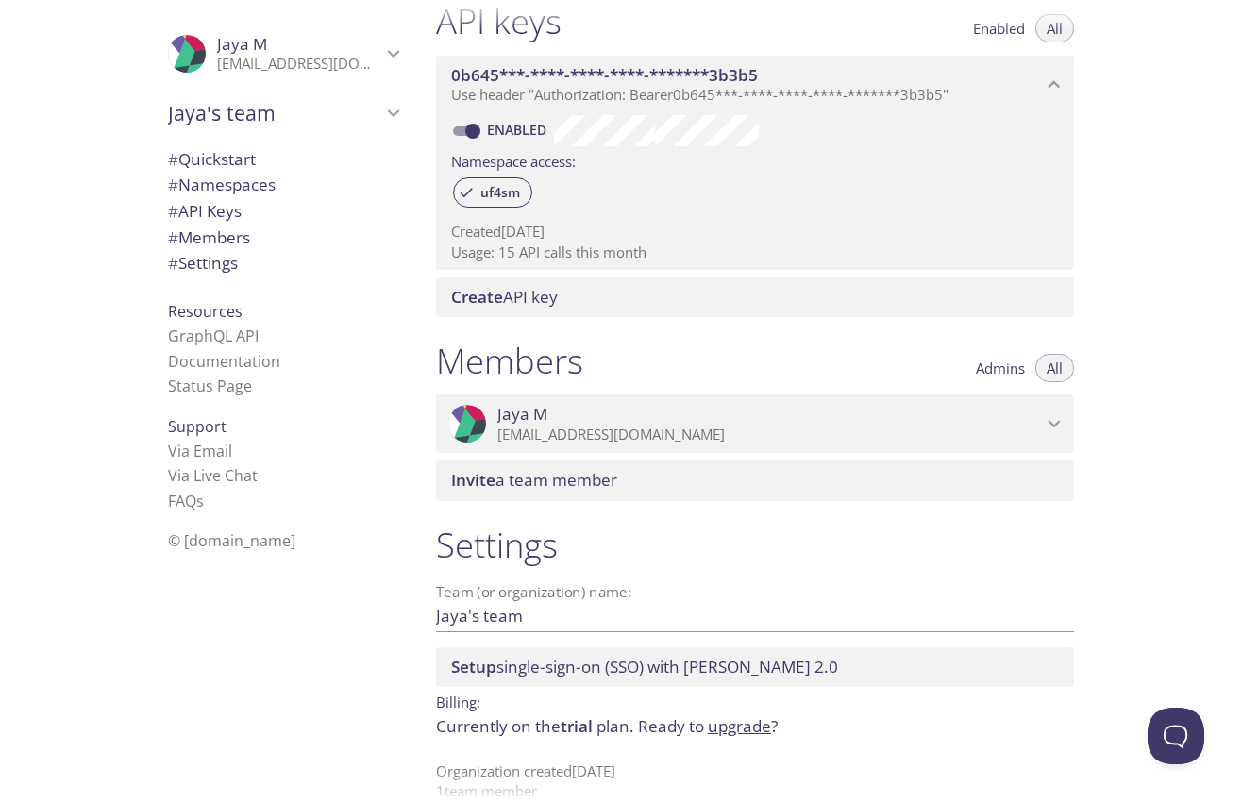
click at [588, 298] on span "Create API key" at bounding box center [758, 297] width 615 height 21
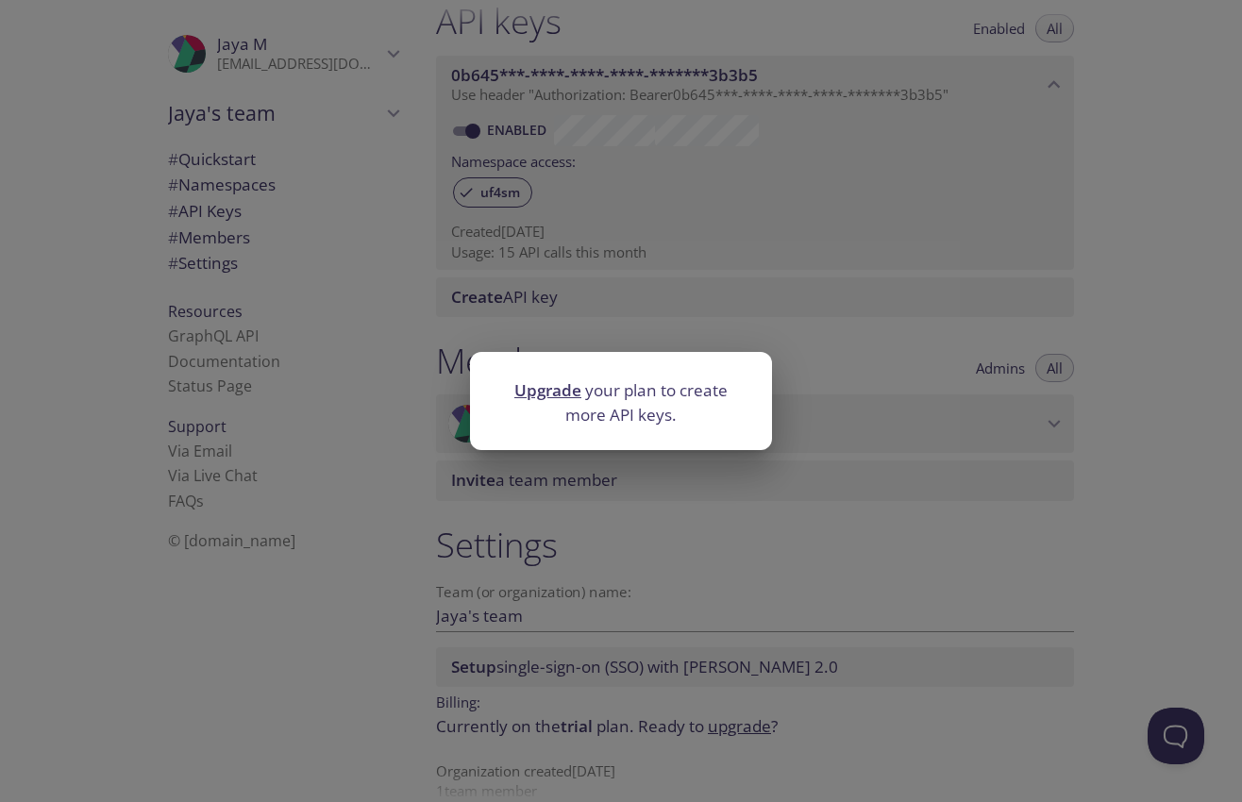
click at [352, 273] on div "Upgrade your plan to create more API keys." at bounding box center [621, 401] width 1242 height 802
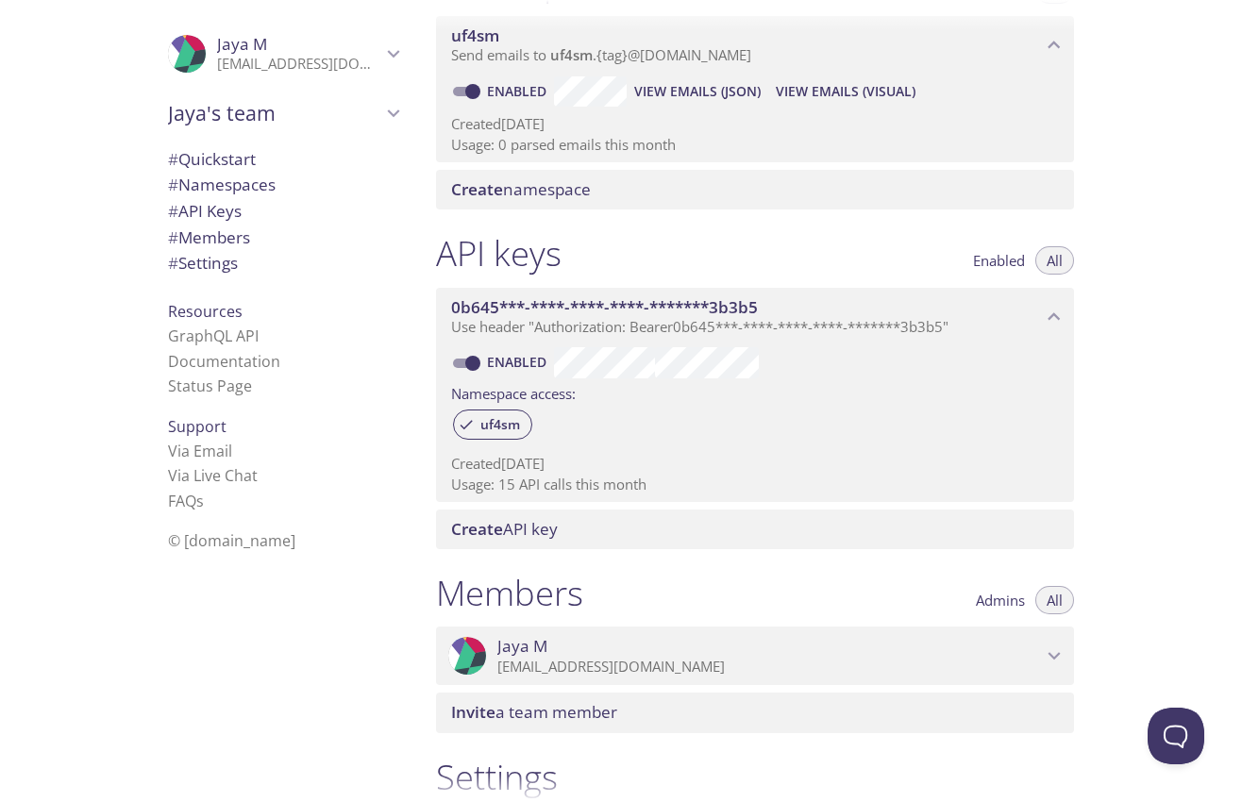
scroll to position [0, 0]
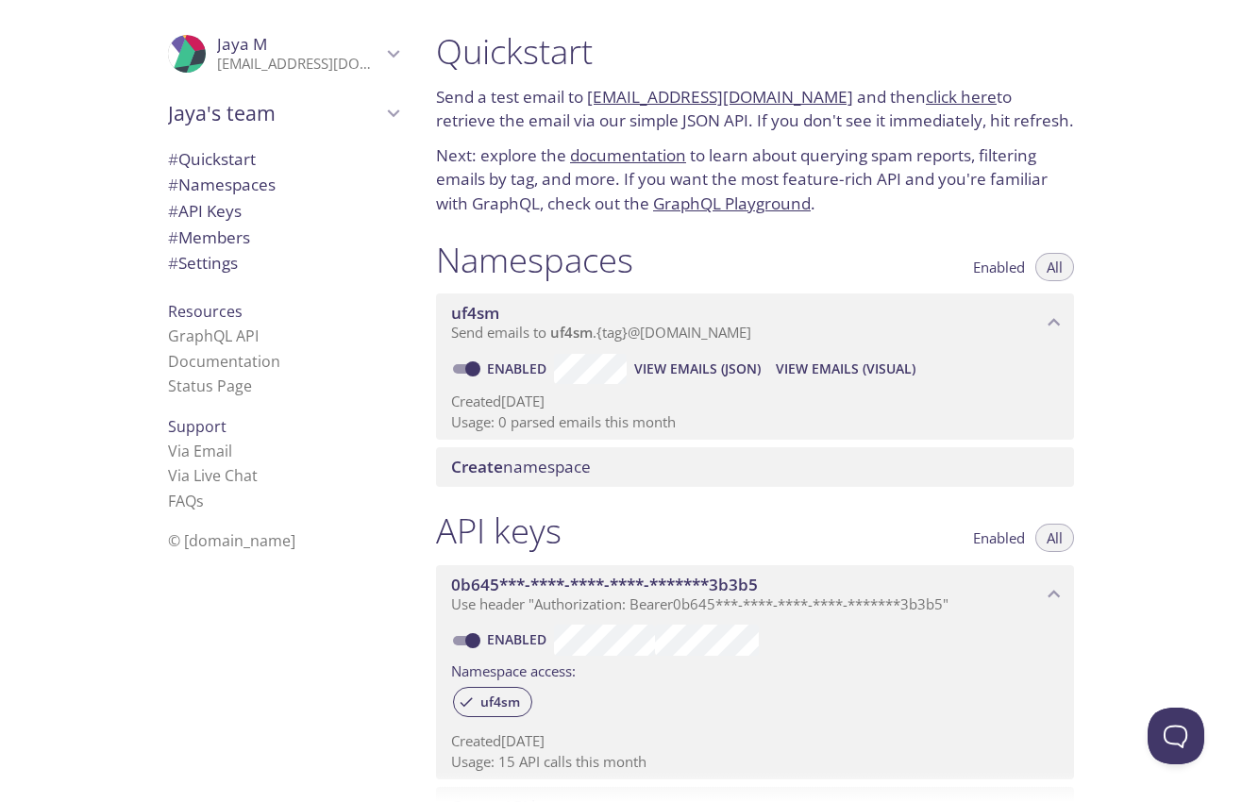
click at [832, 368] on span "View Emails (Visual)" at bounding box center [846, 369] width 140 height 23
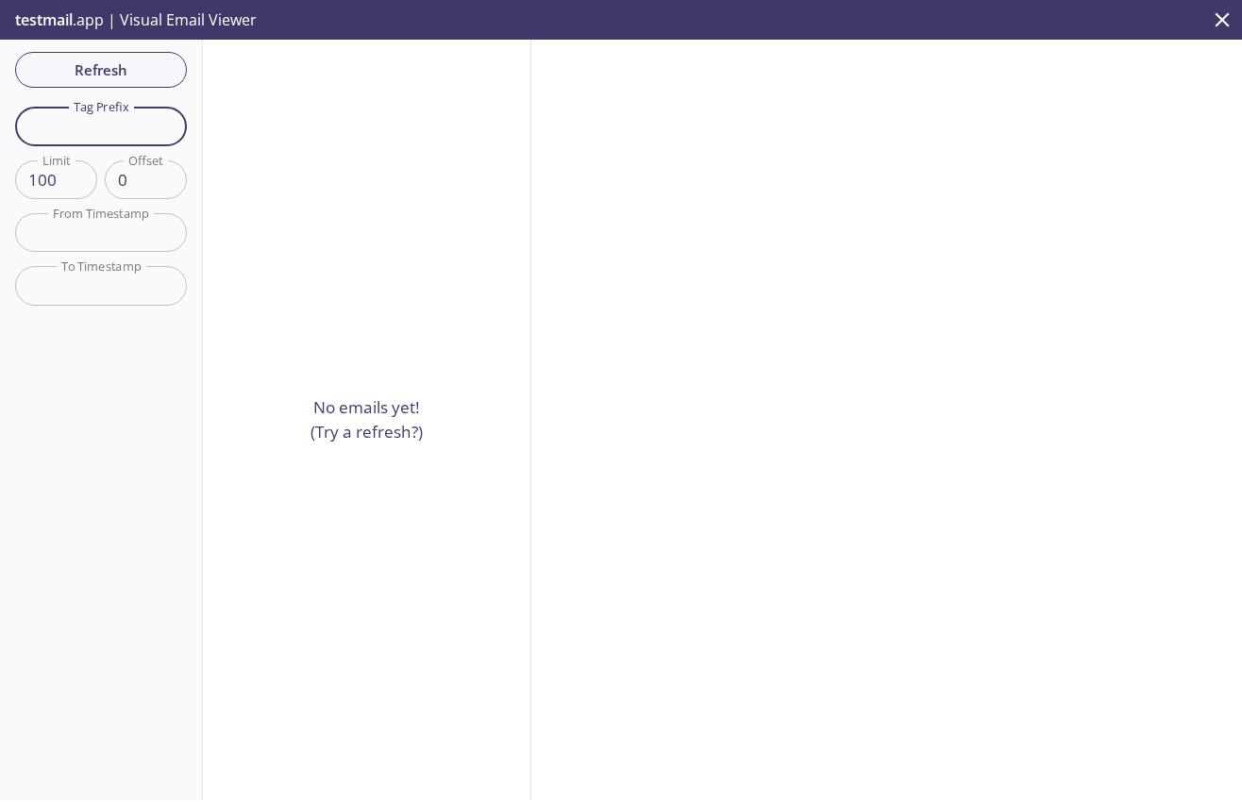
click at [97, 120] on input "text" at bounding box center [101, 126] width 172 height 39
paste input "jmamidiemtrainlearner1"
type input "jmamidiemtrainlearner1"
click at [360, 432] on p "No emails yet! (Try a refresh?)" at bounding box center [366, 419] width 112 height 48
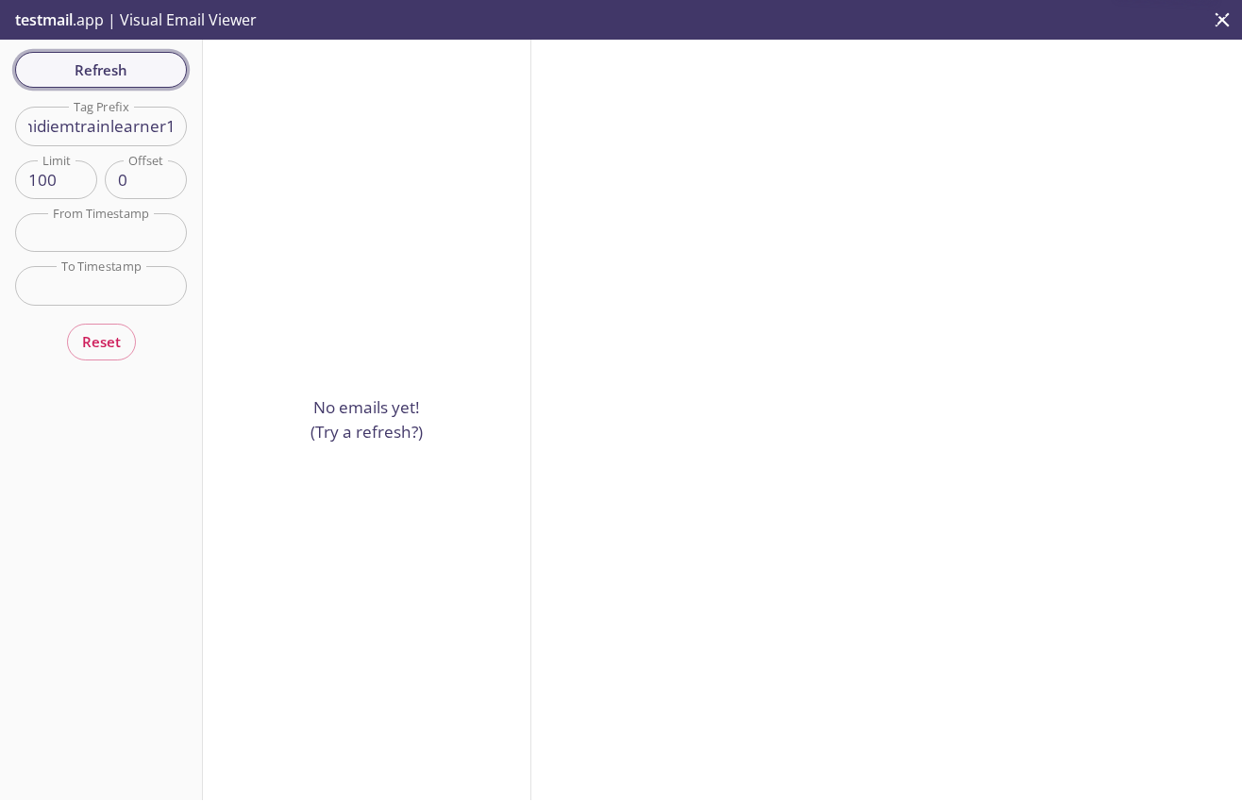
click at [130, 73] on span "Refresh" at bounding box center [101, 70] width 142 height 25
click at [62, 75] on span "Refresh" at bounding box center [101, 70] width 142 height 25
click at [119, 73] on span "Refresh" at bounding box center [101, 70] width 142 height 25
click at [87, 226] on input "text" at bounding box center [101, 232] width 172 height 39
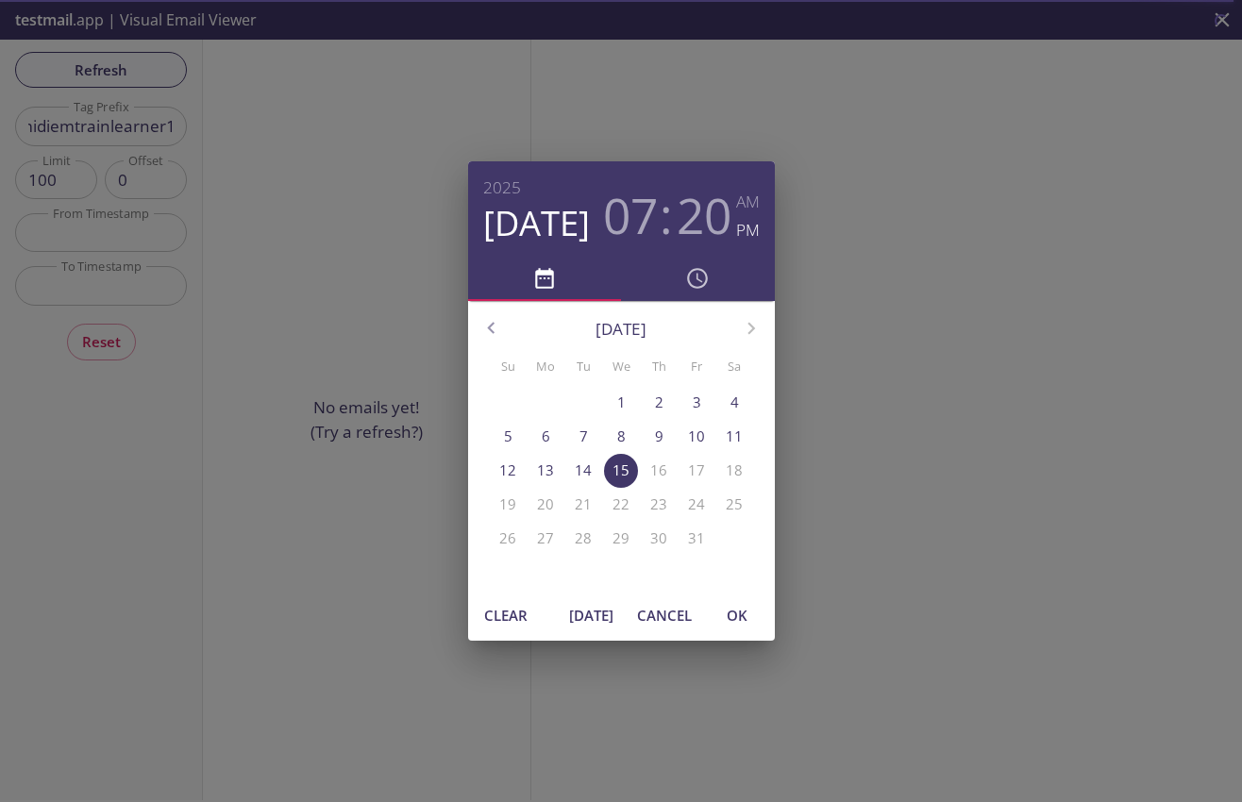
click at [733, 619] on span "OK" at bounding box center [736, 615] width 45 height 25
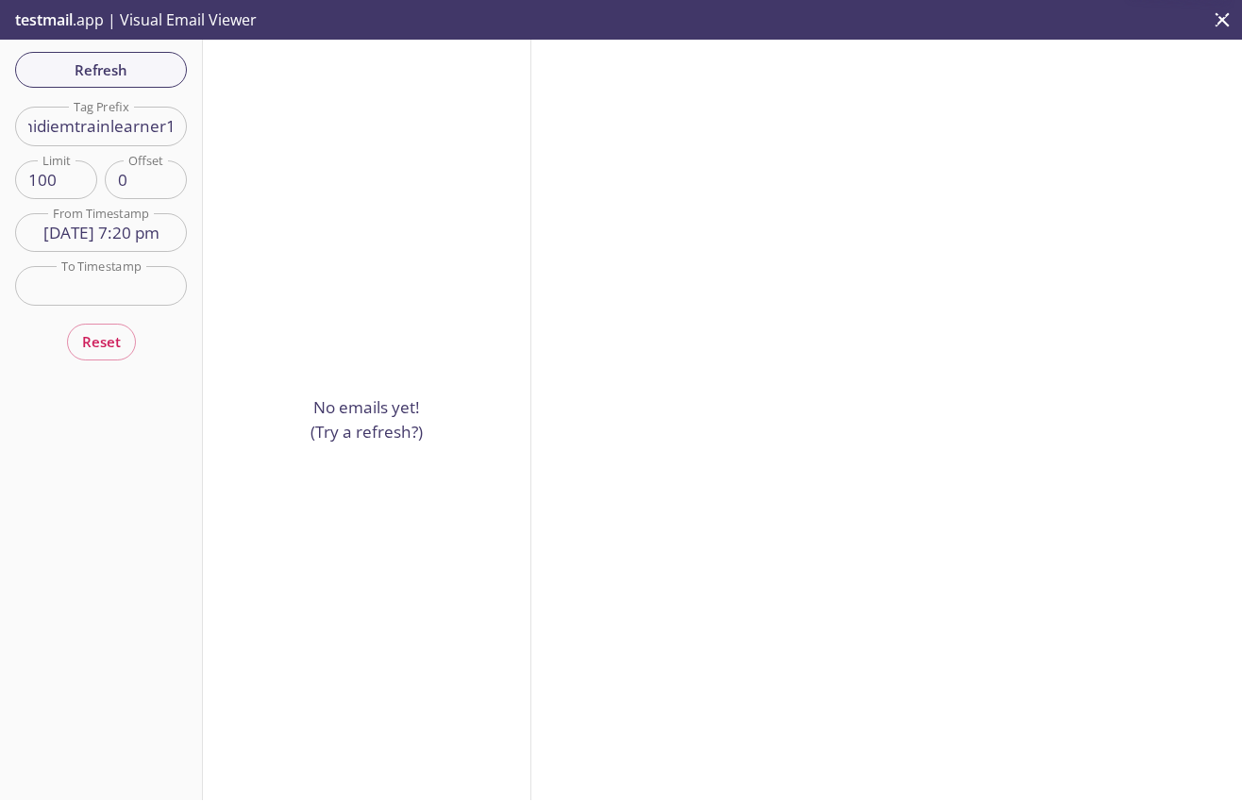
click at [109, 234] on input "15 Oct 25 7:20 pm" at bounding box center [101, 232] width 172 height 39
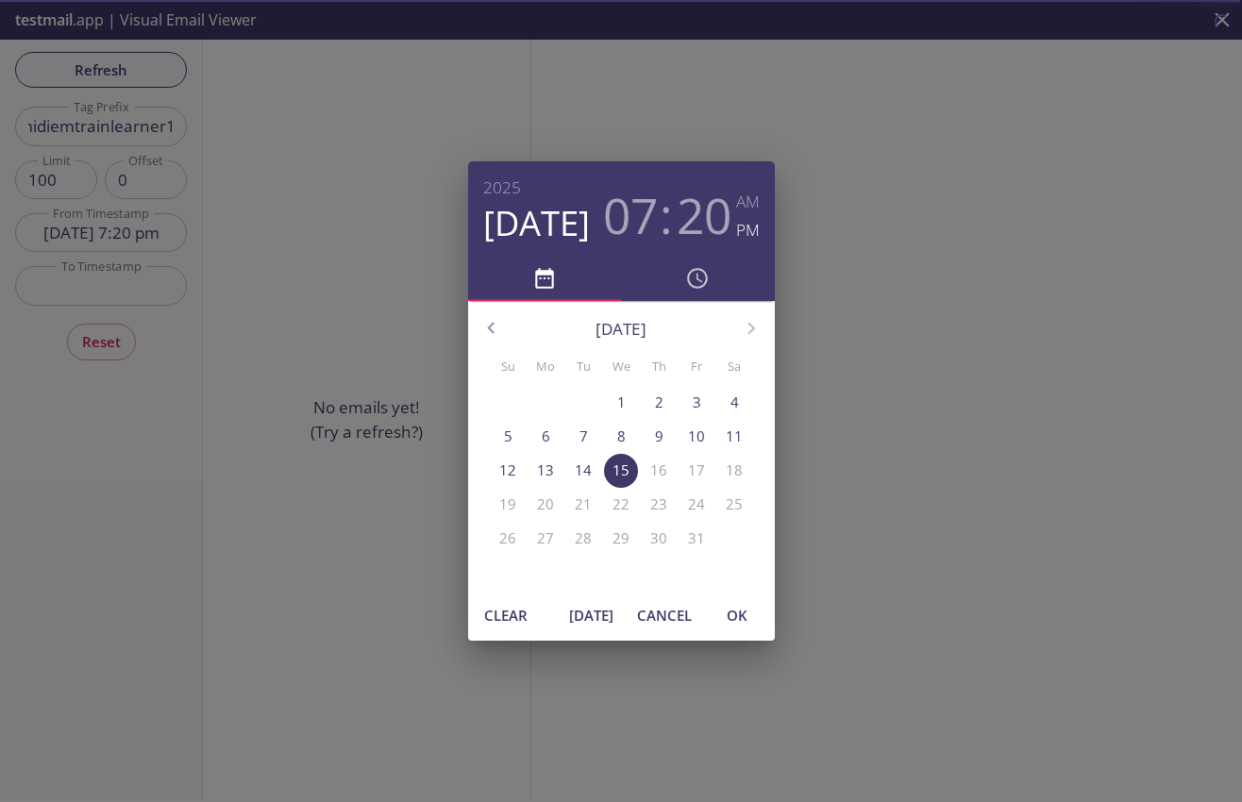
click at [690, 218] on h3 "20" at bounding box center [704, 215] width 55 height 57
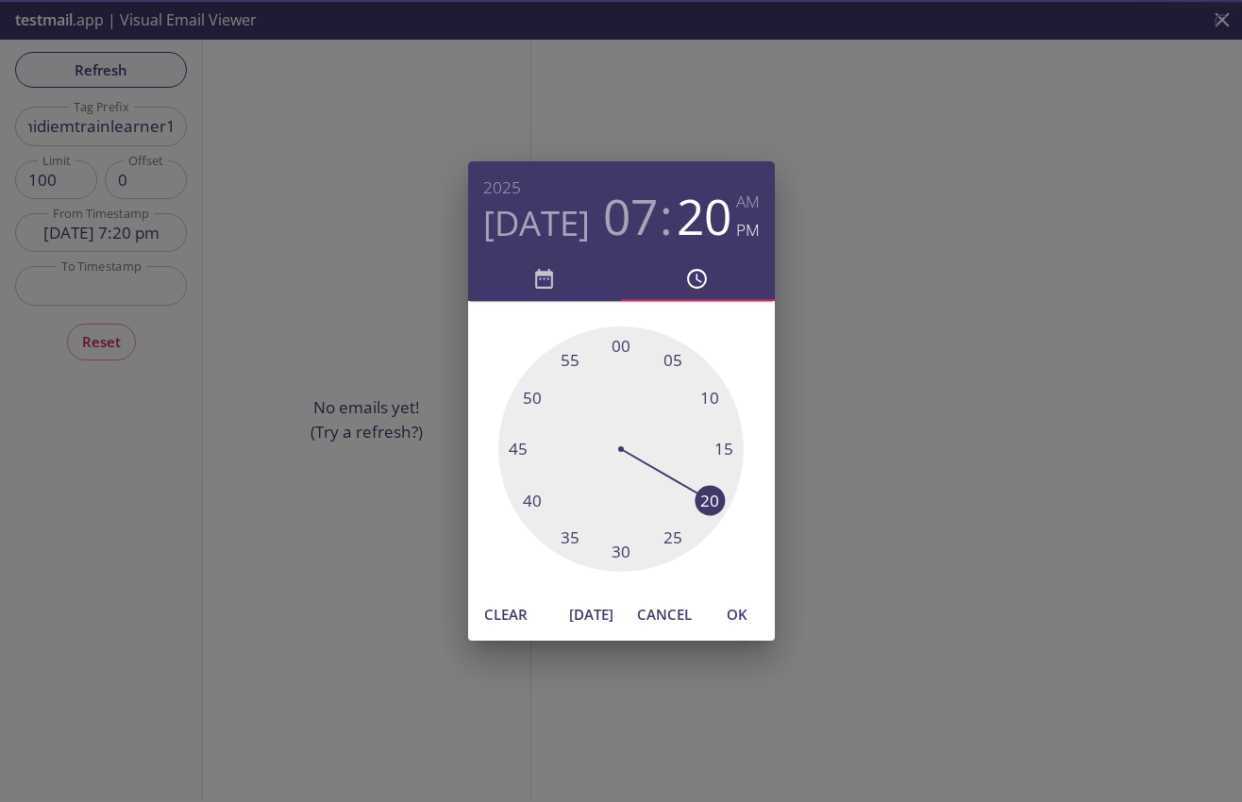
click at [724, 449] on div at bounding box center [620, 448] width 245 height 245
drag, startPoint x: 738, startPoint y: 611, endPoint x: 797, endPoint y: 569, distance: 73.1
click at [739, 611] on span "OK" at bounding box center [736, 614] width 45 height 25
type input "15 Oct 25 7:15 pm"
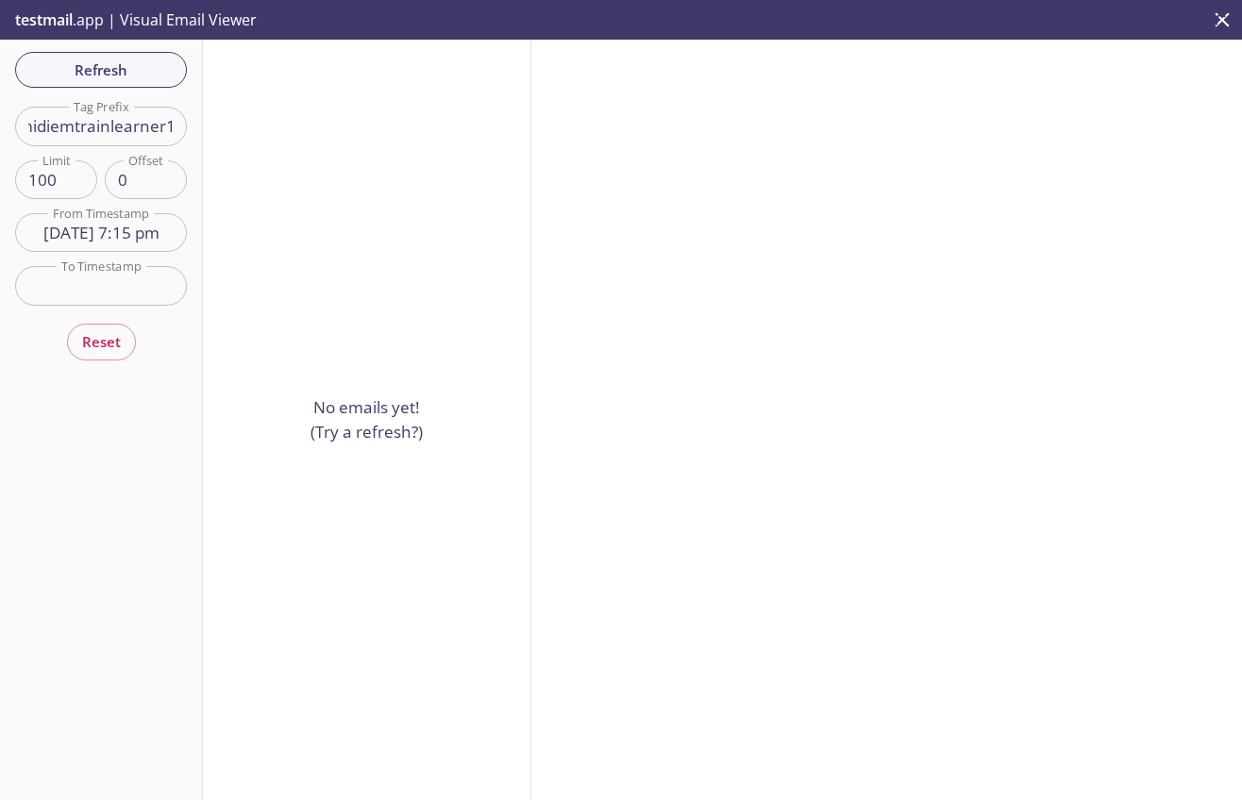
click at [105, 130] on input "jmamidiemtrainlearner1" at bounding box center [101, 126] width 172 height 39
drag, startPoint x: 145, startPoint y: 133, endPoint x: 254, endPoint y: 136, distance: 108.6
click at [187, 136] on input "jmamidiemtrainlearner1" at bounding box center [101, 126] width 172 height 39
click at [147, 126] on input "jmamidiemtrainlearner1" at bounding box center [101, 126] width 172 height 39
click at [146, 127] on input "jmamidiemtrainlearner1" at bounding box center [101, 126] width 172 height 39
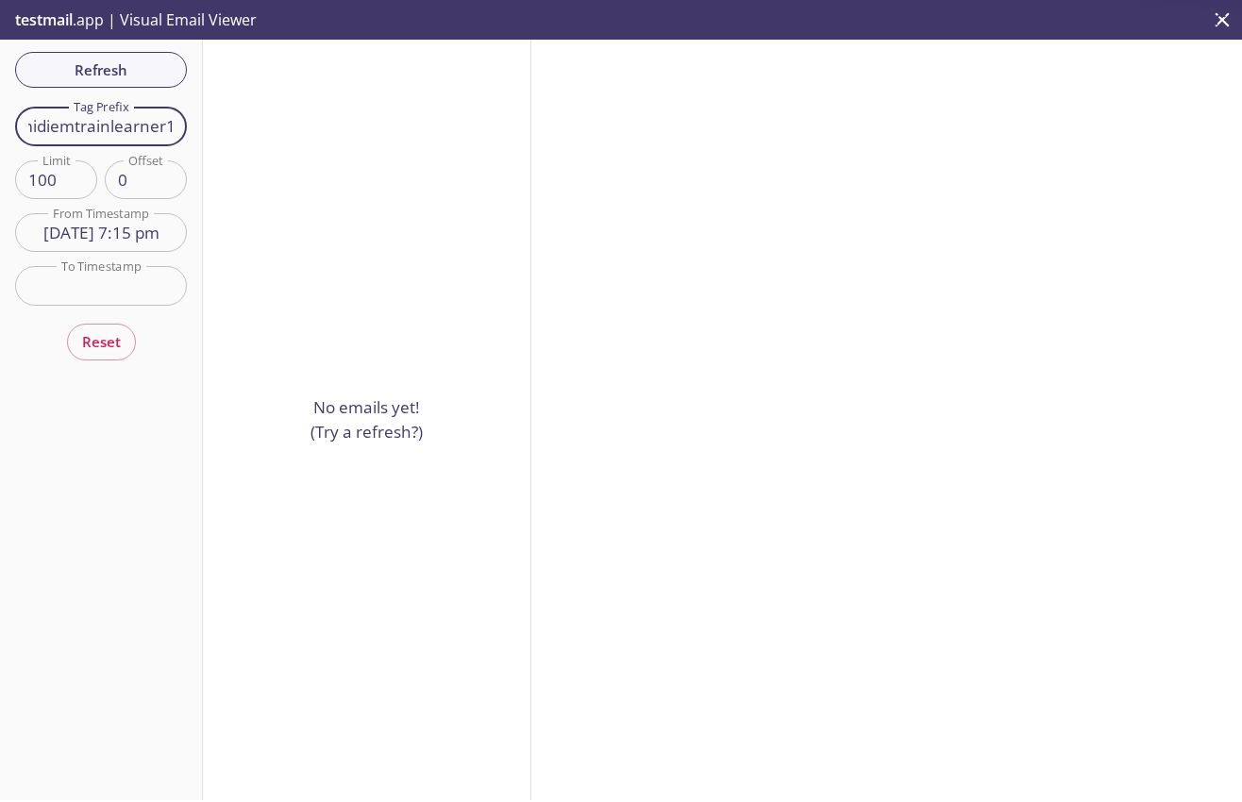
click at [146, 127] on input "jmamidiemtrainlearner1" at bounding box center [101, 126] width 172 height 39
click at [158, 235] on input "15 Oct 25 7:15 pm" at bounding box center [101, 232] width 172 height 39
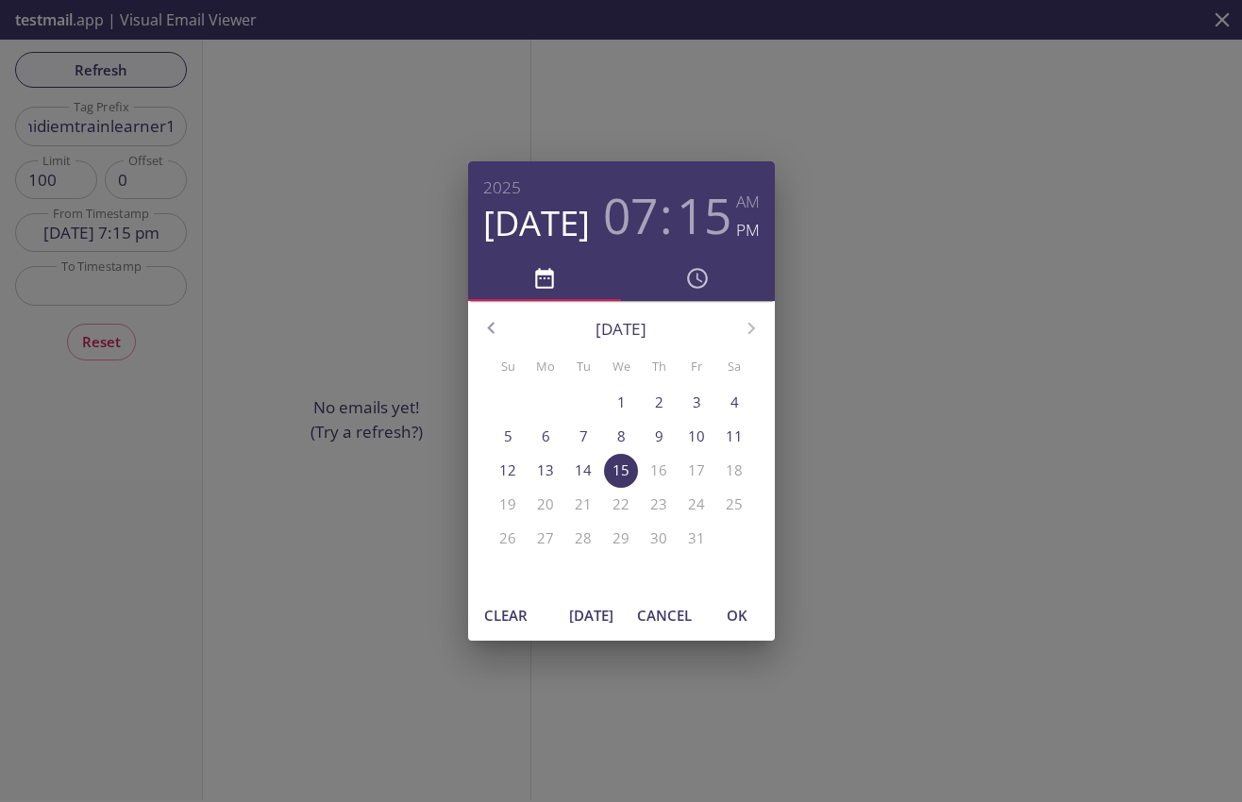
click at [746, 613] on span "OK" at bounding box center [736, 615] width 45 height 25
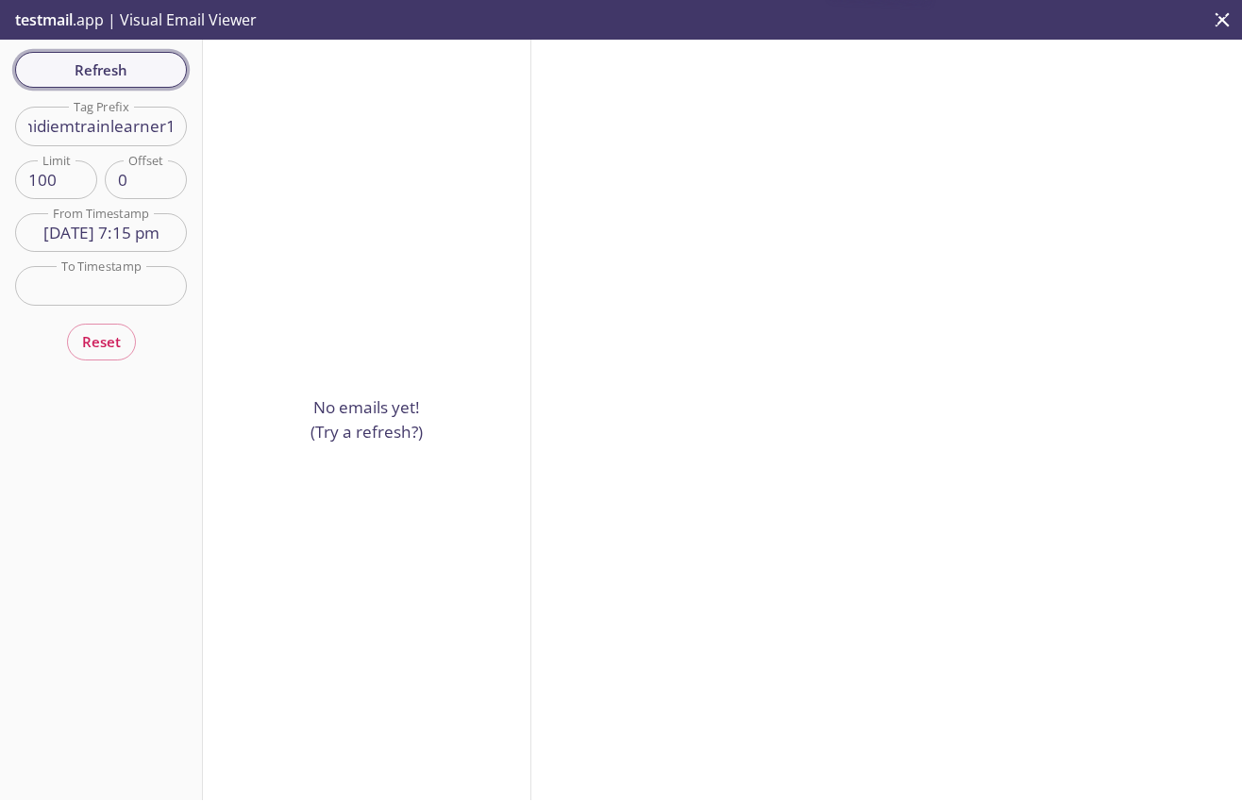
click at [126, 76] on span "Refresh" at bounding box center [101, 70] width 142 height 25
click at [125, 72] on span "Refresh" at bounding box center [101, 70] width 142 height 25
click at [125, 71] on span "Refresh" at bounding box center [101, 70] width 142 height 25
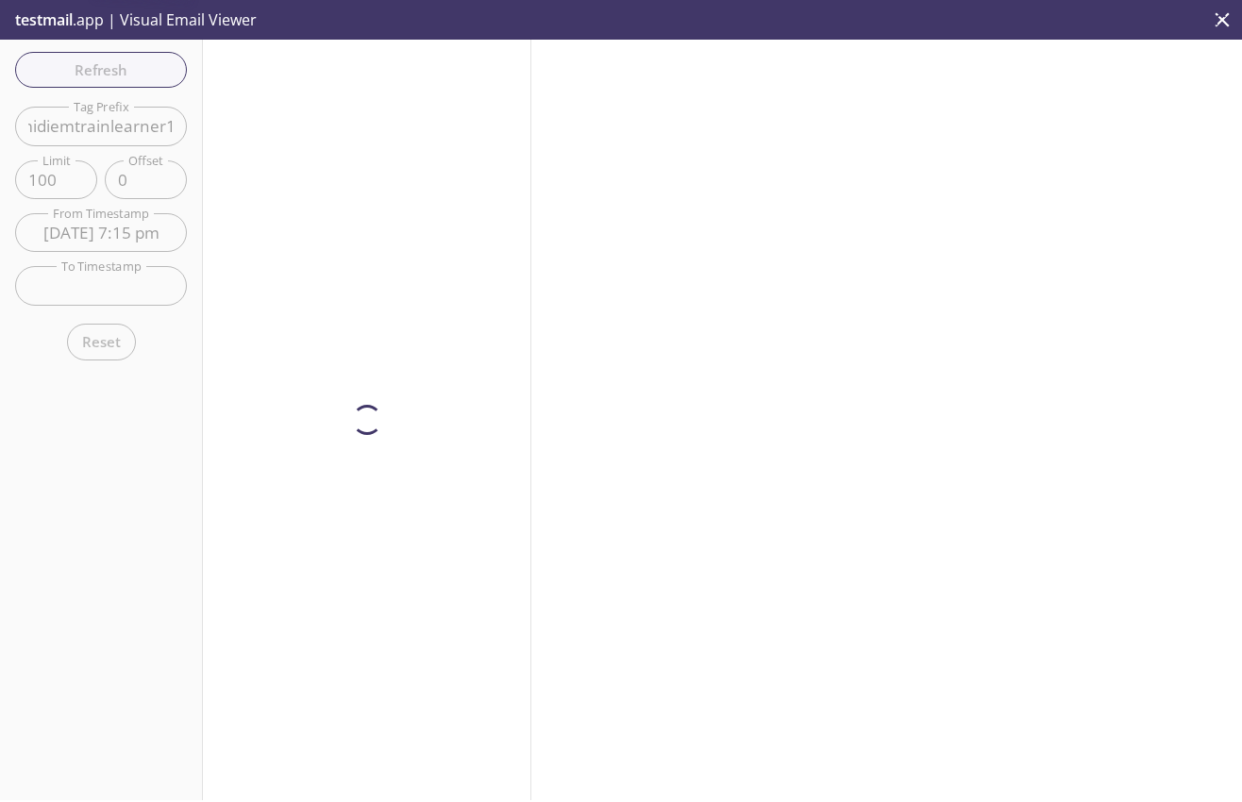
click at [125, 71] on div "Refresh Filters Tag Prefix jmamidiemtrainlearner1 Tag Prefix Limit 100 Limit Of…" at bounding box center [101, 420] width 203 height 761
click at [125, 71] on span "Refresh" at bounding box center [101, 70] width 142 height 25
click at [125, 71] on div "Refresh Filters Tag Prefix jmamidiemtrainlearner1 Tag Prefix Limit 100 Limit Of…" at bounding box center [101, 420] width 203 height 761
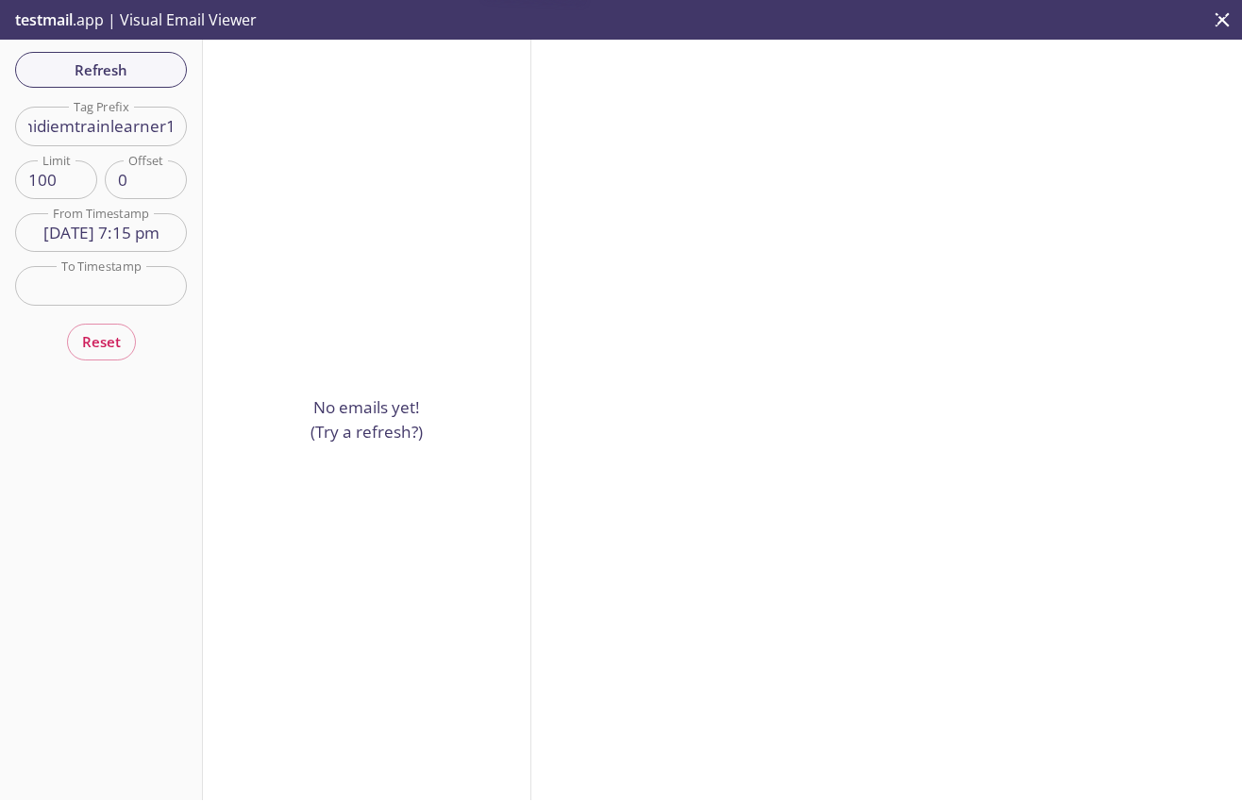
click at [125, 71] on span "Refresh" at bounding box center [101, 70] width 142 height 25
click at [109, 138] on input "jmamidiemtrainlearner1" at bounding box center [101, 126] width 172 height 39
paste input ".test"
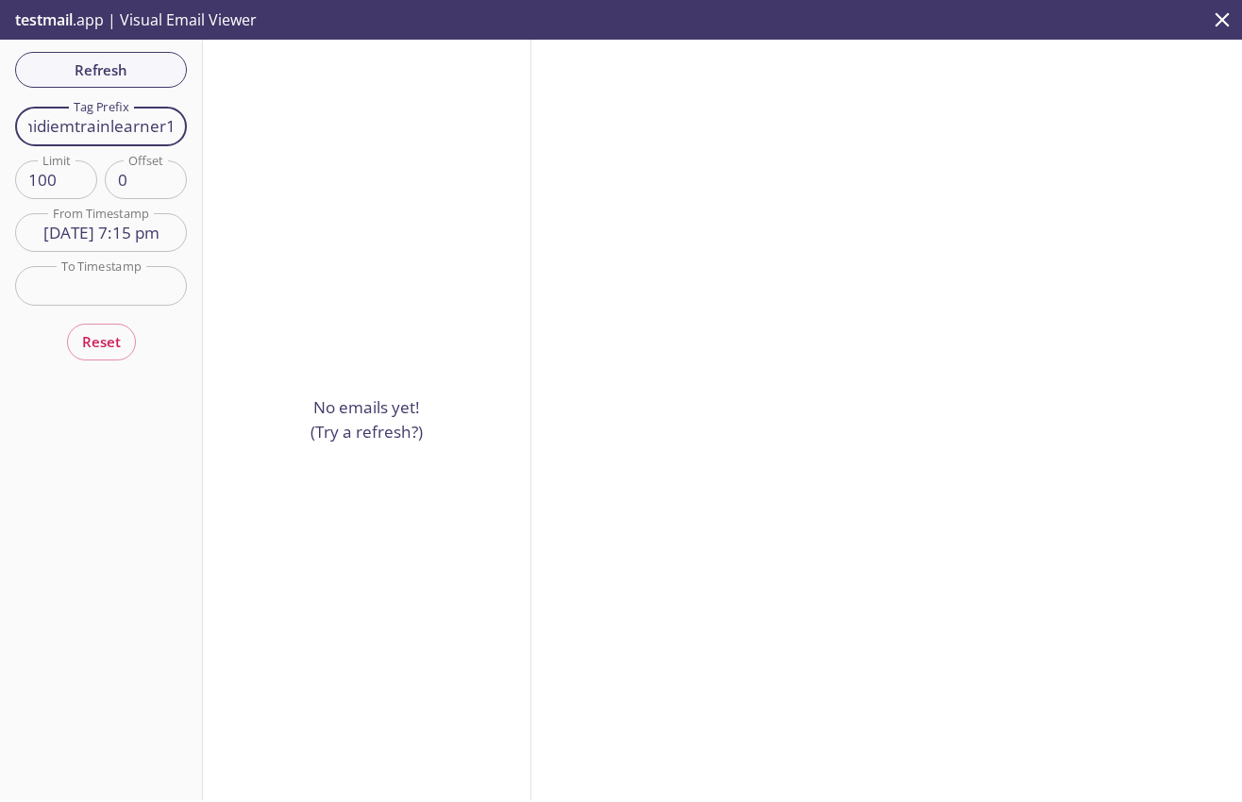
scroll to position [0, 71]
click at [116, 112] on input "jmamidiemtrainlearner1.test" at bounding box center [101, 126] width 172 height 39
paste input "text"
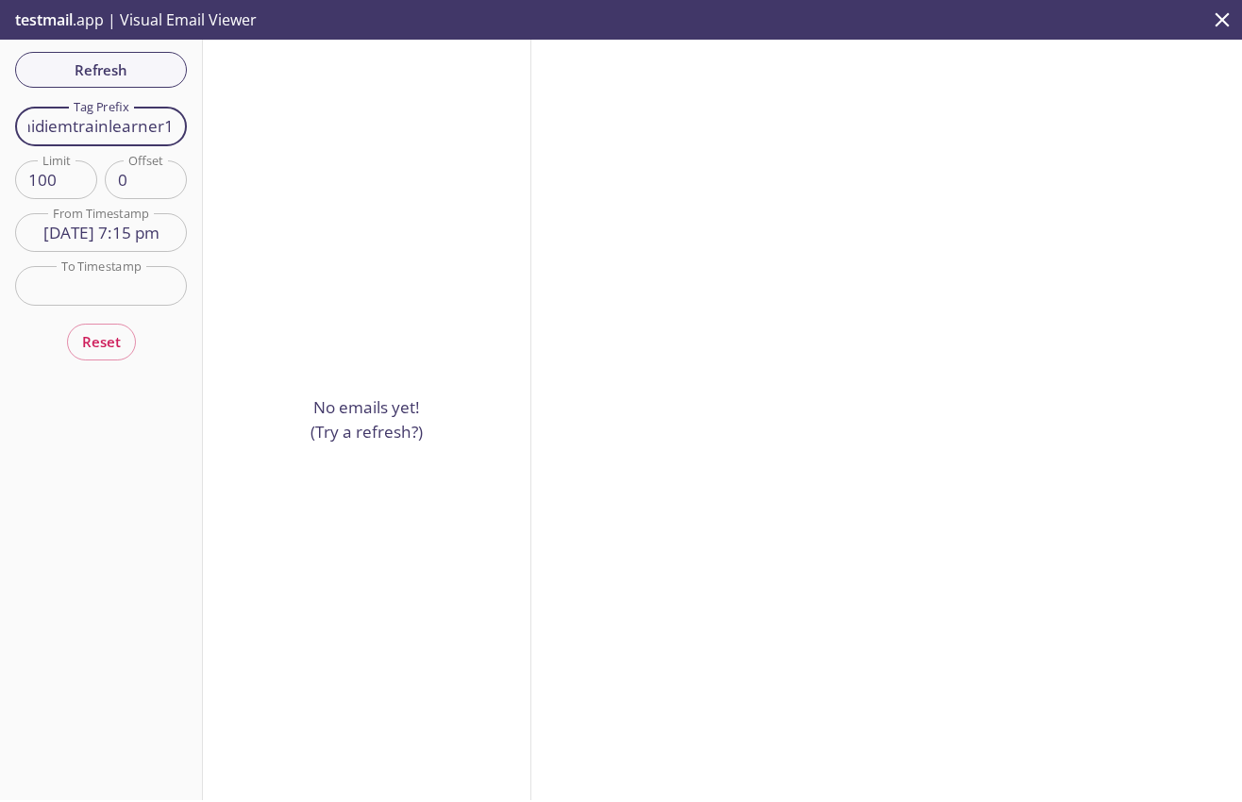
scroll to position [0, 39]
type input "jmamidiemtrainlearner1"
click at [86, 66] on span "Refresh" at bounding box center [101, 70] width 142 height 25
drag, startPoint x: 91, startPoint y: 129, endPoint x: -53, endPoint y: 135, distance: 143.5
click at [15, 135] on input "jmamidiemtrainlearner1" at bounding box center [101, 126] width 172 height 39
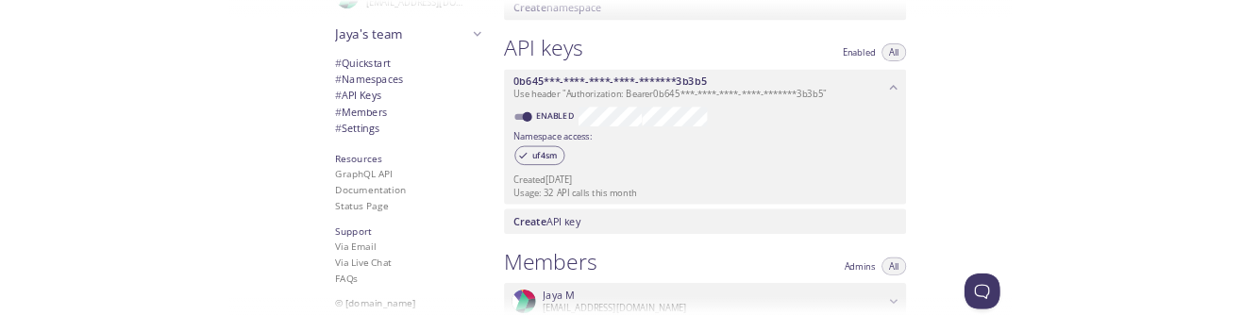
scroll to position [493, 0]
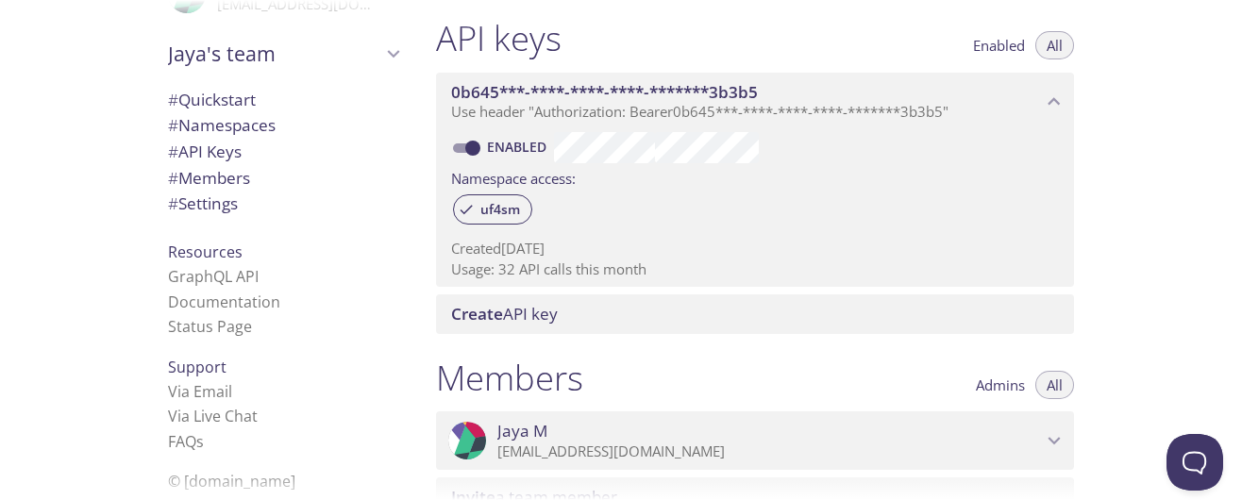
click at [702, 116] on span "Use header "Authorization: Bearer 0b645***-****-****-****-*******3b3b5 "" at bounding box center [699, 111] width 497 height 19
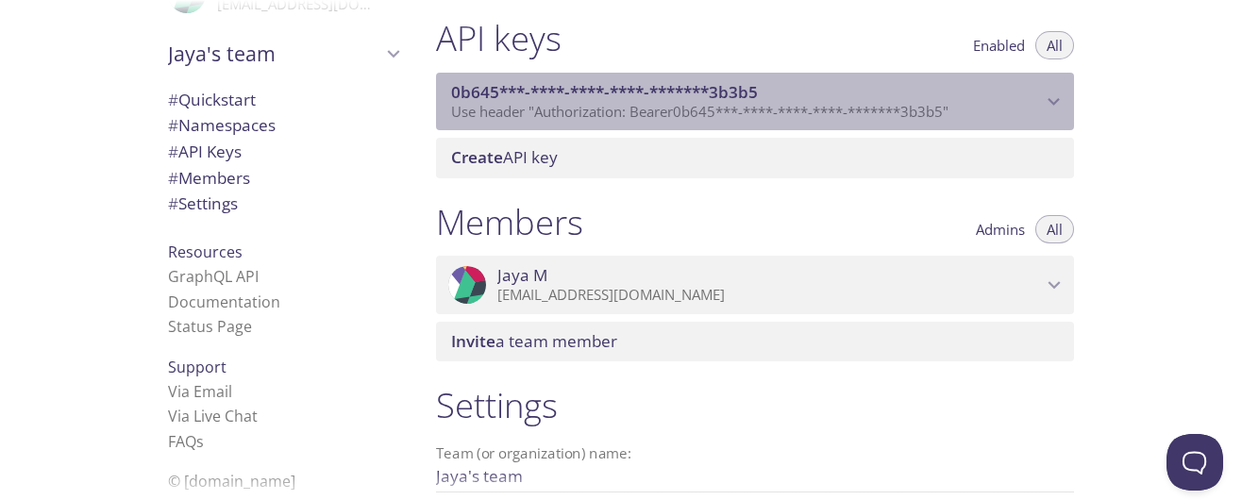
click at [702, 116] on span "Use header "Authorization: Bearer 0b645***-****-****-****-*******3b3b5 "" at bounding box center [699, 111] width 497 height 19
